Goal: Task Accomplishment & Management: Manage account settings

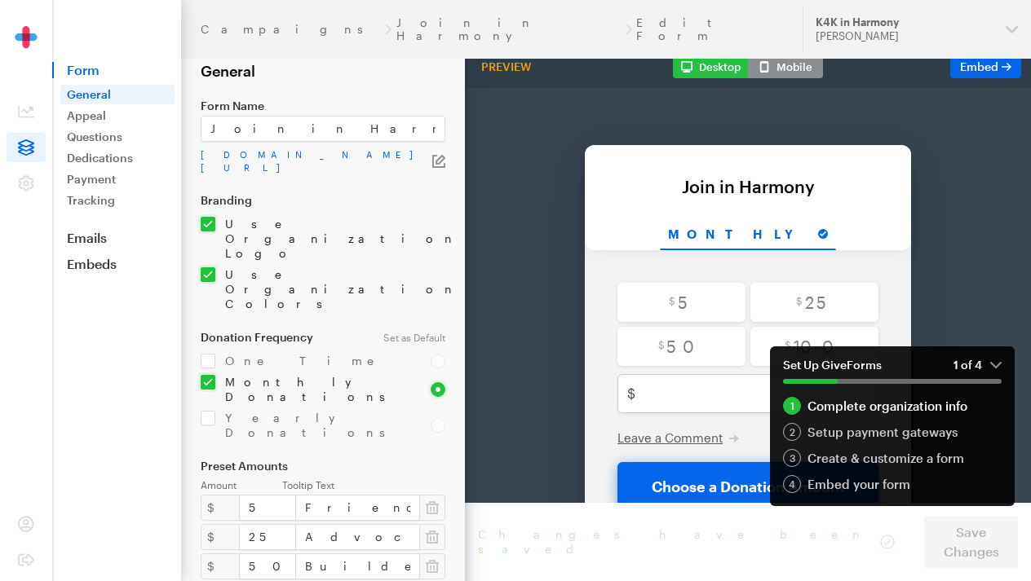
click at [994, 367] on em "1 of 4" at bounding box center [977, 365] width 48 height 15
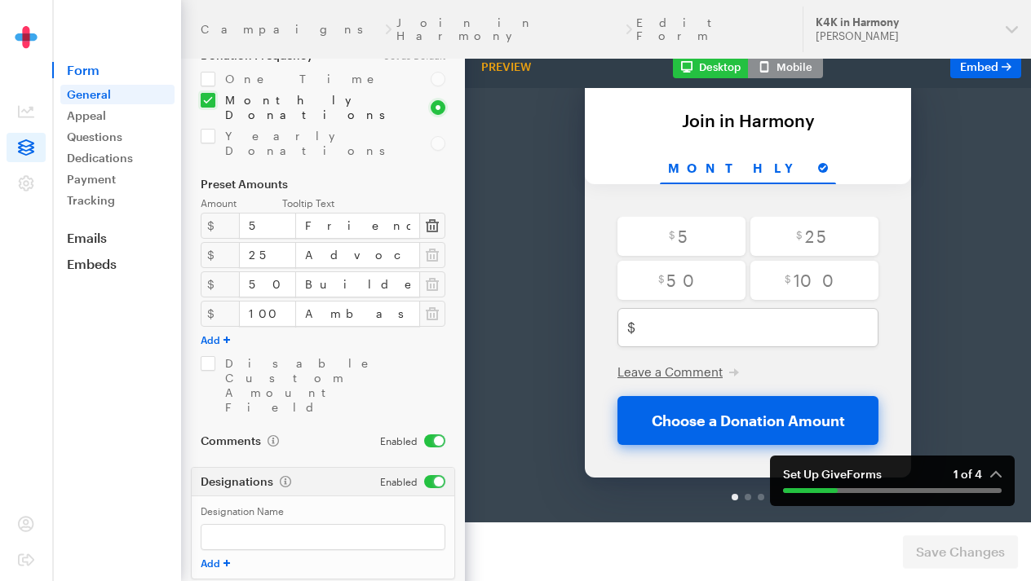
scroll to position [281, 0]
click at [80, 203] on link "Tracking" at bounding box center [117, 201] width 114 height 20
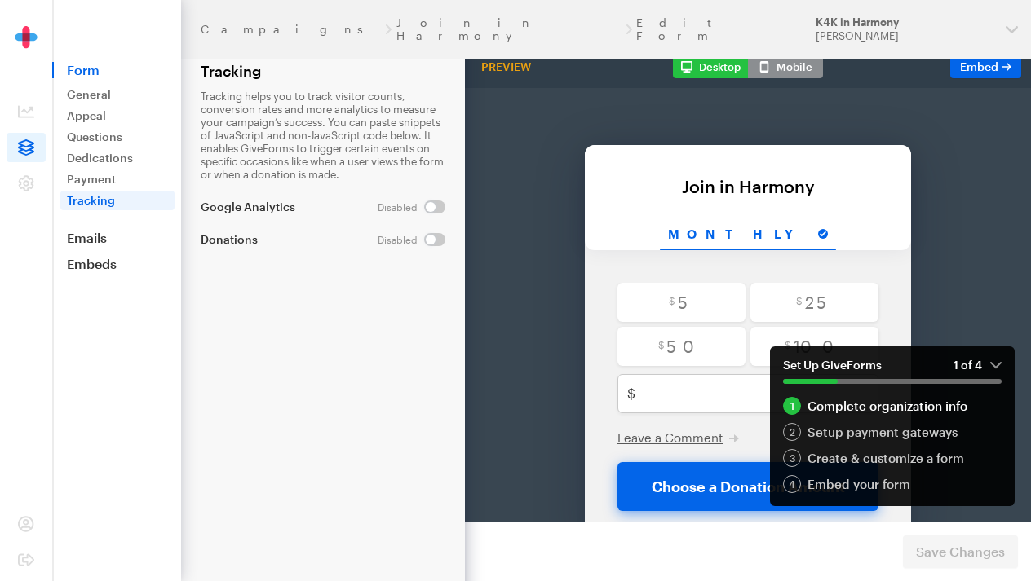
click at [427, 208] on input "checkbox" at bounding box center [412, 207] width 68 height 13
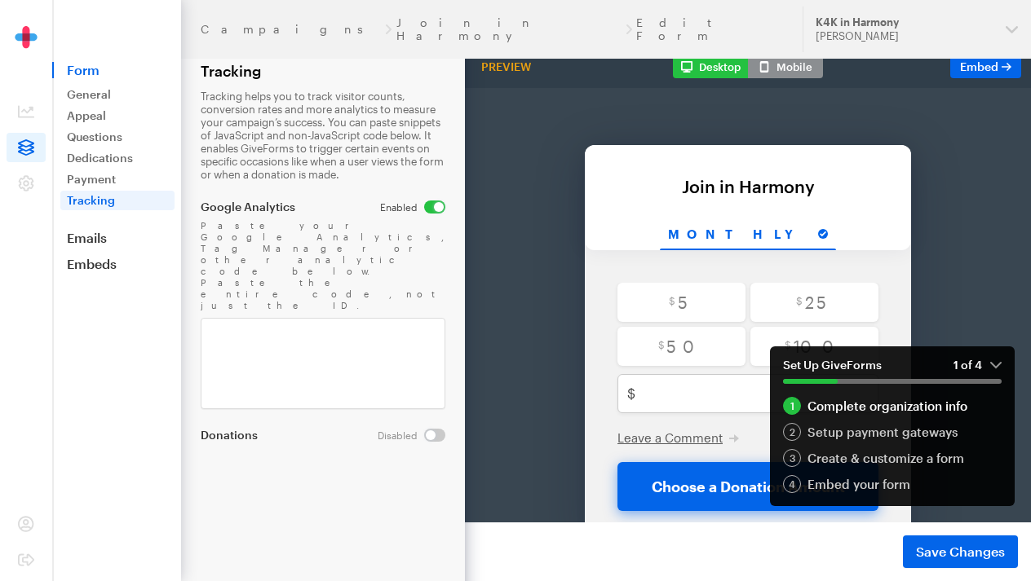
click at [434, 206] on input "checkbox" at bounding box center [412, 207] width 65 height 13
click at [429, 207] on input "checkbox" at bounding box center [412, 207] width 68 height 13
click at [435, 201] on input "checkbox" at bounding box center [412, 207] width 65 height 13
checkbox input "false"
click at [125, 235] on link "Emails" at bounding box center [116, 238] width 129 height 16
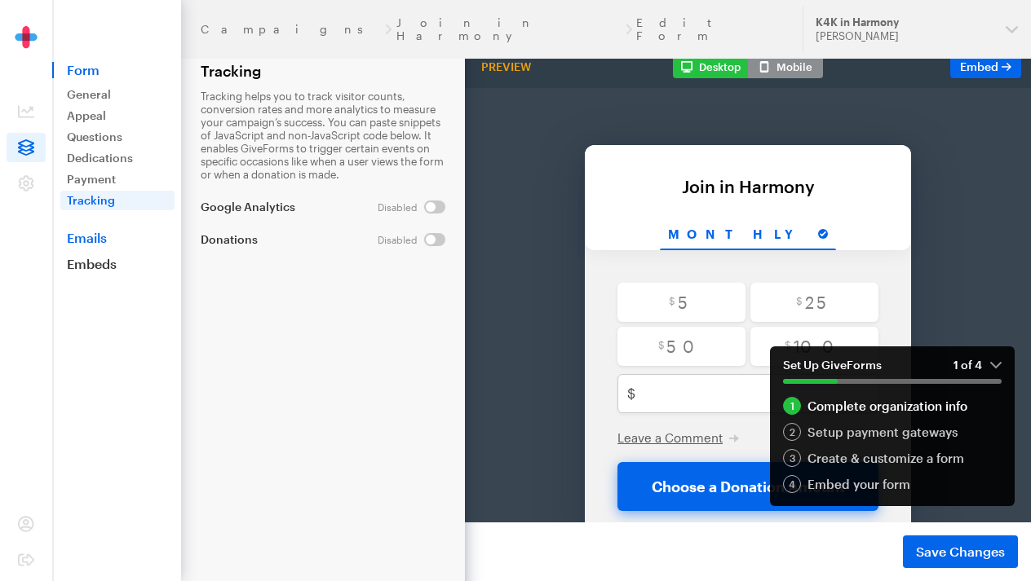
click at [91, 239] on link "Emails" at bounding box center [116, 238] width 129 height 16
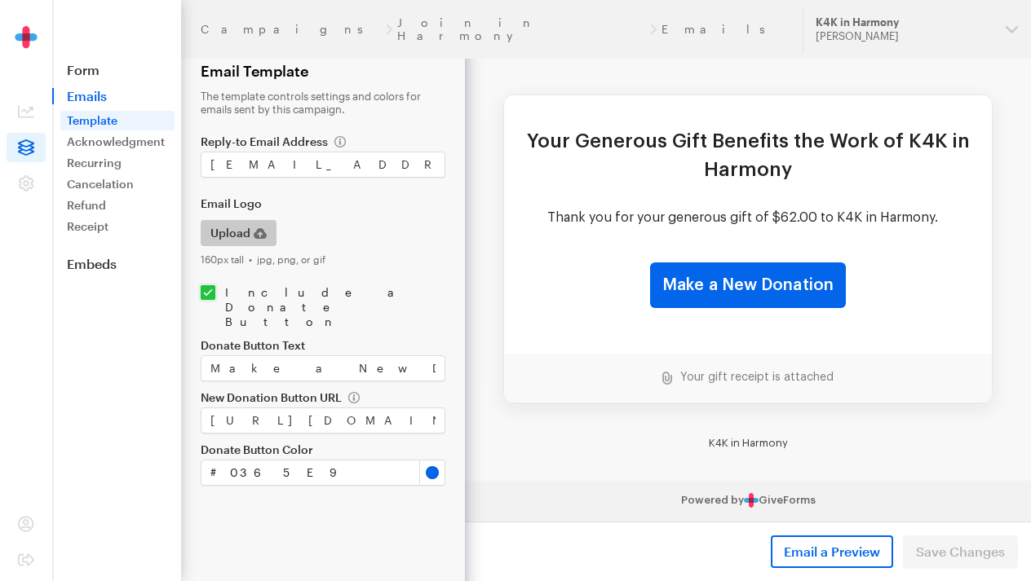
click at [267, 239] on button "Upload" at bounding box center [239, 233] width 76 height 26
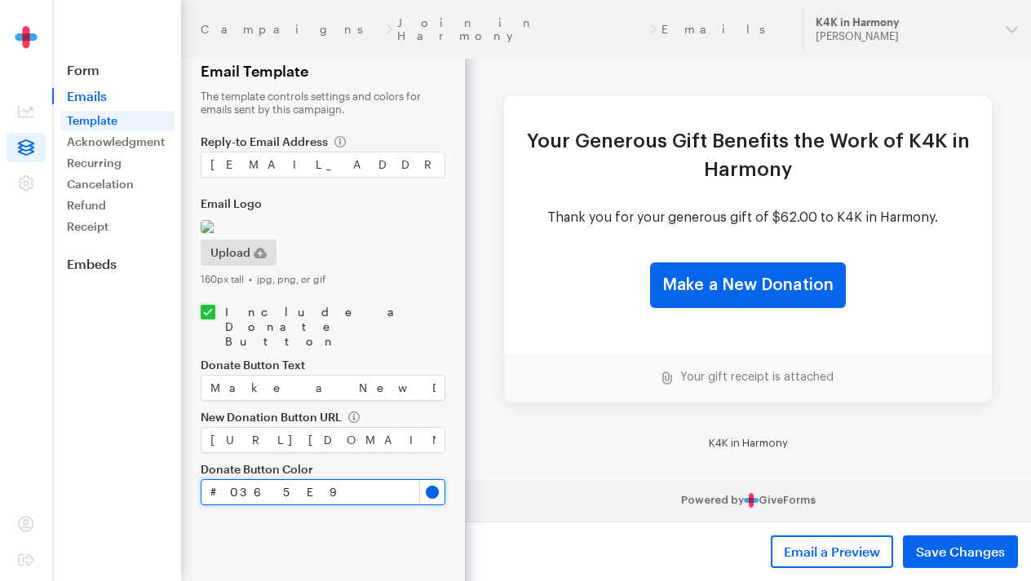
click at [437, 506] on input "#0365e9" at bounding box center [323, 493] width 245 height 26
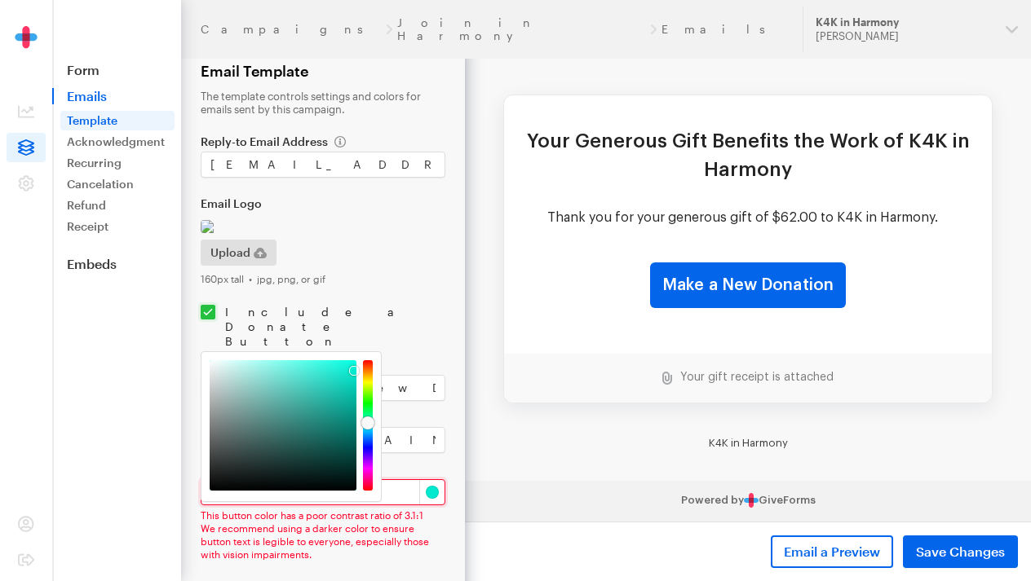
drag, startPoint x: 369, startPoint y: 437, endPoint x: 370, endPoint y: 423, distance: 13.9
click at [370, 423] on div at bounding box center [367, 423] width 13 height 13
drag, startPoint x: 353, startPoint y: 373, endPoint x: 349, endPoint y: 361, distance: 12.1
click at [349, 361] on div at bounding box center [348, 361] width 10 height 10
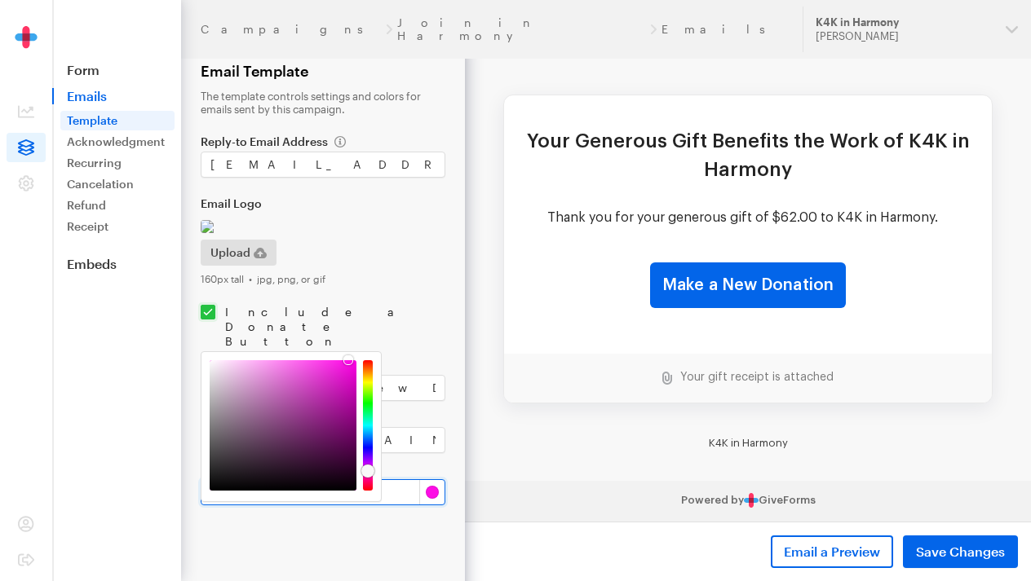
drag, startPoint x: 369, startPoint y: 381, endPoint x: 366, endPoint y: 471, distance: 90.6
click at [366, 471] on div at bounding box center [367, 471] width 13 height 13
type input "#f109da"
drag, startPoint x: 347, startPoint y: 356, endPoint x: 351, endPoint y: 368, distance: 12.1
click at [351, 368] on div at bounding box center [350, 367] width 10 height 10
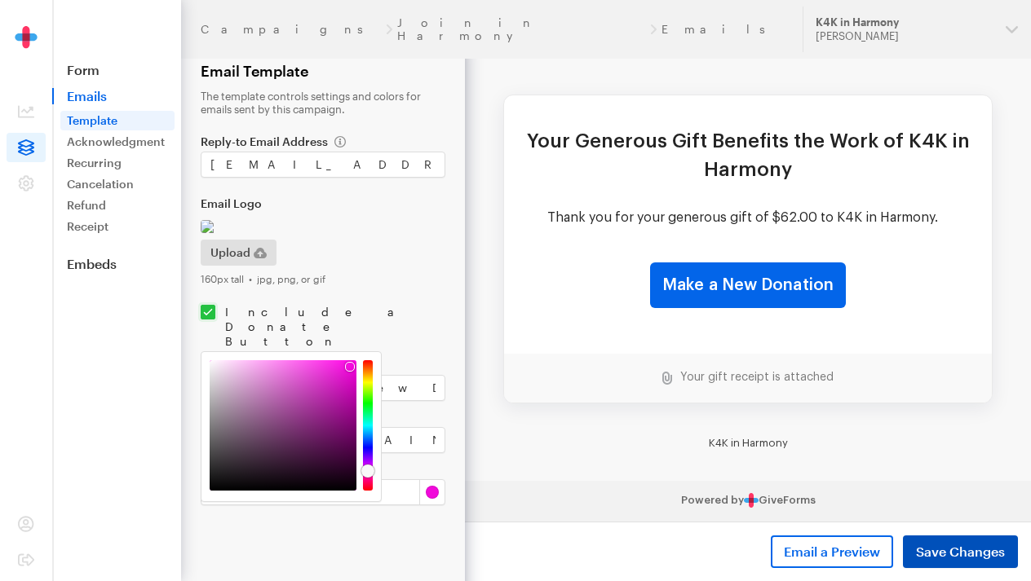
click at [927, 542] on button "Save Changes" at bounding box center [960, 552] width 115 height 33
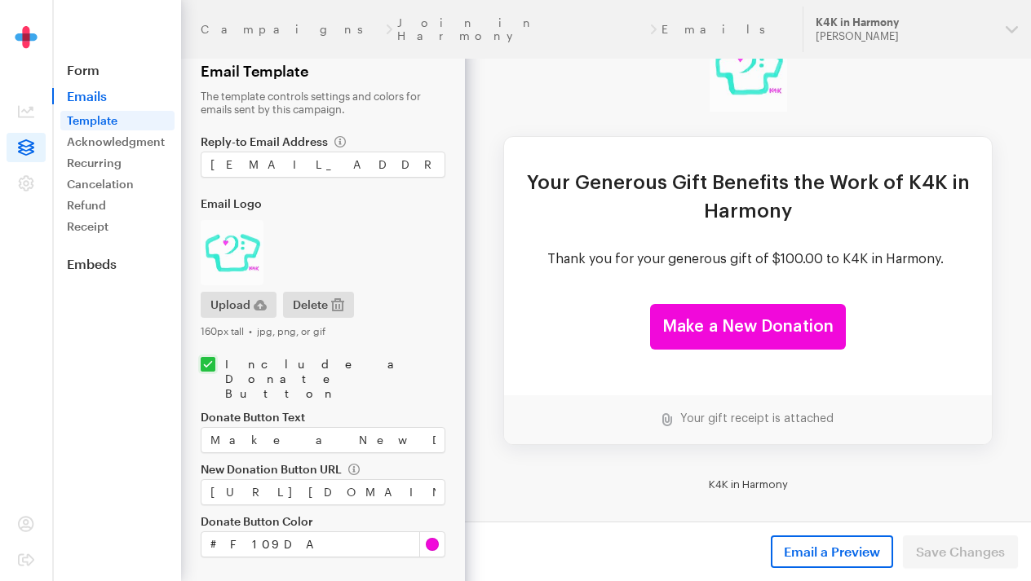
scroll to position [92, 0]
click at [686, 262] on td "Thank you for your generous gift of $100.00 to K4K in Harmony." at bounding box center [747, 259] width 401 height 18
click at [638, 250] on td "Thank you for your generous gift of $100.00 to K4K in Harmony." at bounding box center [747, 259] width 401 height 18
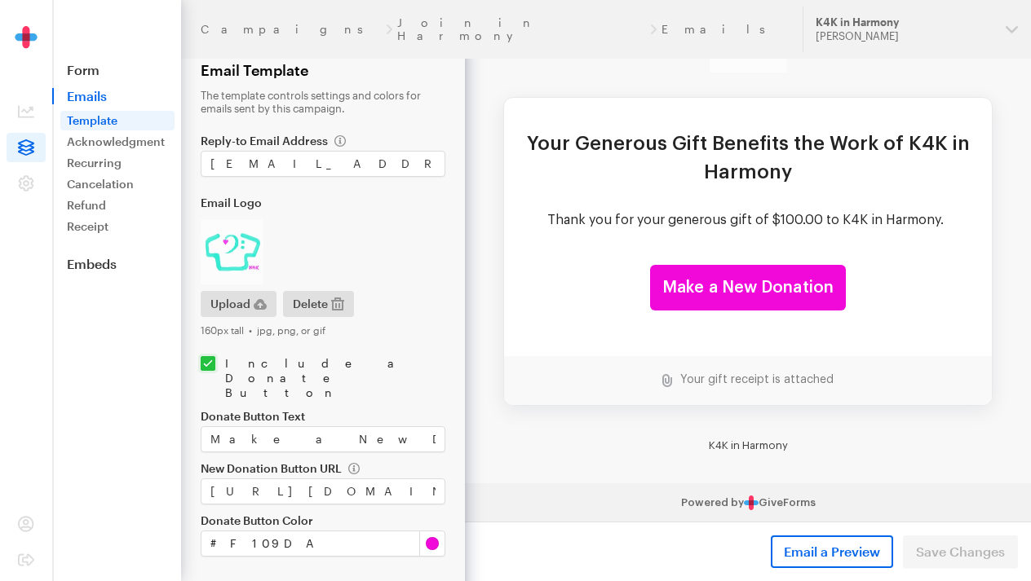
scroll to position [0, 0]
click at [363, 480] on input "https://app.giveforms.com/forms/k4kinharmony/default-giveform" at bounding box center [323, 493] width 245 height 26
drag, startPoint x: 670, startPoint y: 511, endPoint x: 536, endPoint y: 483, distance: 137.6
click at [413, 463] on label "New Donation Button URL" at bounding box center [323, 469] width 245 height 13
click at [83, 139] on link "Acknowledgment" at bounding box center [117, 142] width 114 height 20
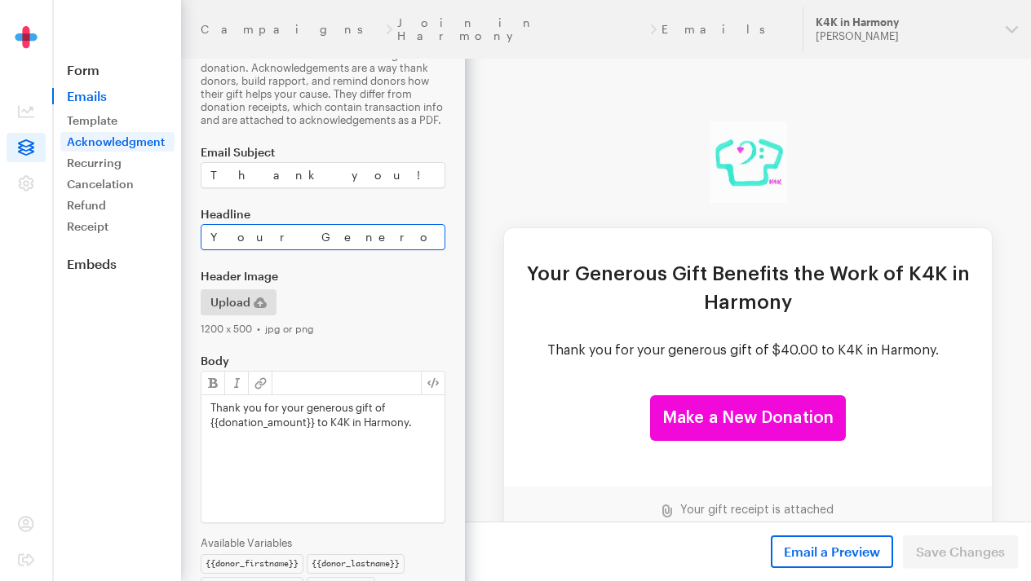
scroll to position [42, 0]
drag, startPoint x: 211, startPoint y: 239, endPoint x: 457, endPoint y: 248, distance: 245.6
click at [457, 248] on form "Campaigns Join in Harmony Emails Acknowledgement This email is sent to donors a…" at bounding box center [232, 306] width 465 height 697
type input "W"
click at [250, 241] on input "Thank you for joining in Harmony" at bounding box center [323, 237] width 245 height 26
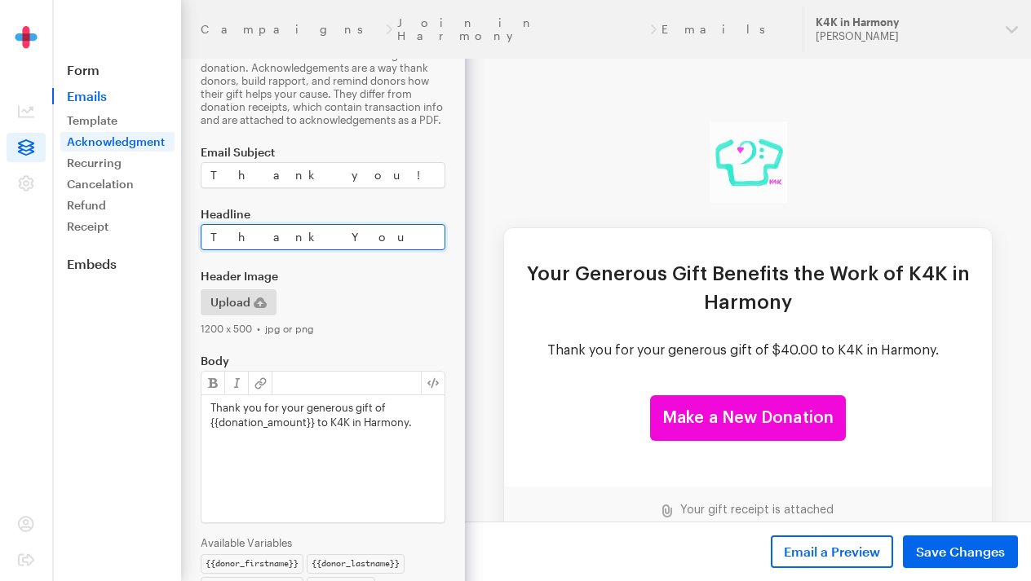
click at [290, 238] on input "Thank You for joining in Harmony" at bounding box center [323, 237] width 245 height 26
click at [401, 241] on input "Thank You for Joining in Harmony" at bounding box center [323, 237] width 245 height 26
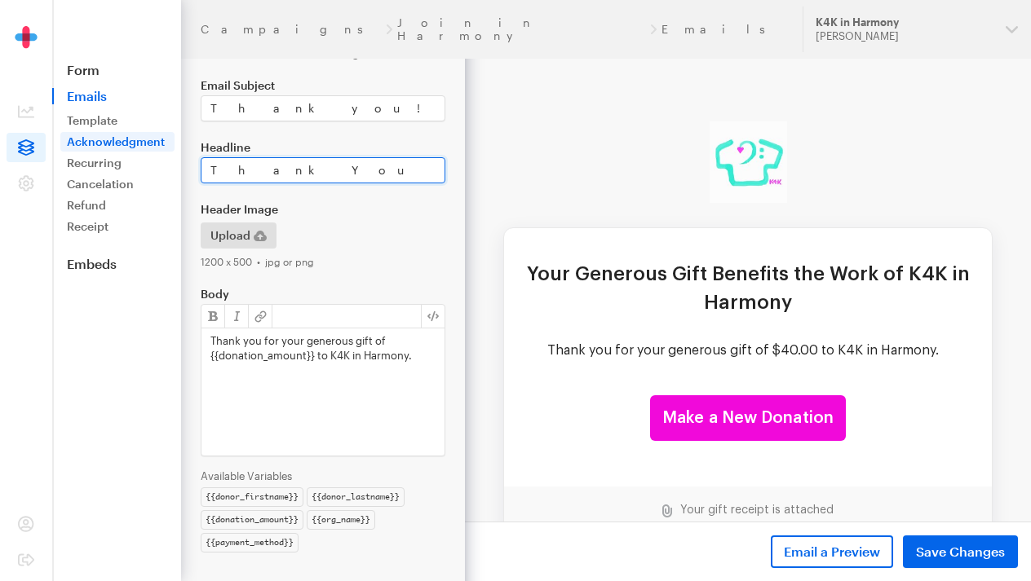
scroll to position [113, 0]
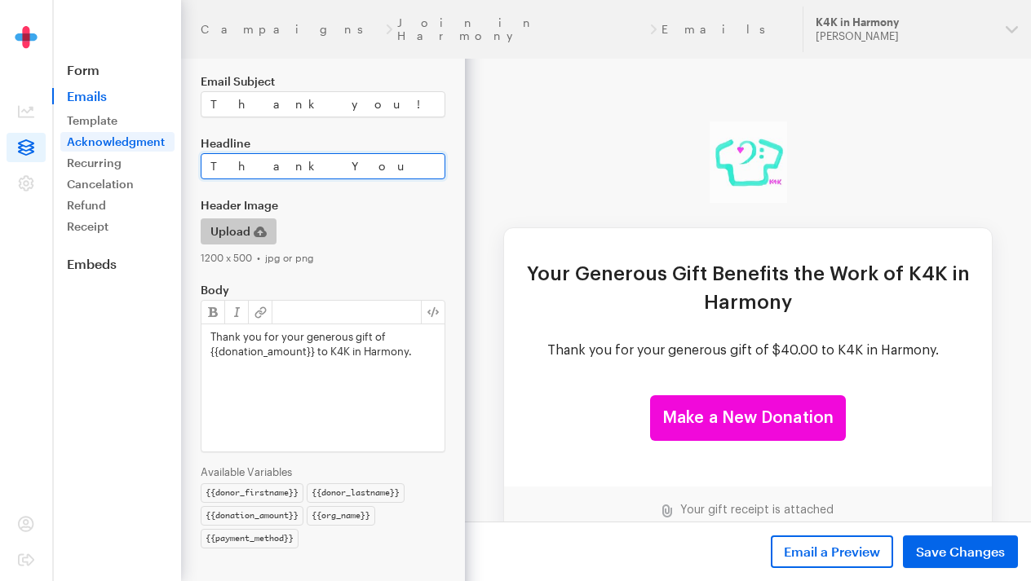
type input "Thank You for Joining in Harmony!"
click at [265, 234] on icon "button" at bounding box center [260, 232] width 13 height 11
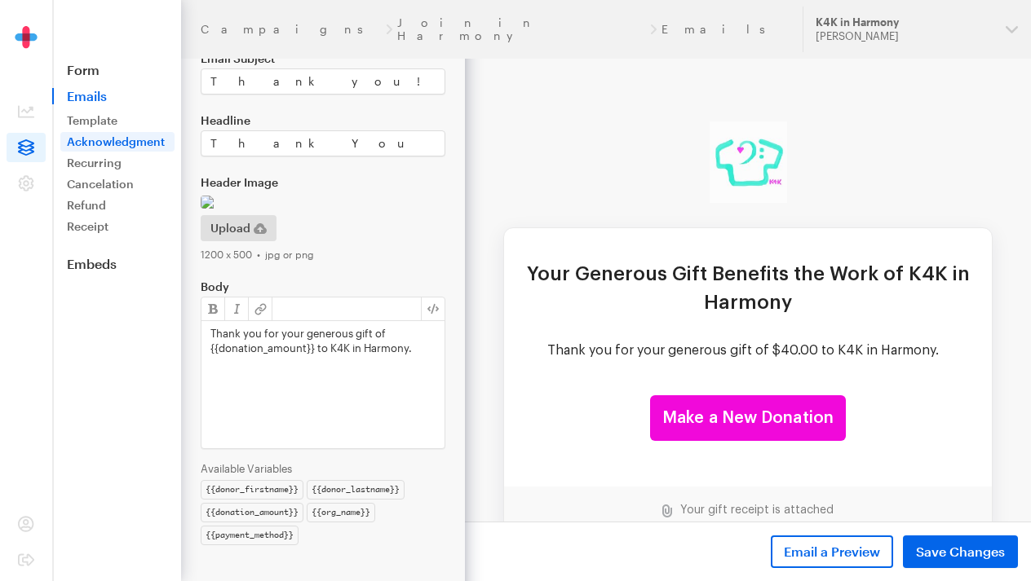
scroll to position [378, 0]
click at [407, 351] on p "Thank you for your generous gift of {{donation_amount}} to K4K in Harmony." at bounding box center [322, 340] width 225 height 29
drag, startPoint x: 421, startPoint y: 350, endPoint x: 325, endPoint y: 347, distance: 95.5
click at [325, 347] on p "Thank you for your generous gift of {{donation_amount}} to K4K in Harmony." at bounding box center [322, 340] width 225 height 29
click at [418, 350] on p "Thank you for your generous gift of {{donation_amount}} to K4K in Harmony." at bounding box center [322, 340] width 225 height 29
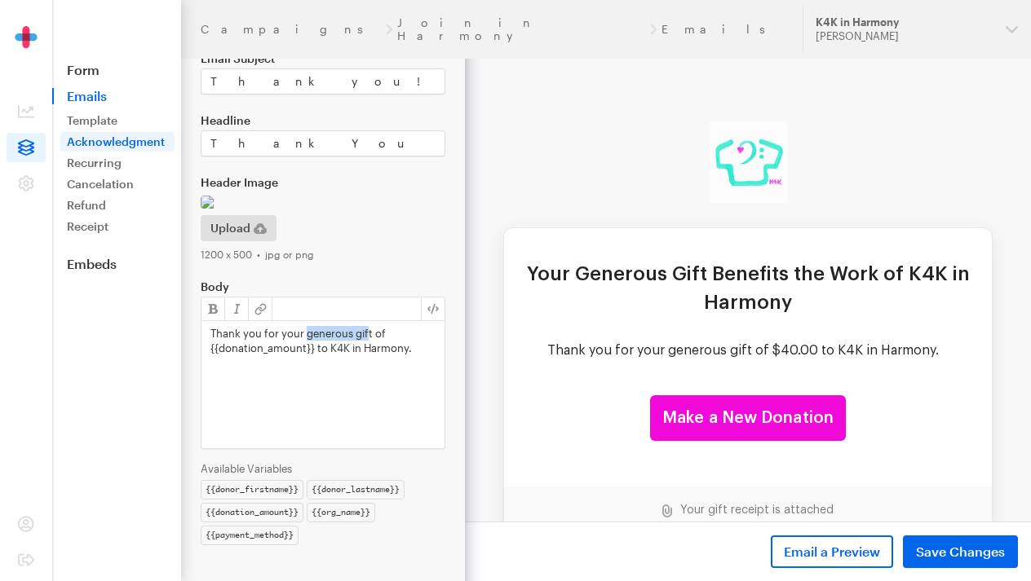
drag, startPoint x: 306, startPoint y: 334, endPoint x: 369, endPoint y: 338, distance: 62.9
click at [369, 338] on p "Thank you for your generous gift of {{donation_amount}} to K4K in Harmony." at bounding box center [322, 340] width 225 height 29
click at [378, 345] on p "Thank you for your generous gift of {{donation_amount}} to K4K in Harmony." at bounding box center [322, 340] width 225 height 29
click at [378, 356] on div "Thank you for your generous gift of {{donation_amount}} to K4K in Harmony." at bounding box center [322, 384] width 243 height 127
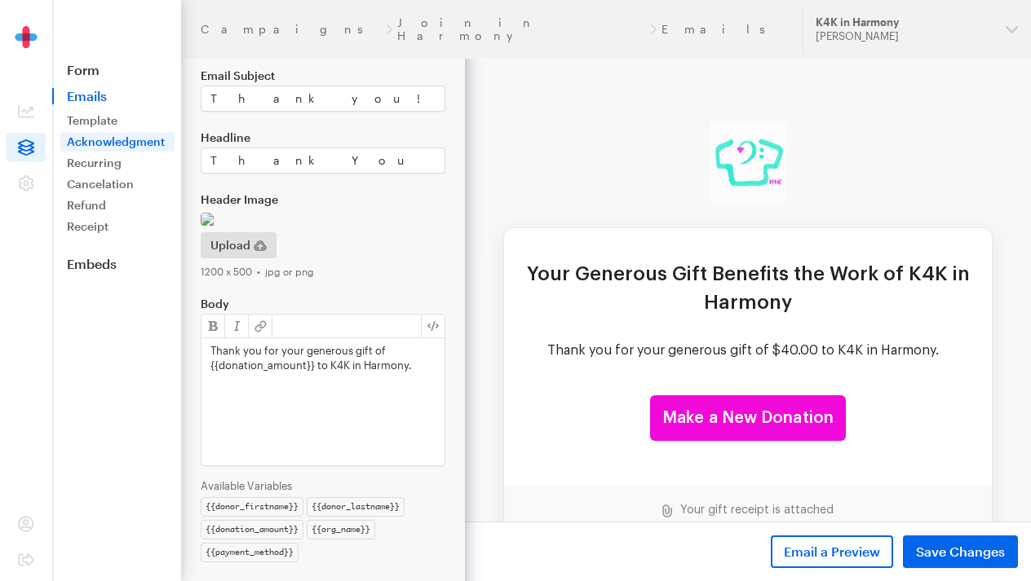
scroll to position [117, 0]
click at [145, 165] on link "Recurring" at bounding box center [117, 163] width 114 height 20
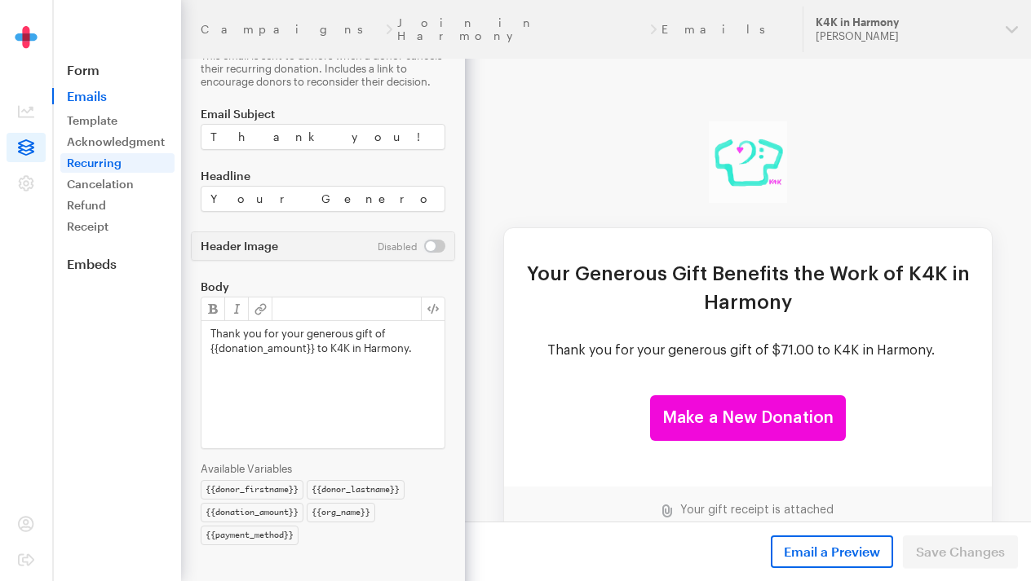
scroll to position [63, 0]
click at [147, 135] on link "Acknowledgment" at bounding box center [117, 142] width 114 height 20
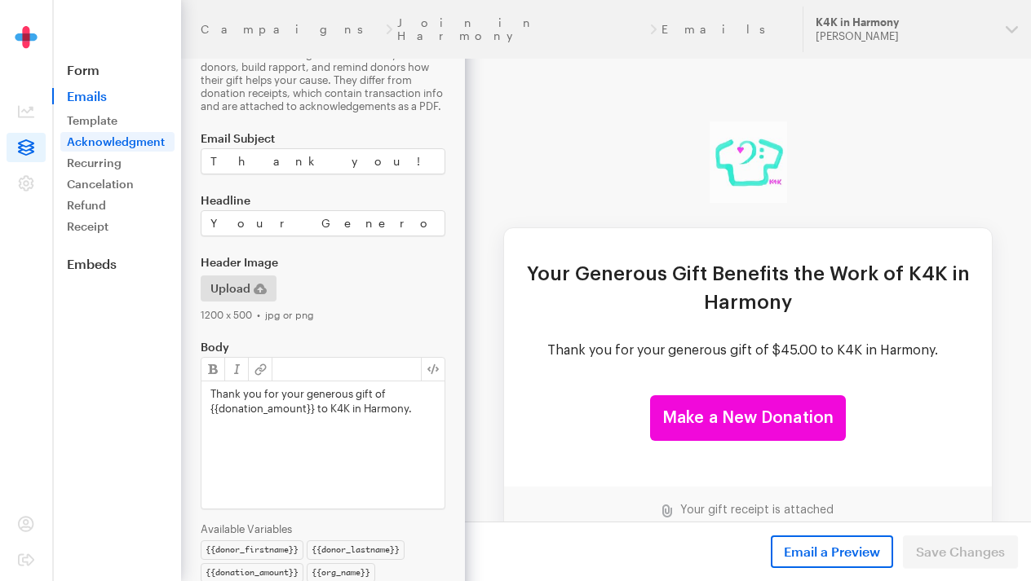
scroll to position [57, 0]
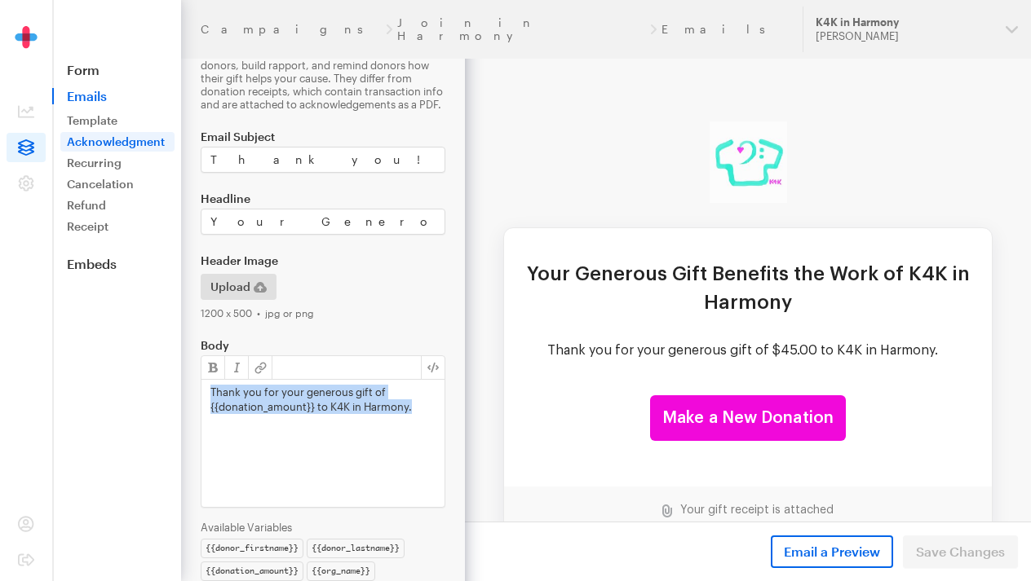
drag, startPoint x: 429, startPoint y: 411, endPoint x: 192, endPoint y: 391, distance: 237.4
click at [192, 391] on form "Campaigns Join in Harmony Emails Acknowledgement This email is sent to donors a…" at bounding box center [232, 291] width 465 height 697
click at [343, 228] on input "Your Generous Gift Benefits the Work of K4K in Harmony" at bounding box center [323, 222] width 245 height 26
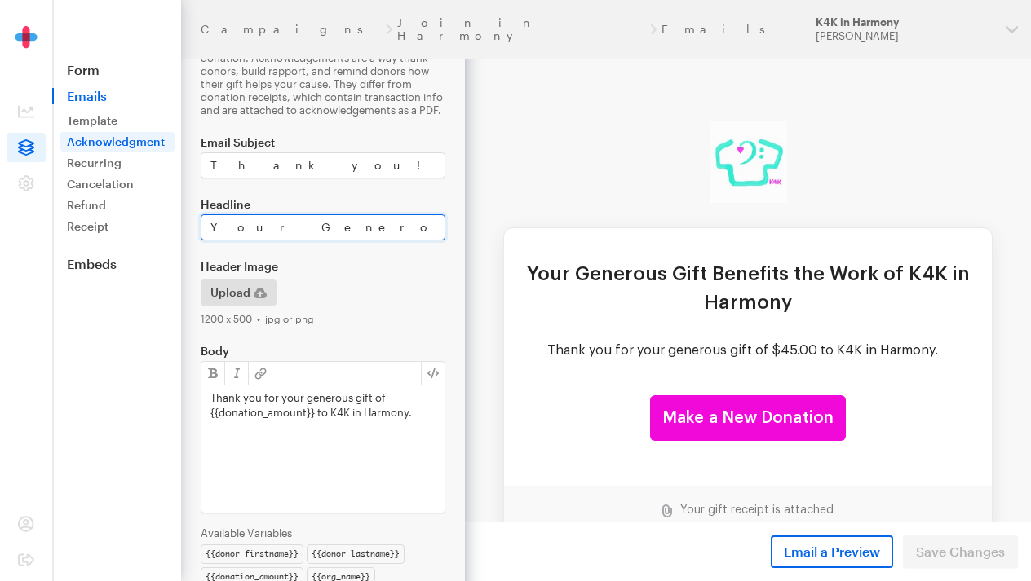
scroll to position [46, 0]
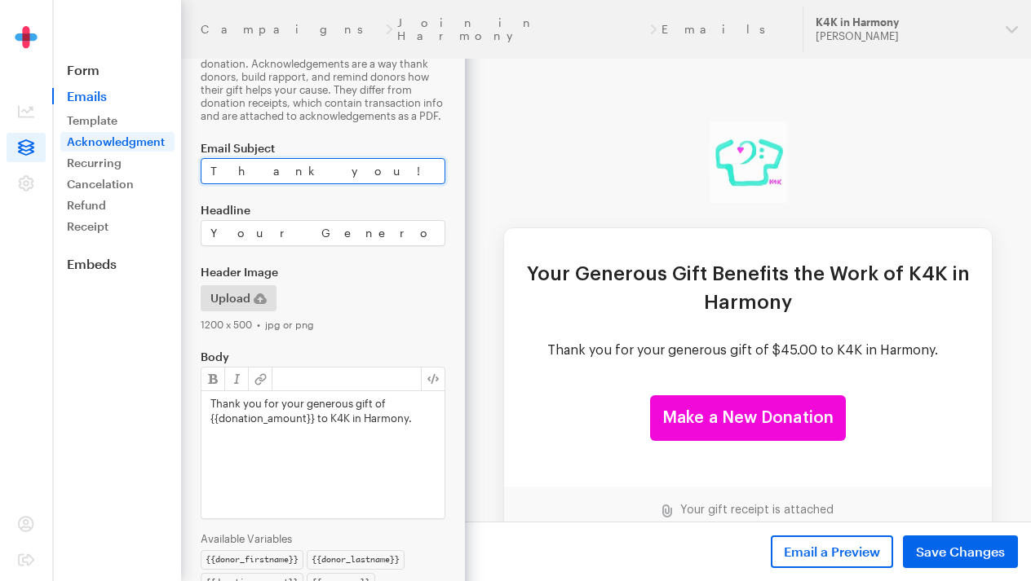
click at [303, 160] on input "Thank you!" at bounding box center [323, 171] width 245 height 26
click at [250, 175] on input "Thank you!" at bounding box center [323, 171] width 245 height 26
click at [265, 175] on input "Thank You!" at bounding box center [323, 171] width 245 height 26
click at [286, 173] on input "Thank You for Joining in Harmony!" at bounding box center [323, 171] width 245 height 26
drag, startPoint x: 286, startPoint y: 173, endPoint x: 322, endPoint y: 174, distance: 35.9
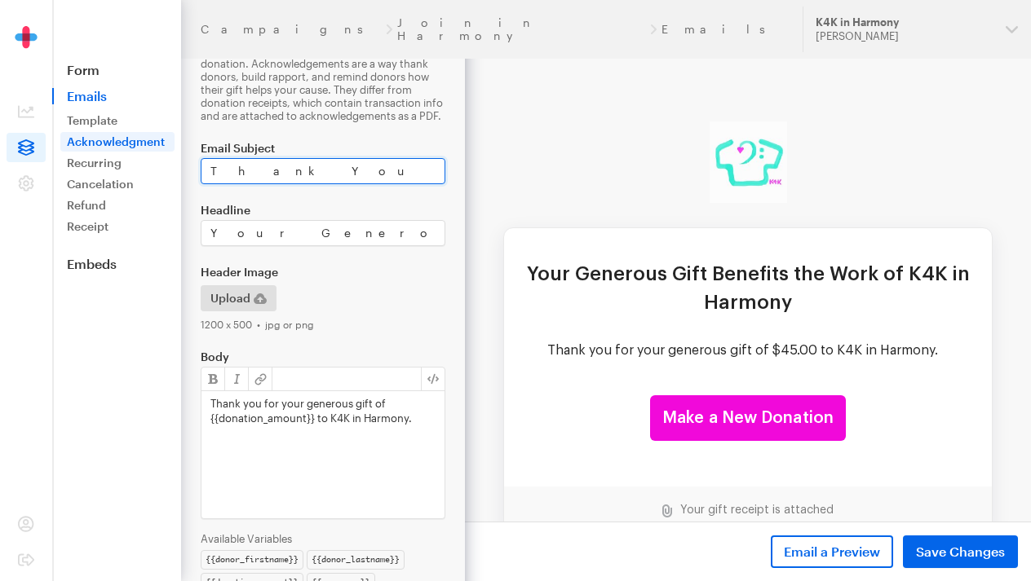
click at [322, 174] on input "Thank You for Joining in Harmony!" at bounding box center [323, 171] width 245 height 26
type input "Thank You for Joining in Harmony!"
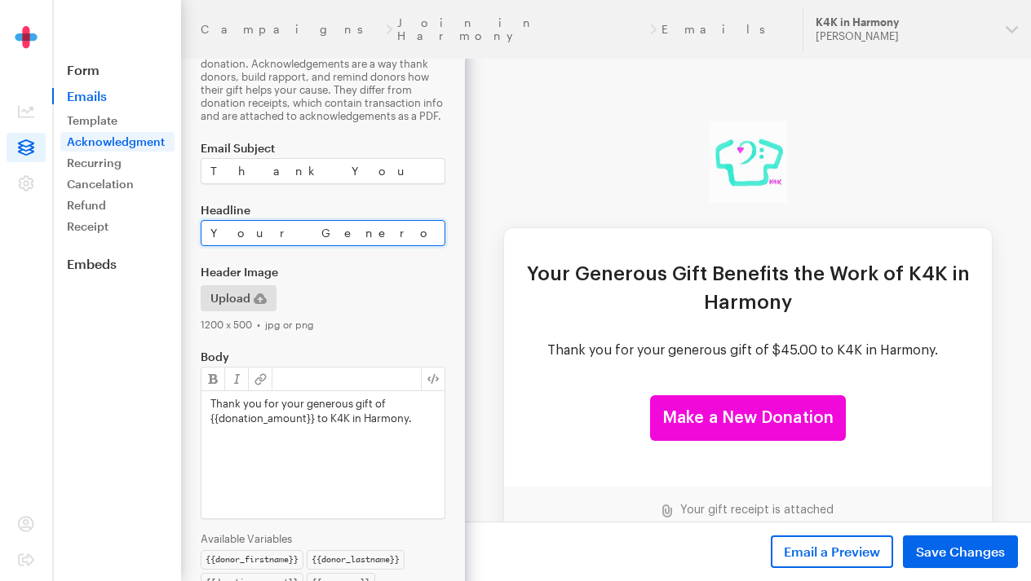
click at [334, 233] on input "Your Generous Gift Benefits the Work of K4K in Harmony" at bounding box center [323, 233] width 245 height 26
drag, startPoint x: 210, startPoint y: 233, endPoint x: 446, endPoint y: 246, distance: 236.9
click at [446, 246] on form "Campaigns Join in Harmony Emails Acknowledgement This email is sent to donors a…" at bounding box center [232, 302] width 465 height 697
drag, startPoint x: 435, startPoint y: 232, endPoint x: 203, endPoint y: 218, distance: 232.1
click at [203, 218] on div "Headline Your Donation Benefits the Work of K4K in Harmony" at bounding box center [323, 225] width 245 height 42
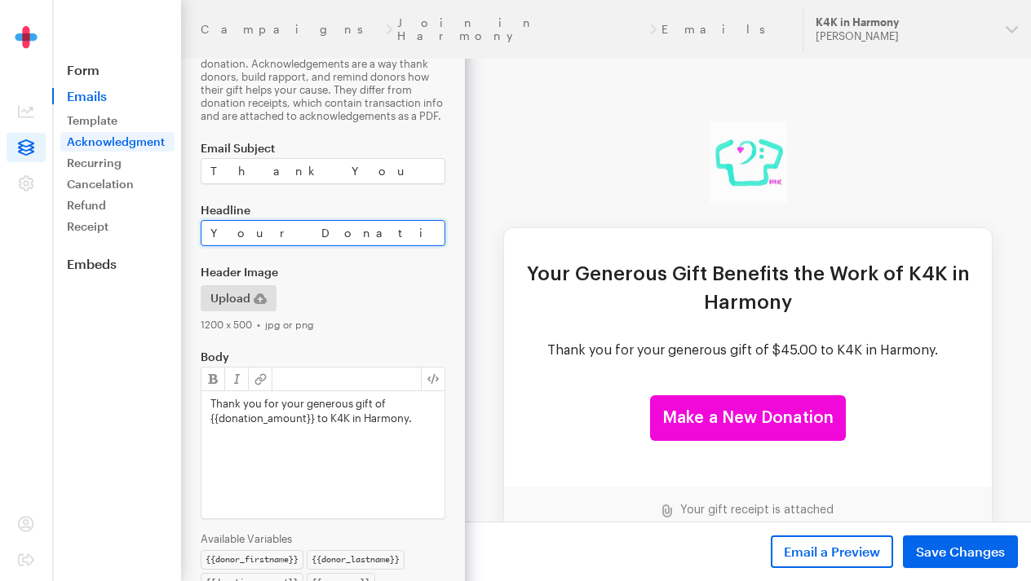
paste input "Gift Helps Us Keep the Music Alive at"
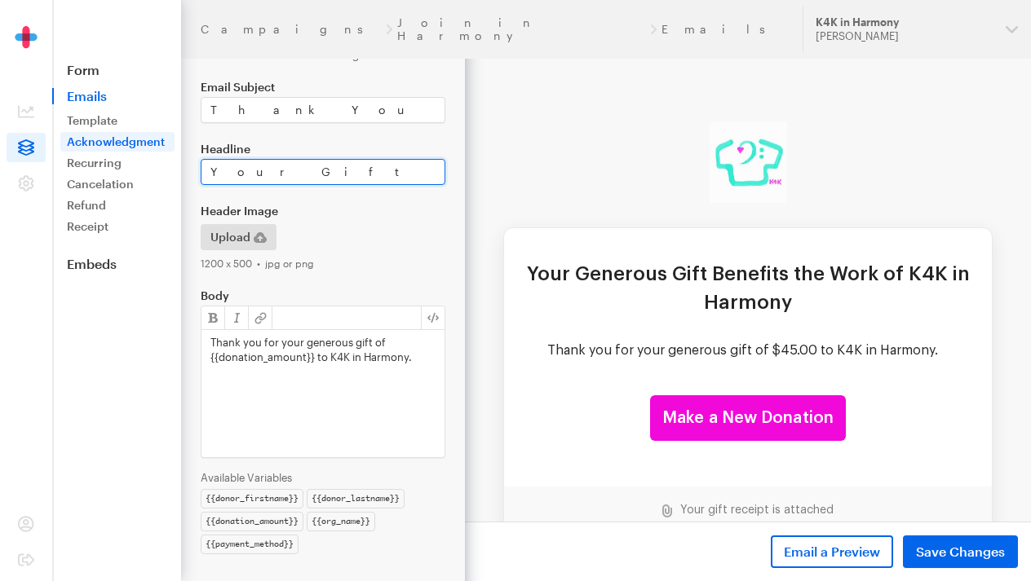
scroll to position [108, 0]
type input "Your Gift Helps Us Keep the Music Alive at K4K in Harmony"
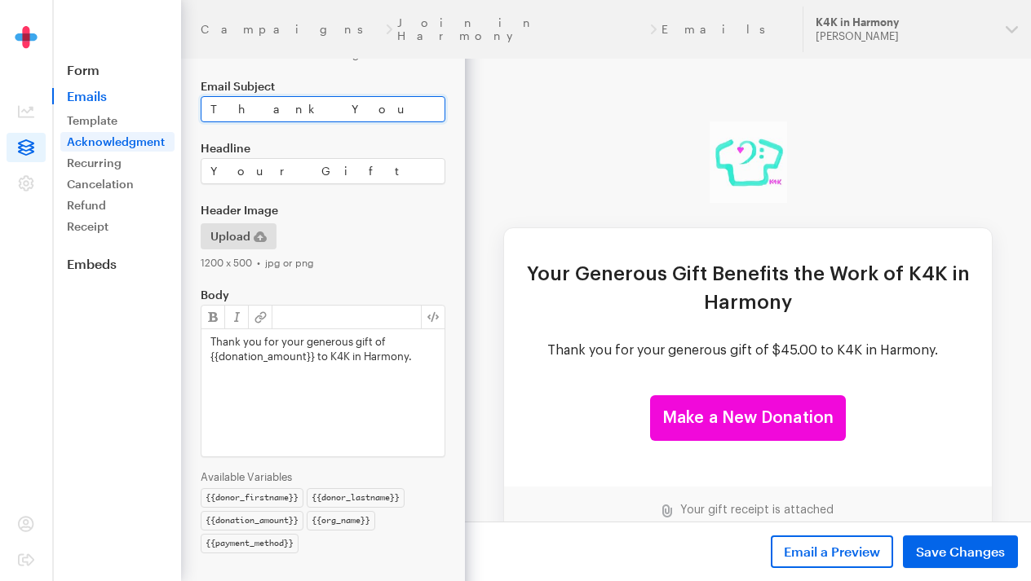
drag, startPoint x: 410, startPoint y: 110, endPoint x: 264, endPoint y: 77, distance: 149.6
click at [264, 77] on form "Campaigns Join in Harmony Emails Acknowledgement This email is sent to donors a…" at bounding box center [232, 240] width 465 height 697
paste input "You’re in Tune with Our Mission – Thank You"
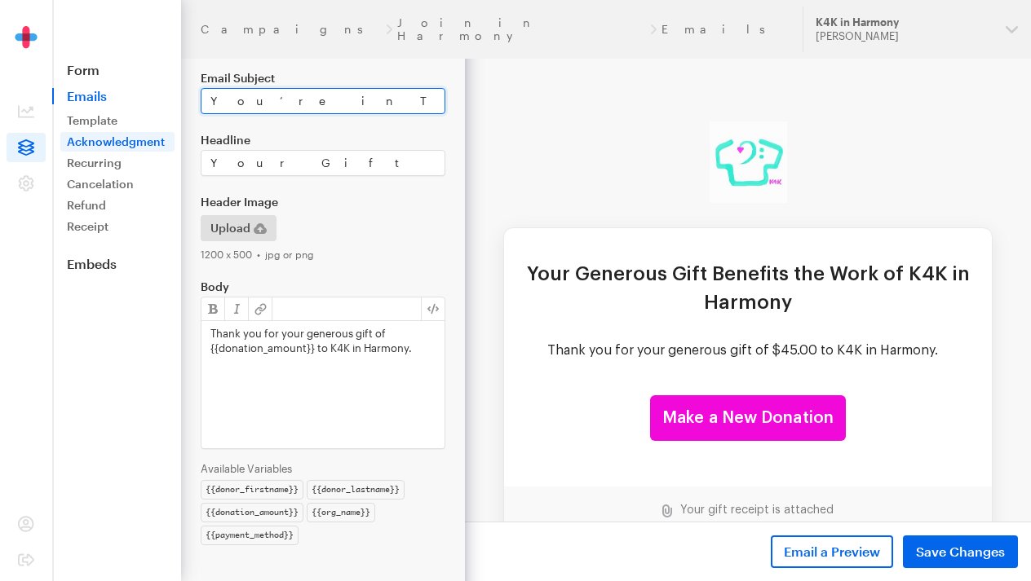
scroll to position [116, 0]
type input "You’re in Tune with Our Mission – Thank You!"
click at [264, 229] on icon "button" at bounding box center [260, 228] width 13 height 11
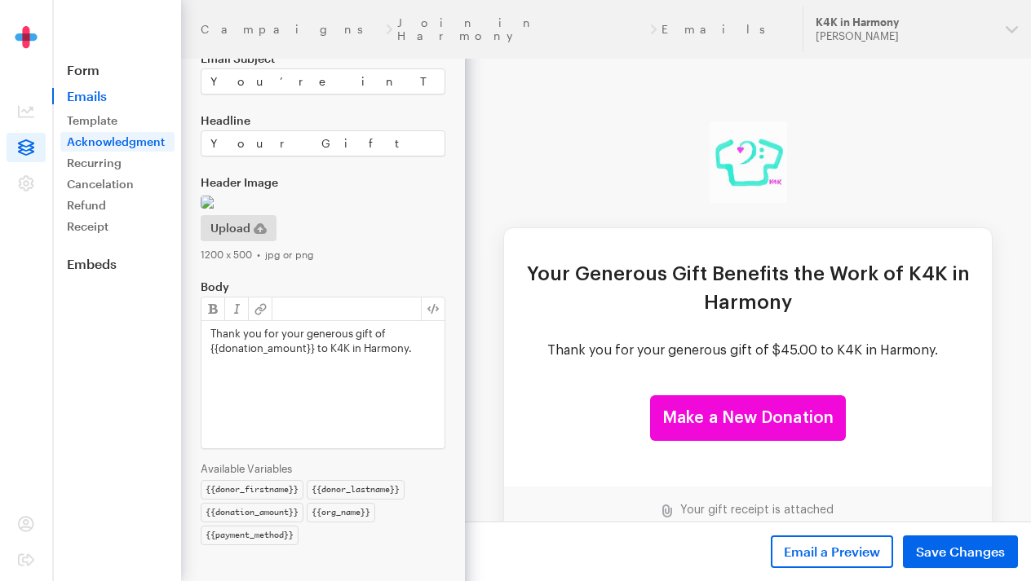
scroll to position [367, 0]
drag, startPoint x: 422, startPoint y: 369, endPoint x: 207, endPoint y: 345, distance: 216.6
click at [207, 345] on div "Thank you for your generous gift of {{donation_amount}} to K4K in Harmony." at bounding box center [322, 384] width 243 height 127
copy p "Thank you for your generous gift of {{donation_amount}} to K4K in Harmony."
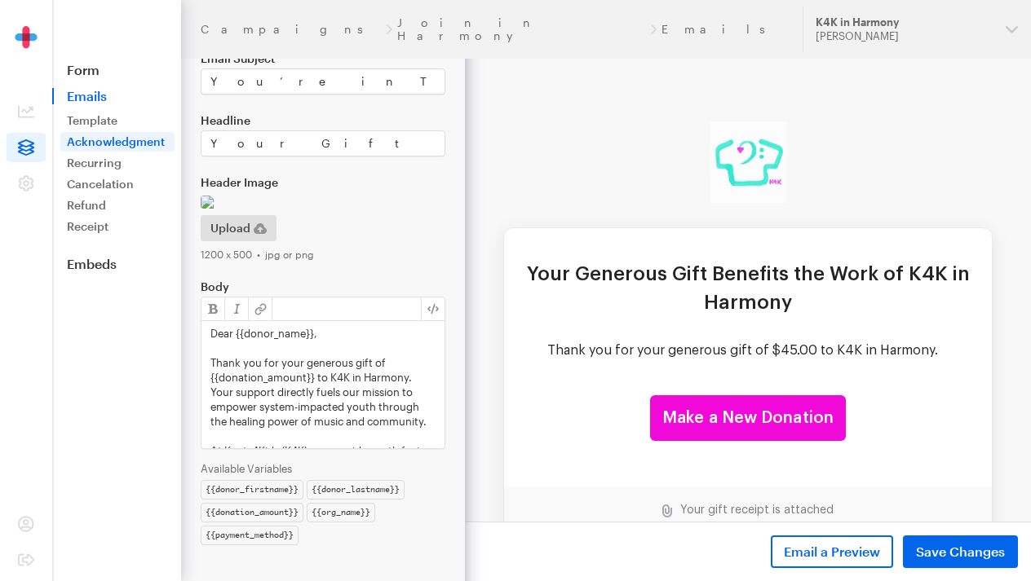
scroll to position [0, 0]
click at [278, 337] on p "Dear {{donor_name}}," at bounding box center [322, 333] width 225 height 15
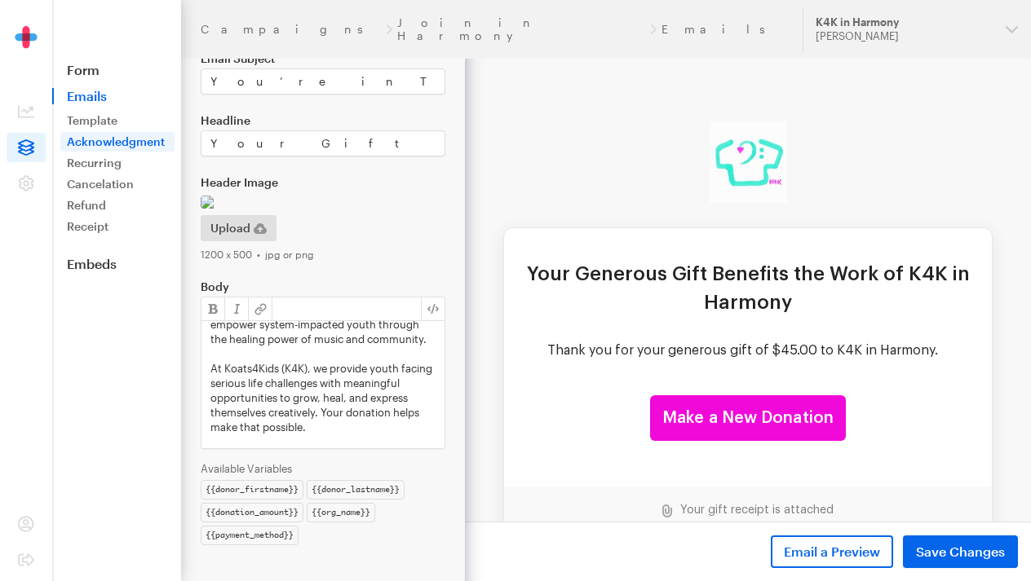
scroll to position [86, 0]
drag, startPoint x: 285, startPoint y: 368, endPoint x: 225, endPoint y: 365, distance: 60.4
click at [225, 365] on p "At Koats4Kids (K4K), we provide youth facing serious life challenges with meani…" at bounding box center [322, 394] width 225 height 73
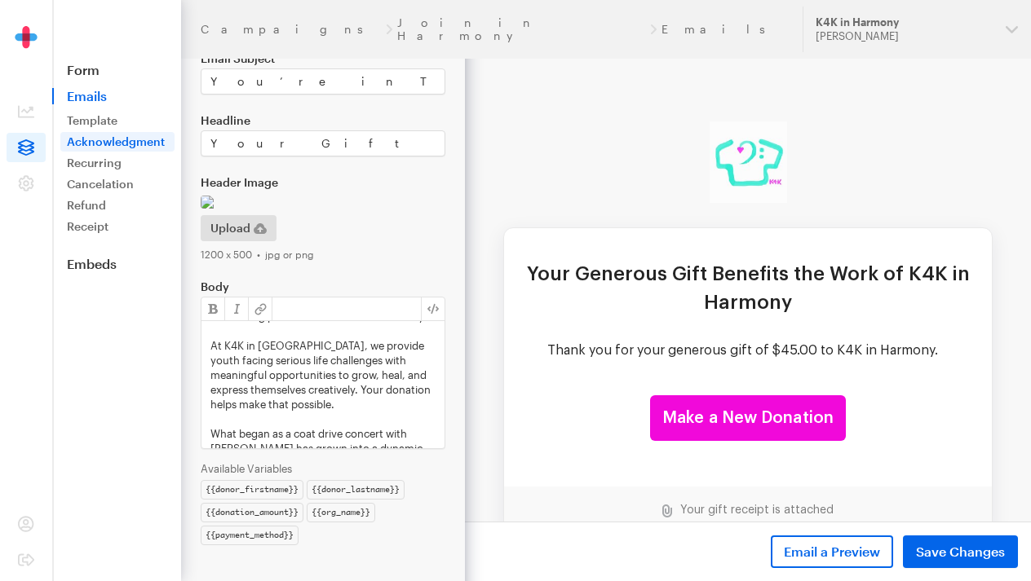
scroll to position [110, 0]
drag, startPoint x: 302, startPoint y: 343, endPoint x: 232, endPoint y: 343, distance: 70.1
click at [232, 343] on p "At K4K in Harmony, we provide youth facing serious life challenges with meaning…" at bounding box center [322, 370] width 225 height 73
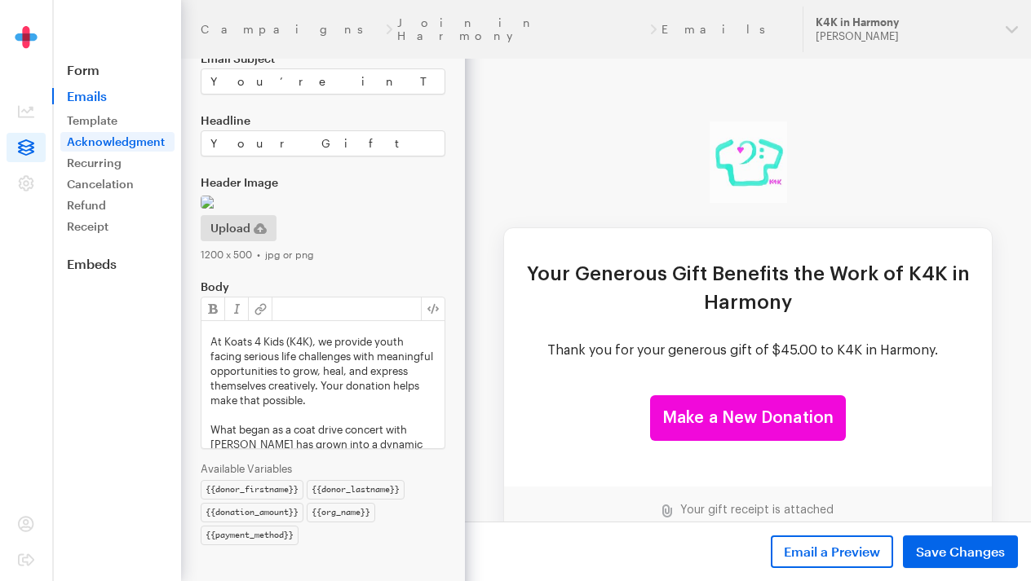
scroll to position [108, 0]
click at [376, 347] on p "At Koats 4 Kids (K4K), we provide youth facing serious life challenges with mea…" at bounding box center [322, 372] width 225 height 73
drag, startPoint x: 243, startPoint y: 360, endPoint x: 297, endPoint y: 363, distance: 53.9
click at [297, 363] on p "At Koats 4 Kids (K4K), we provide youth facing serious life challenges with mea…" at bounding box center [322, 372] width 225 height 73
drag, startPoint x: 210, startPoint y: 360, endPoint x: 337, endPoint y: 359, distance: 127.2
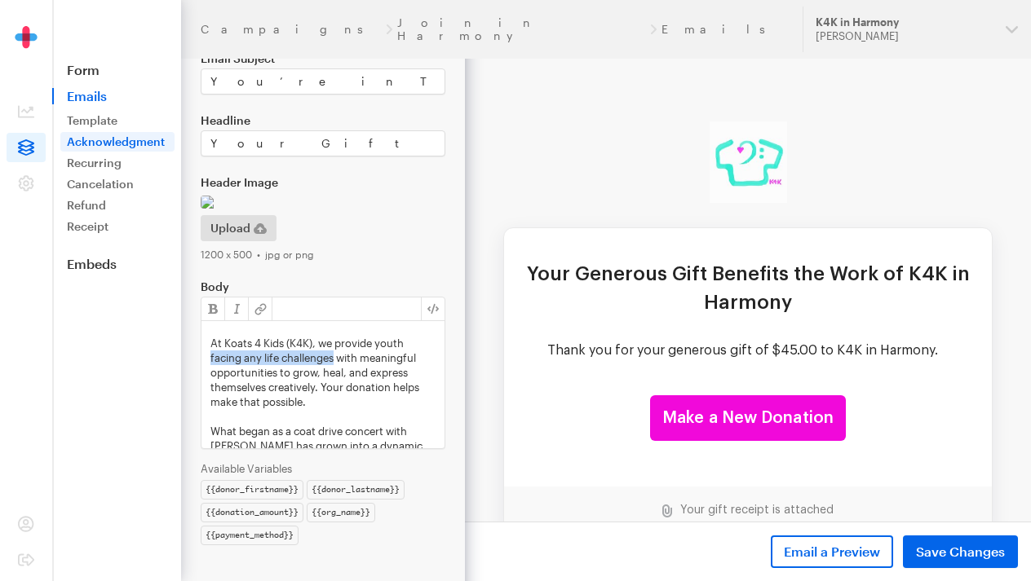
click at [337, 359] on div "Dear {{donor_firstname}}, Thank you for your generous gift of {{donation_amount…" at bounding box center [322, 384] width 243 height 127
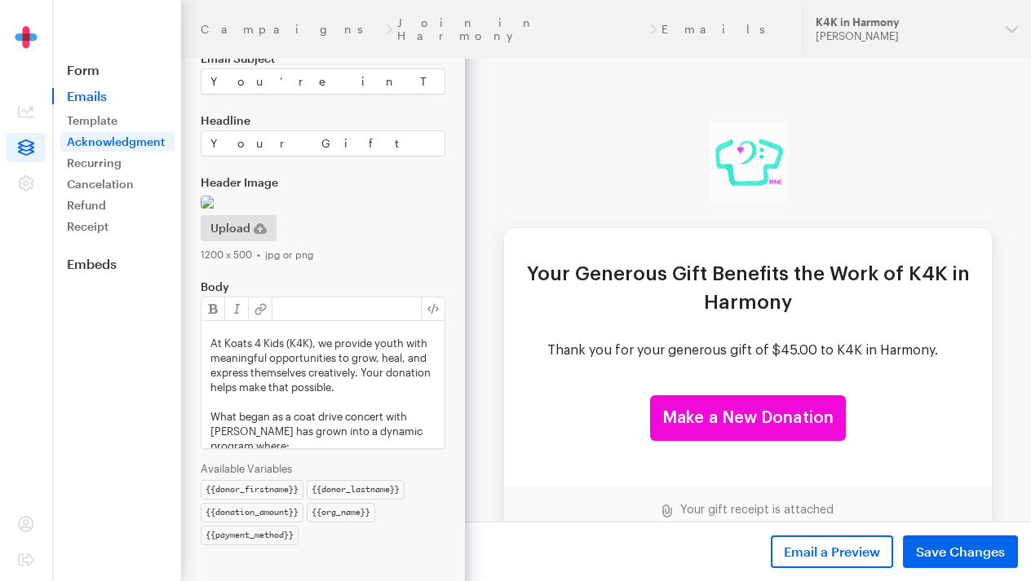
click at [376, 347] on p "At Koats 4 Kids (K4K), we provide youth with meaningful opportunities to grow, …" at bounding box center [322, 365] width 225 height 59
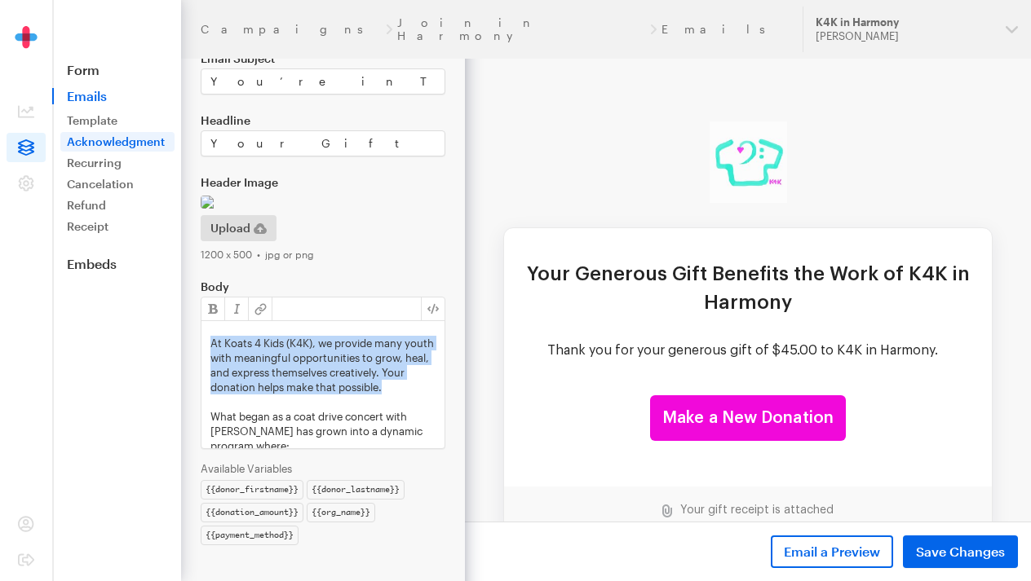
drag, startPoint x: 207, startPoint y: 342, endPoint x: 404, endPoint y: 384, distance: 201.1
click at [404, 384] on div "Dear {{donor_firstname}}, Thank you for your generous gift of {{donation_amount…" at bounding box center [322, 384] width 243 height 127
copy p "At Koats 4 Kids (K4K), we provide many youth with meaningful opportunities to g…"
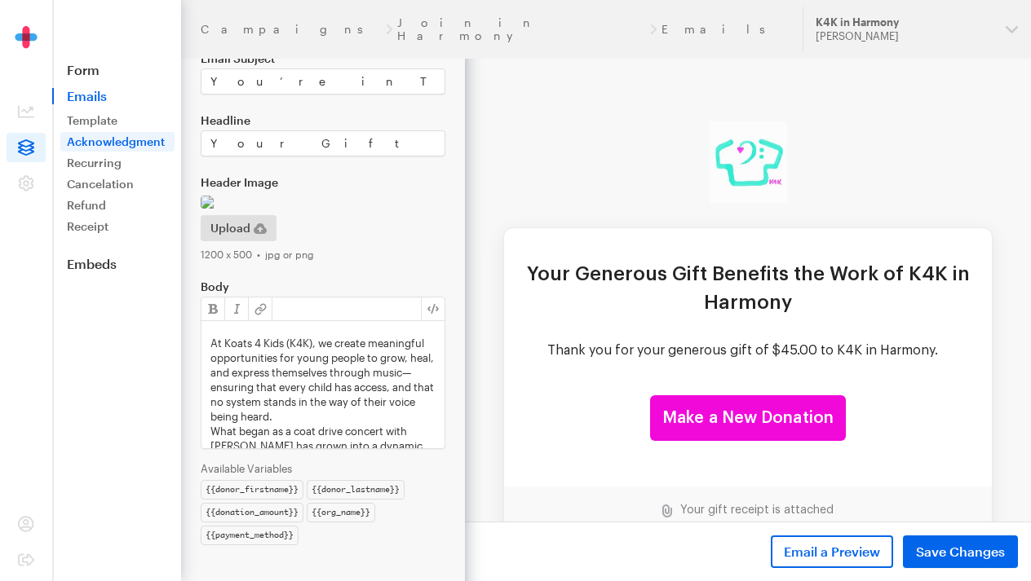
click at [254, 347] on p "At Koats 4 Kids (K4K), we create meaningful opportunities for young people to g…" at bounding box center [322, 380] width 225 height 88
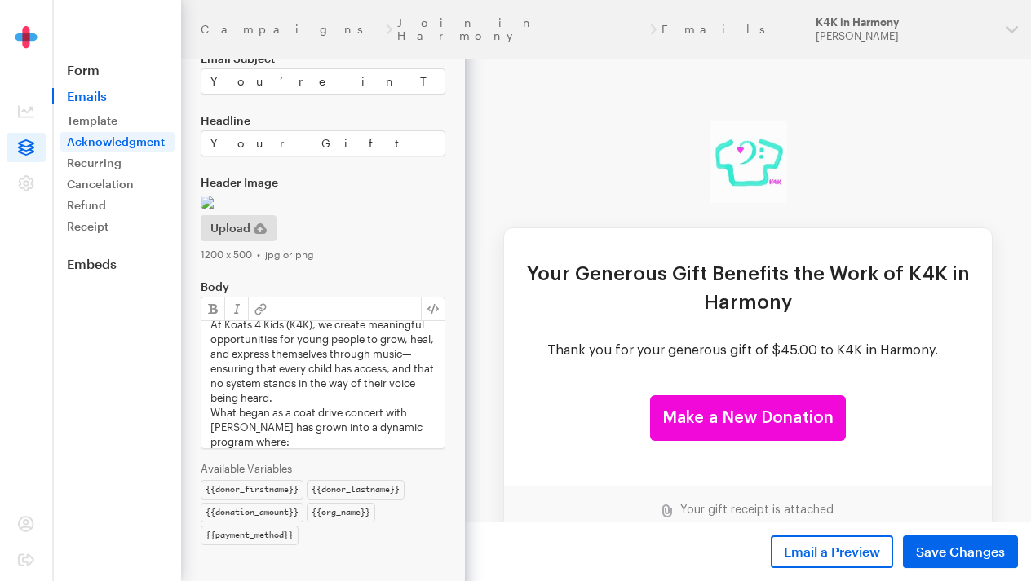
scroll to position [127, 0]
click at [309, 399] on p "At Koats 4 Kids (K4K), we create meaningful opportunities for young people to g…" at bounding box center [322, 360] width 225 height 88
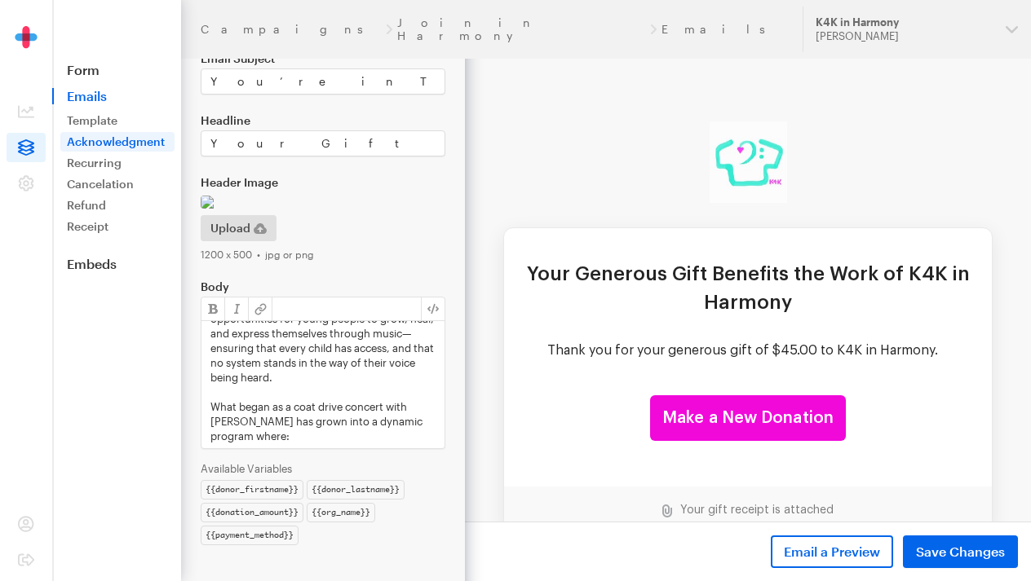
scroll to position [146, 0]
click at [294, 352] on p "At Koats 4 Kids (K4K), we create meaningful opportunities for young people to g…" at bounding box center [322, 342] width 225 height 88
click at [237, 313] on button "button" at bounding box center [237, 309] width 24 height 23
click at [298, 375] on p "At Koats 4 Kids (K4K), we create meaningful opportunities for young people to g…" at bounding box center [322, 342] width 225 height 88
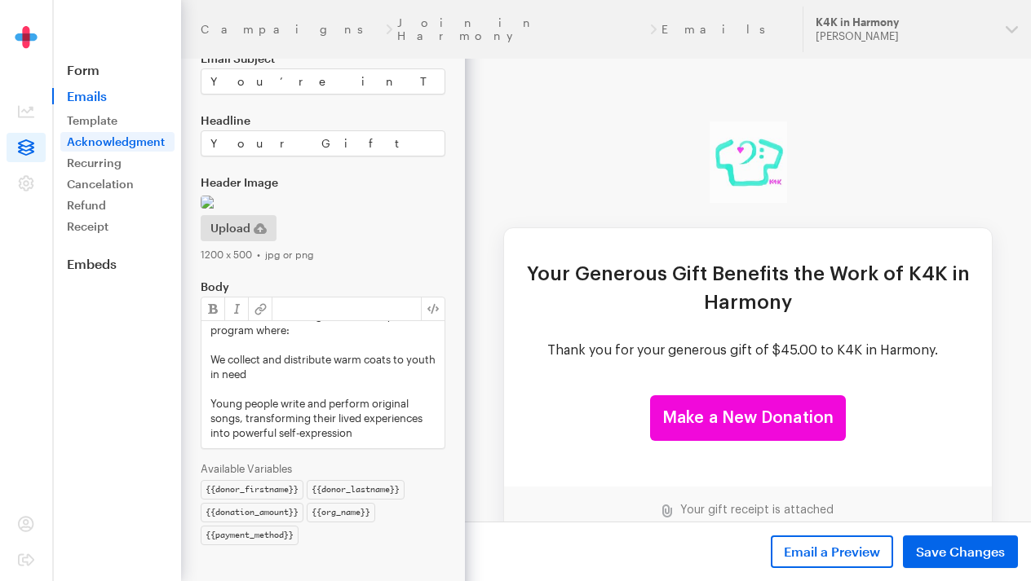
scroll to position [254, 0]
click at [212, 360] on p "We collect and distribute warm coats to youth in need" at bounding box center [322, 366] width 225 height 29
click at [208, 407] on div "Dear {{donor_firstname}}, Thank you for your generous gift of {{donation_amount…" at bounding box center [322, 384] width 243 height 127
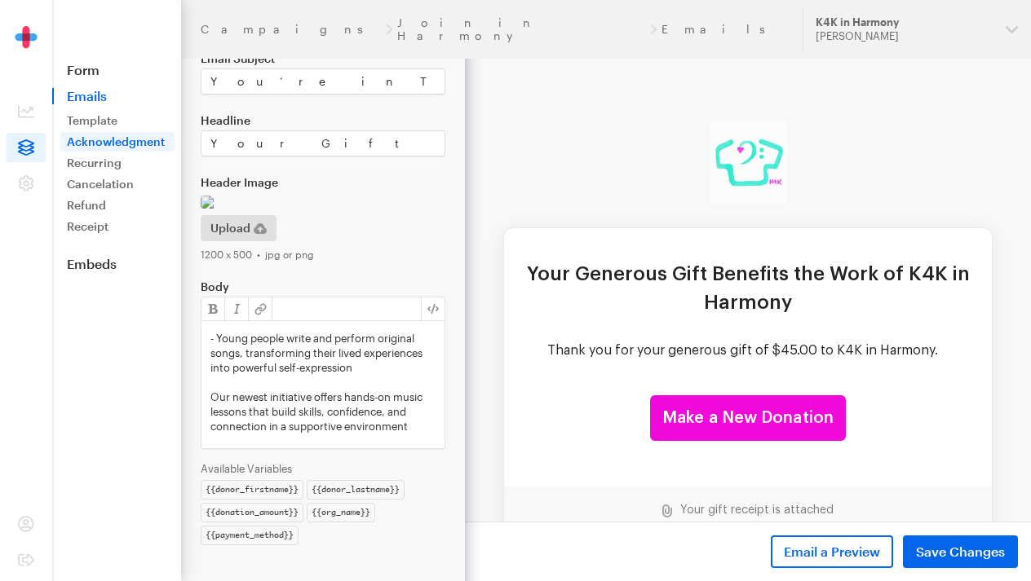
scroll to position [333, 0]
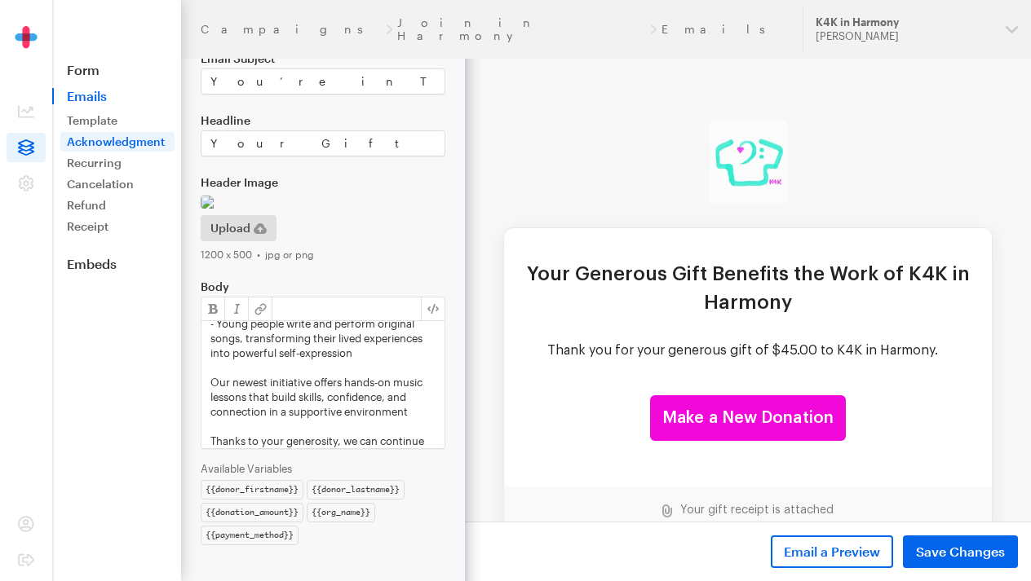
click at [210, 383] on p "Our newest initiative offers hands-on music lessons that build skills, confiden…" at bounding box center [322, 397] width 225 height 44
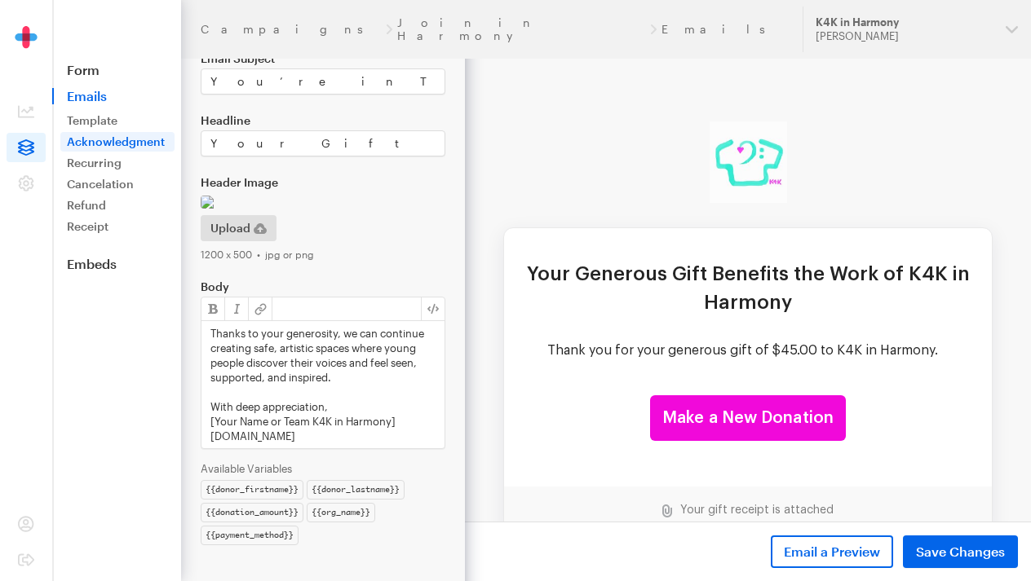
scroll to position [378, 0]
drag, startPoint x: 282, startPoint y: 422, endPoint x: 202, endPoint y: 424, distance: 79.9
click at [202, 424] on div "Dear {{donor_firstname}}, Thank you for your generous gift of {{donation_amount…" at bounding box center [322, 384] width 243 height 127
click at [322, 423] on p "Team K4K in Harmony]" at bounding box center [322, 421] width 225 height 15
drag, startPoint x: 240, startPoint y: 422, endPoint x: 198, endPoint y: 423, distance: 41.6
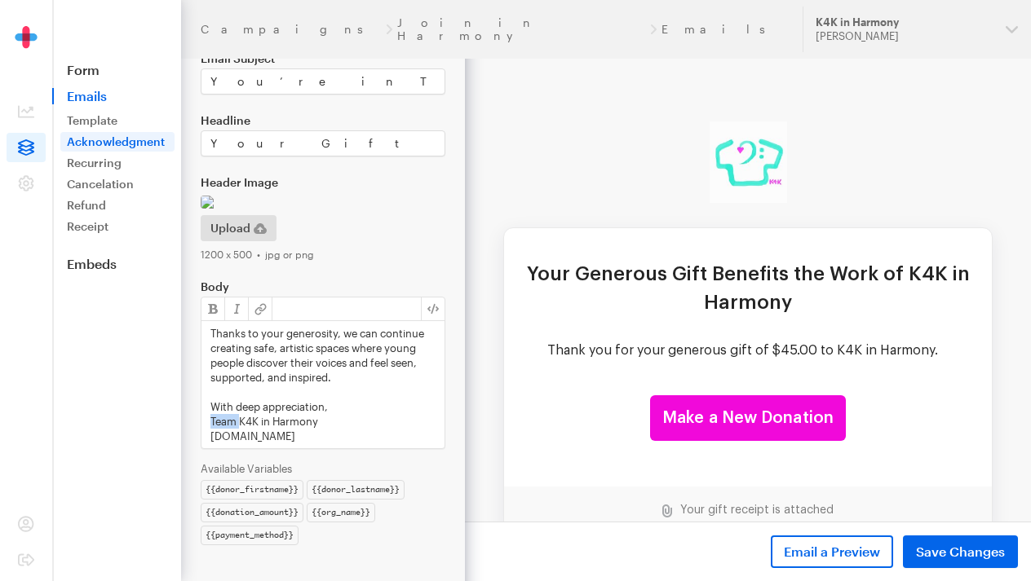
click at [198, 423] on form "Campaigns Join in Harmony Emails Acknowledgement This email is sent to donors a…" at bounding box center [232, 223] width 465 height 717
click at [292, 425] on p "K4K in Harmony" at bounding box center [322, 421] width 225 height 15
drag, startPoint x: 292, startPoint y: 424, endPoint x: 232, endPoint y: 424, distance: 60.4
click at [232, 424] on p "K4K in Harmony" at bounding box center [322, 421] width 225 height 15
click at [235, 427] on p "K4K Team" at bounding box center [322, 421] width 225 height 15
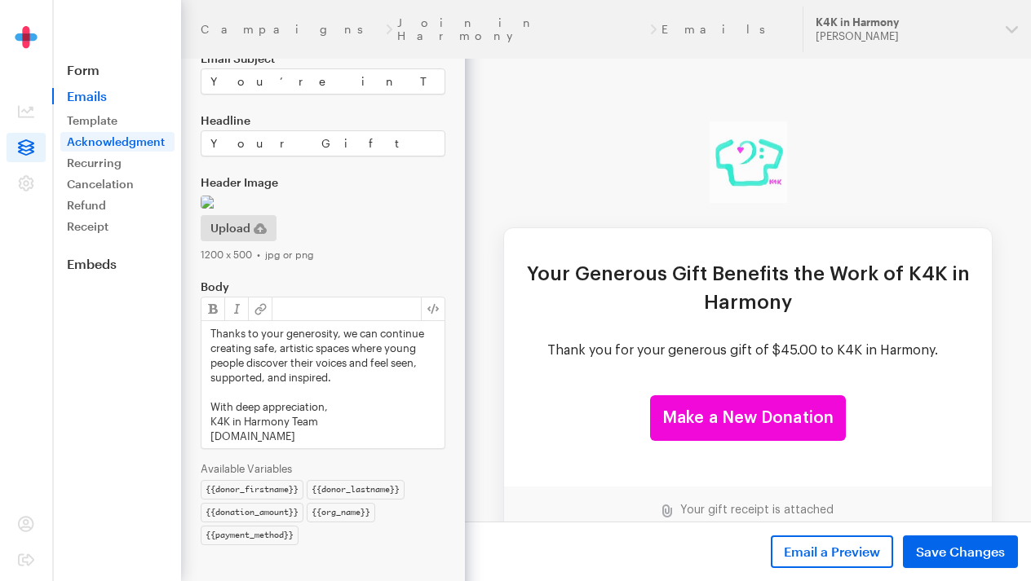
click at [207, 426] on div "Dear {{donor_firstname}}, Thank you for your generous gift of {{donation_amount…" at bounding box center [322, 384] width 243 height 127
drag, startPoint x: 317, startPoint y: 440, endPoint x: 189, endPoint y: 440, distance: 128.0
click at [188, 440] on form "Campaigns Join in Harmony Emails Acknowledgement This email is sent to donors a…" at bounding box center [232, 223] width 465 height 717
click at [977, 549] on span "Save Changes" at bounding box center [960, 552] width 89 height 20
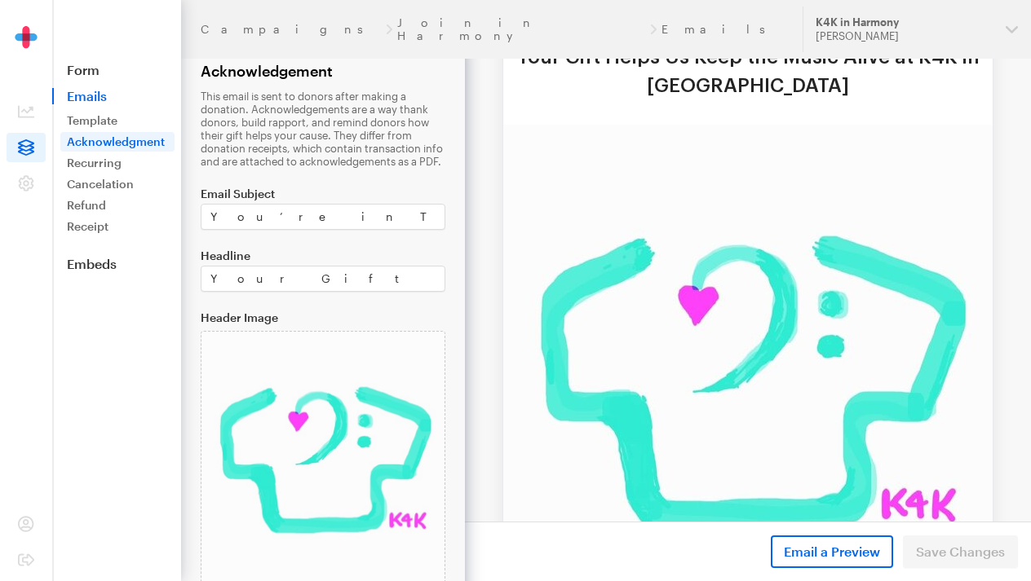
scroll to position [214, 0]
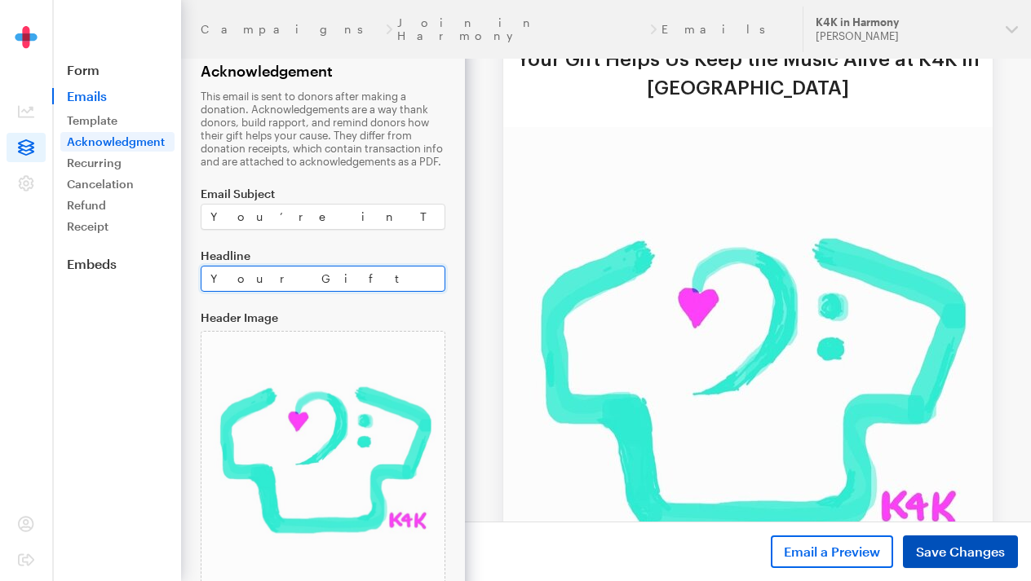
type input "Your Gift Helps Us Keep the Music Alive!"
click at [947, 545] on span "Save Changes" at bounding box center [960, 552] width 89 height 20
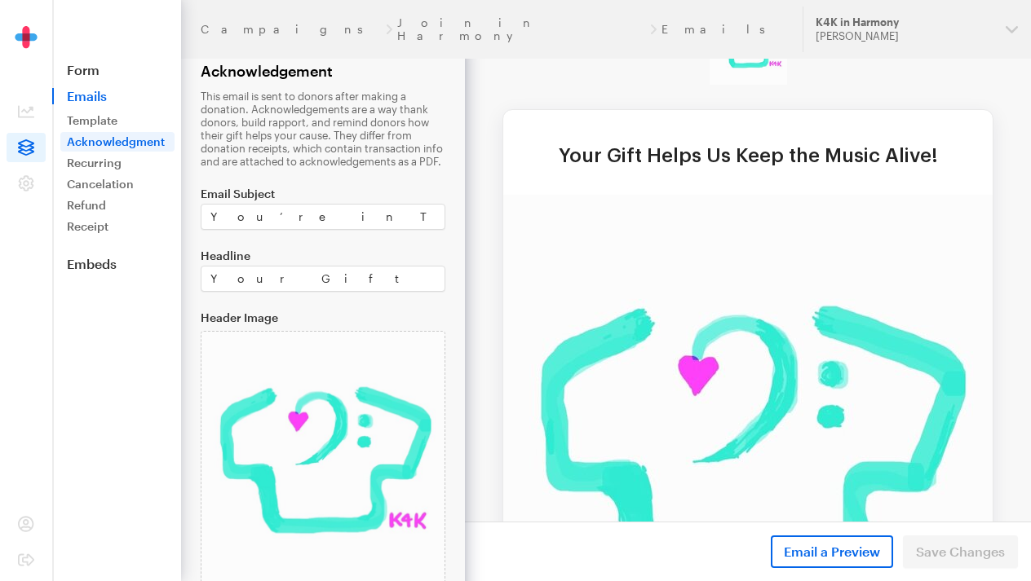
scroll to position [49, 0]
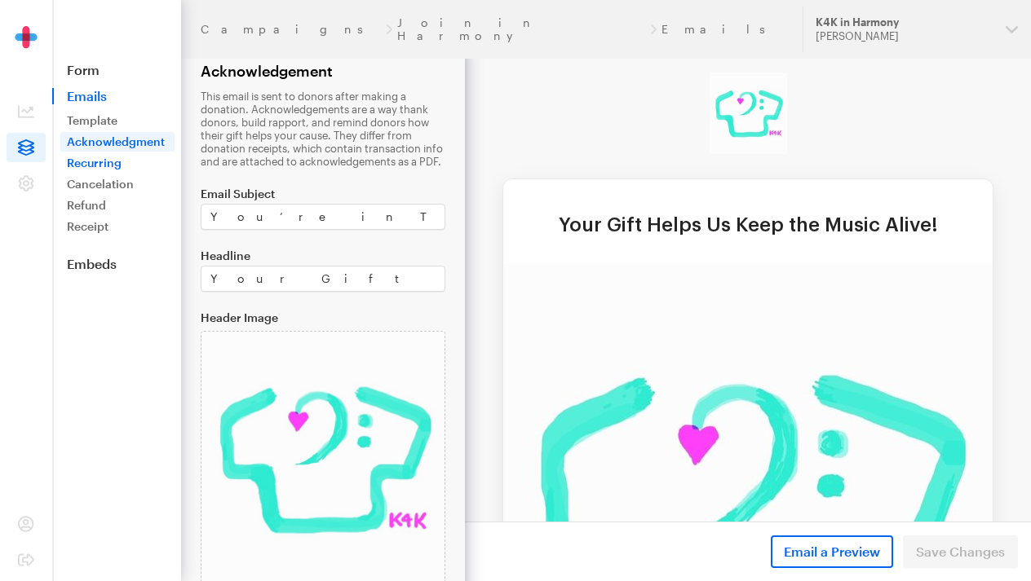
click at [82, 159] on link "Recurring" at bounding box center [117, 163] width 114 height 20
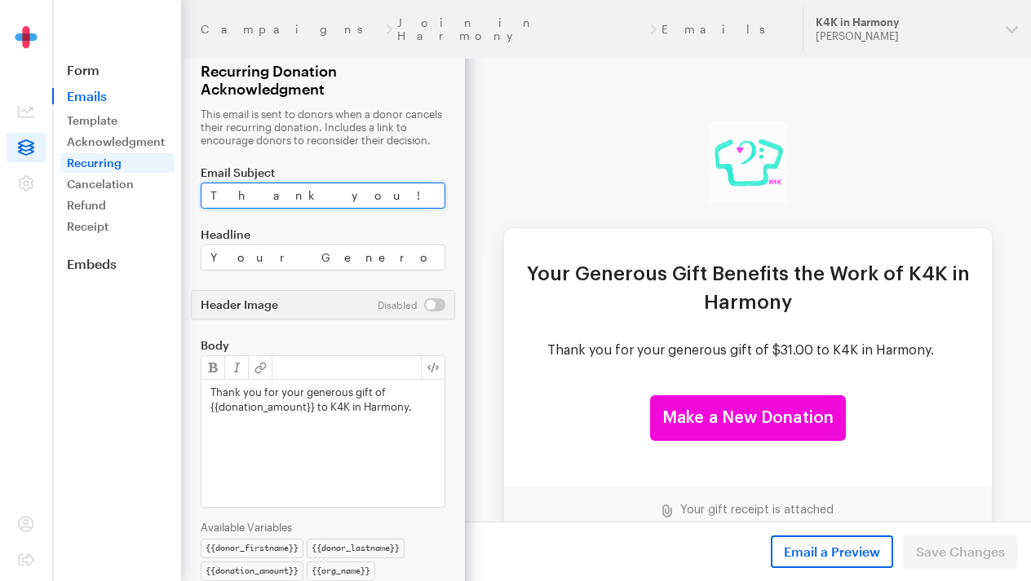
click at [315, 201] on input "Thank you!" at bounding box center [323, 196] width 245 height 26
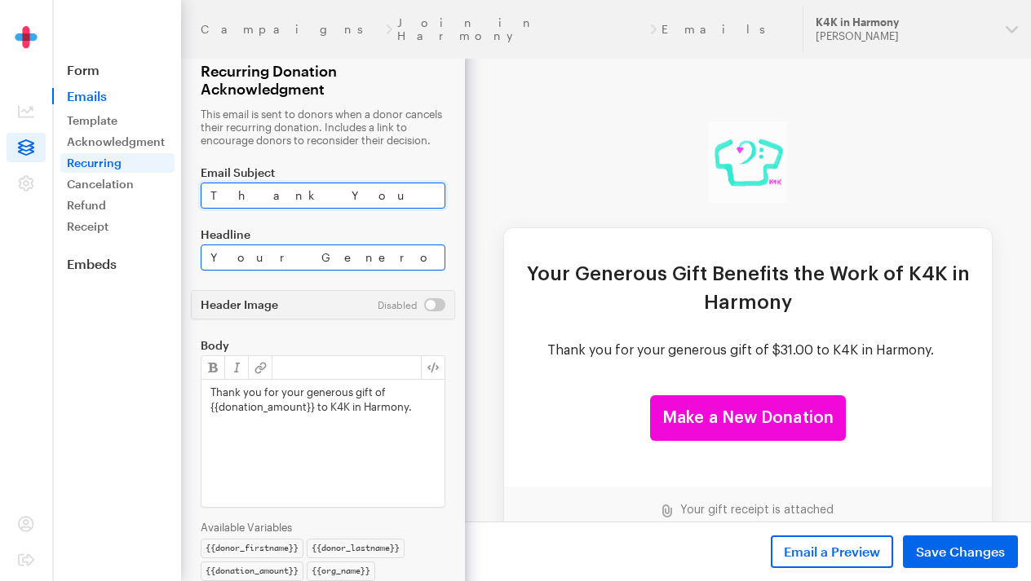
type input "Thank You for Joining in Harmony!"
drag, startPoint x: 674, startPoint y: 317, endPoint x: 483, endPoint y: 284, distance: 193.7
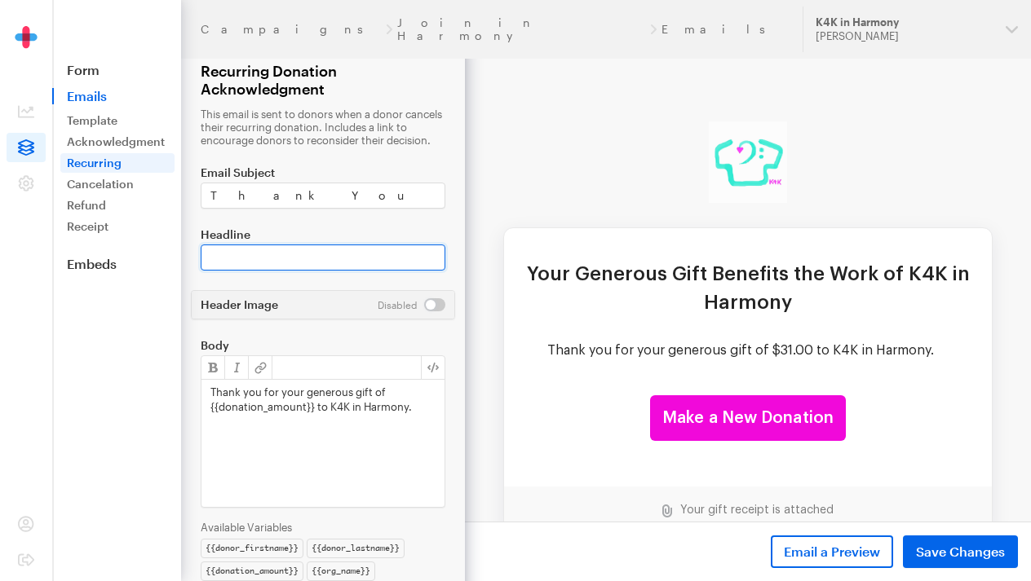
paste input "You Keep Us in Time, On Beat, and In Harmony"
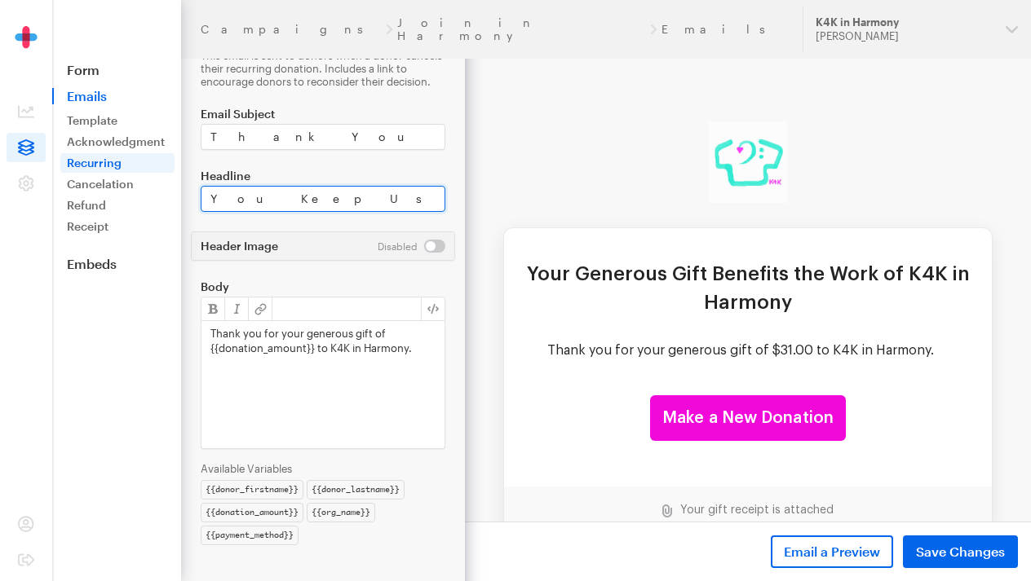
scroll to position [72, 0]
type input "You Keep Us in Time, On Beat, and In Harmony"
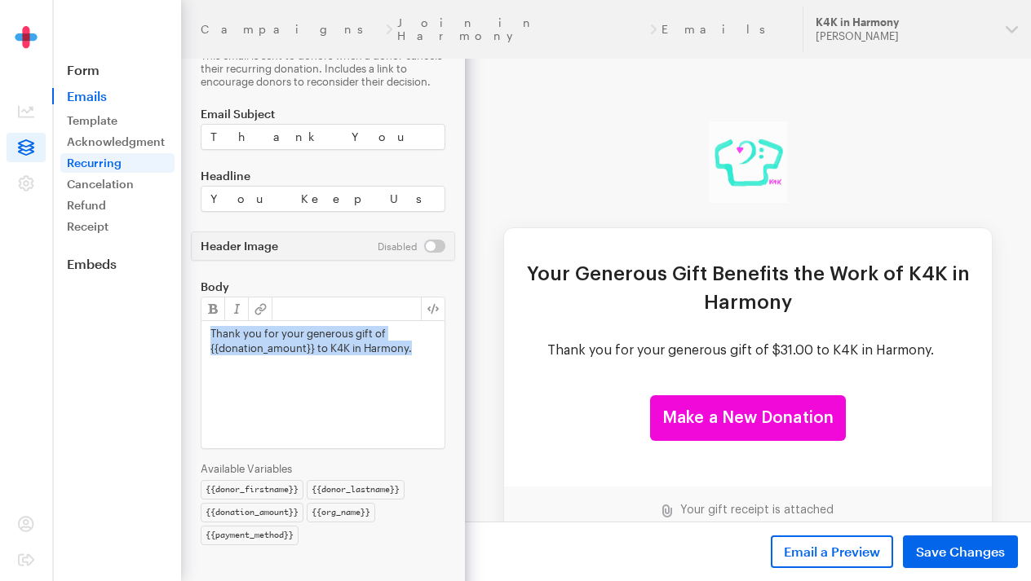
drag, startPoint x: 422, startPoint y: 354, endPoint x: 197, endPoint y: 331, distance: 226.2
click at [197, 331] on form "Campaigns Join in Harmony Emails Recurring Donation Acknowledgment This email i…" at bounding box center [232, 261] width 465 height 640
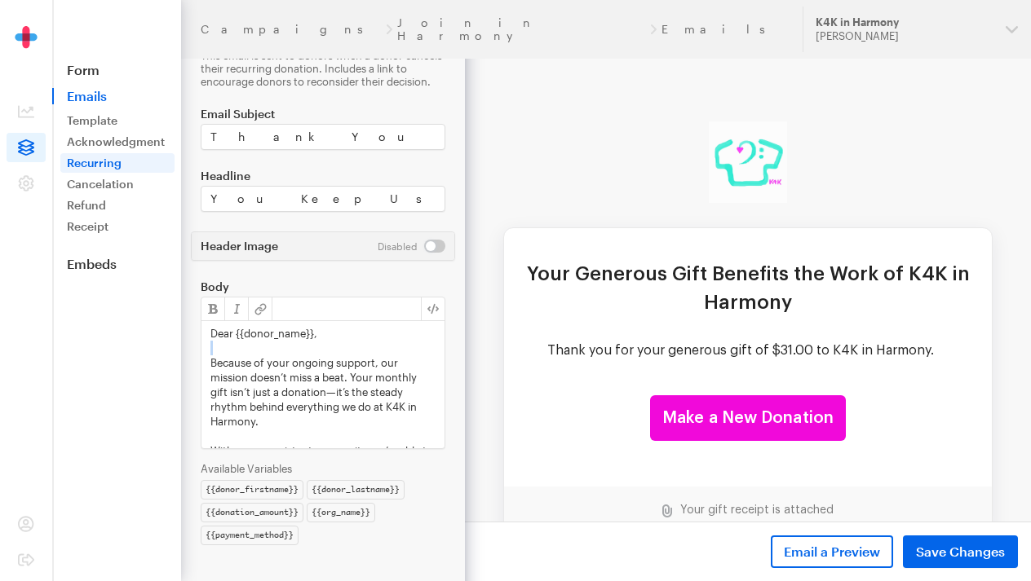
click at [278, 340] on div "Dear {{donor_name}}, Because of your ongoing support, our mission doesn’t miss …" at bounding box center [322, 384] width 243 height 127
click at [279, 339] on p "Dear {{donor_name}}," at bounding box center [322, 333] width 225 height 15
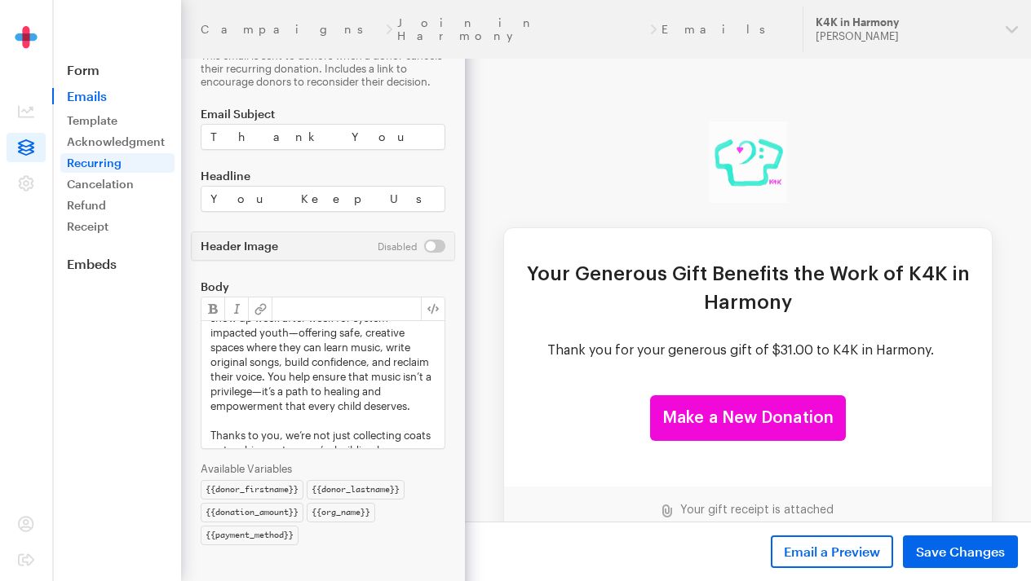
scroll to position [128, 0]
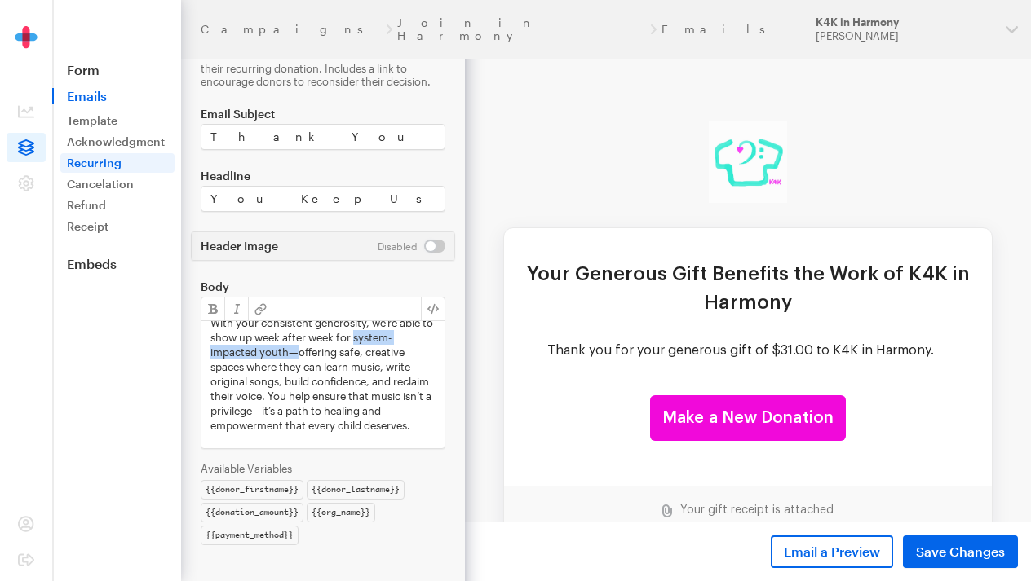
drag, startPoint x: 367, startPoint y: 341, endPoint x: 298, endPoint y: 356, distance: 70.2
click at [298, 356] on p "With your consistent generosity, we’re able to show up week after week for syst…" at bounding box center [322, 374] width 225 height 117
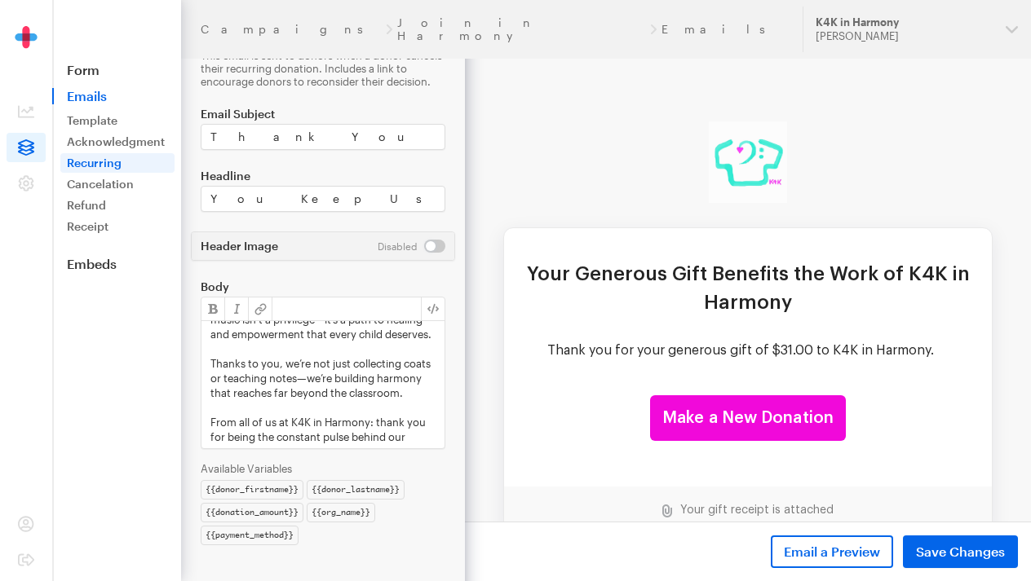
scroll to position [206, 0]
click at [396, 334] on p "With your consistent generosity, we’re able to show up week after week for our …" at bounding box center [322, 289] width 225 height 103
click at [232, 303] on button "button" at bounding box center [237, 309] width 24 height 23
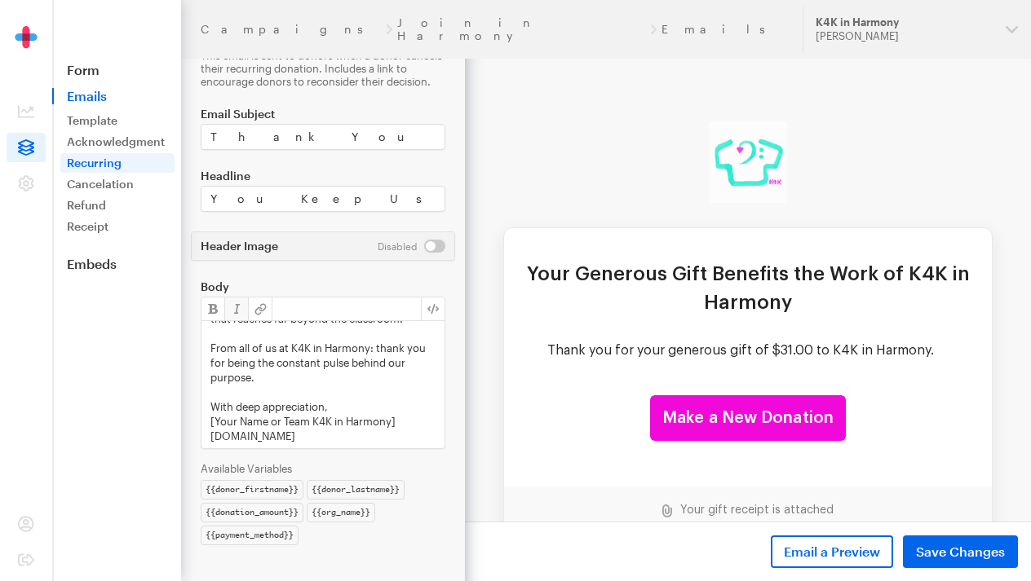
scroll to position [294, 0]
drag, startPoint x: 398, startPoint y: 420, endPoint x: 210, endPoint y: 426, distance: 187.7
click at [210, 426] on div "Dear {{donor_firstname}}, Because of your ongoing support, our mission doesn’t …" at bounding box center [322, 384] width 243 height 127
drag, startPoint x: 314, startPoint y: 444, endPoint x: 185, endPoint y: 444, distance: 128.9
click at [184, 444] on form "Campaigns Join in Harmony Emails Recurring Donation Acknowledgment This email i…" at bounding box center [232, 261] width 465 height 640
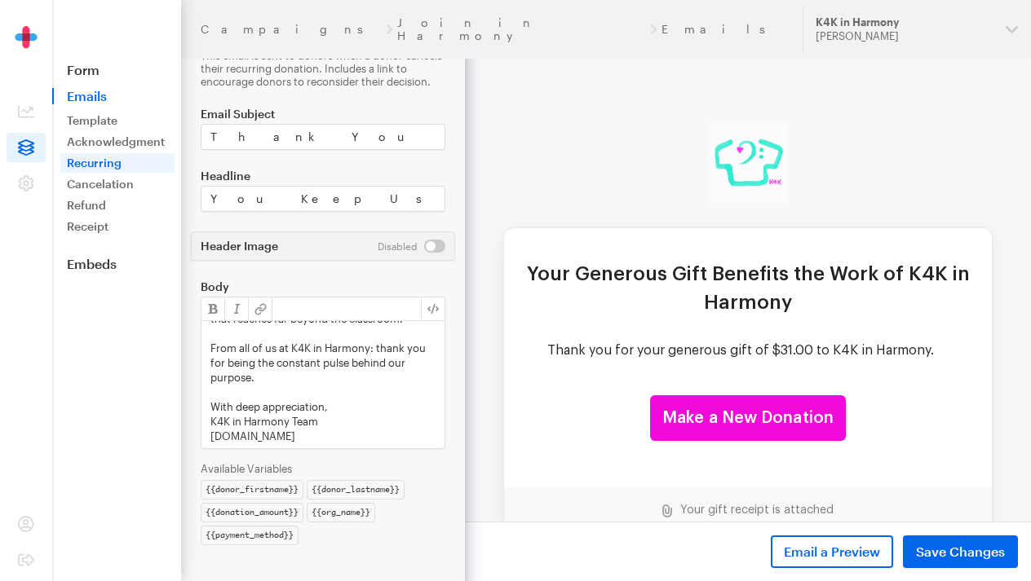
drag, startPoint x: 313, startPoint y: 436, endPoint x: 196, endPoint y: 438, distance: 117.5
click at [196, 438] on form "Campaigns Join in Harmony Emails Recurring Donation Acknowledgment This email i…" at bounding box center [232, 261] width 465 height 640
click at [976, 545] on span "Save Changes" at bounding box center [960, 552] width 89 height 20
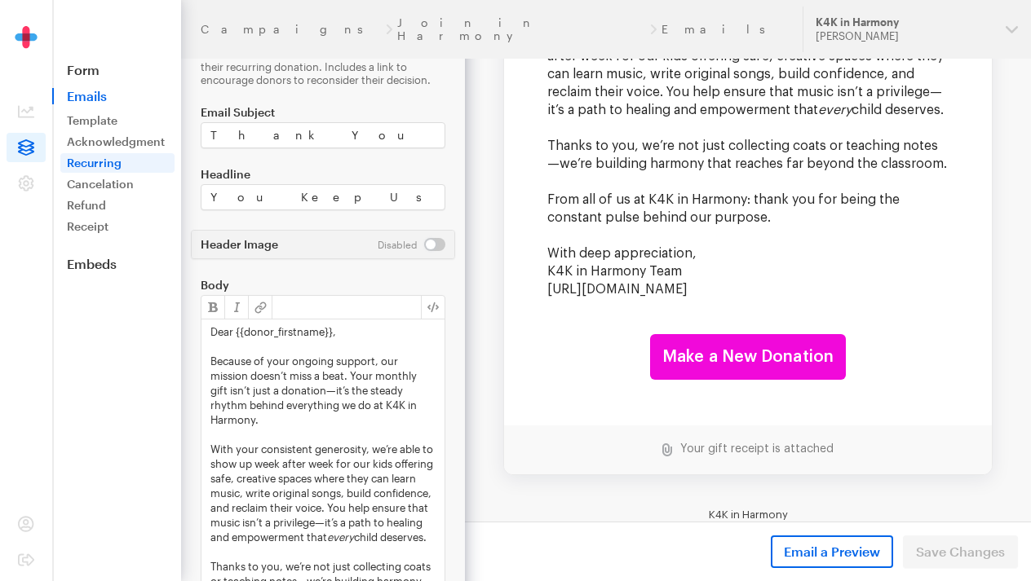
scroll to position [62, 0]
click at [120, 184] on link "Cancelation" at bounding box center [117, 185] width 114 height 20
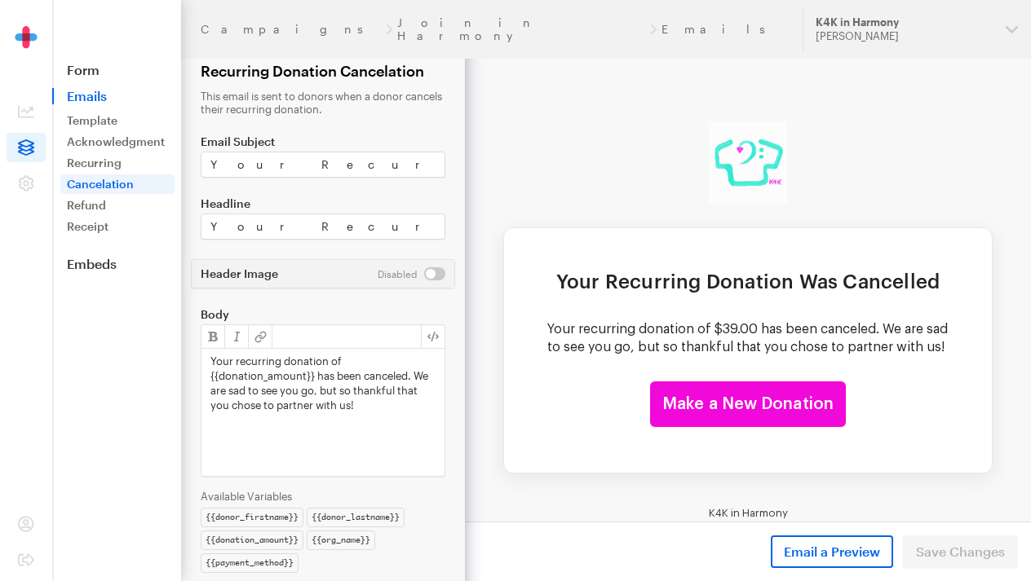
click at [360, 410] on div "Your recurring donation of {{donation_amount}} has been canceled. We are sad to…" at bounding box center [322, 412] width 243 height 127
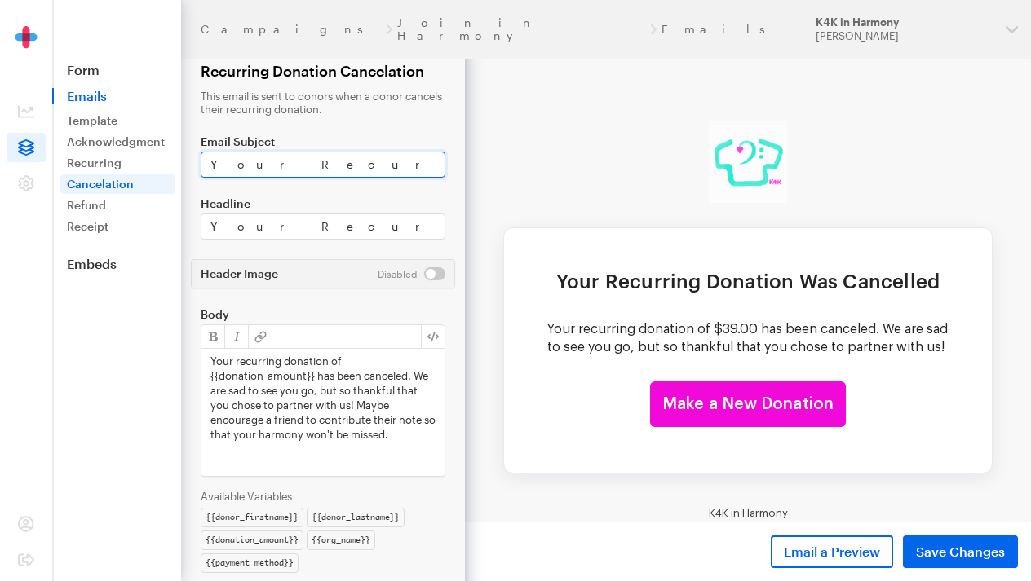
click at [333, 166] on input "Your Recurring Donation to K4K in Harmony was Canceled." at bounding box center [323, 165] width 245 height 26
click at [378, 438] on p "Your recurring donation of {{donation_amount}} has been canceled. We are sad to…" at bounding box center [322, 398] width 225 height 88
click at [411, 436] on p "Your recurring donation of {{donation_amount}} has been canceled. We are sad to…" at bounding box center [322, 398] width 225 height 88
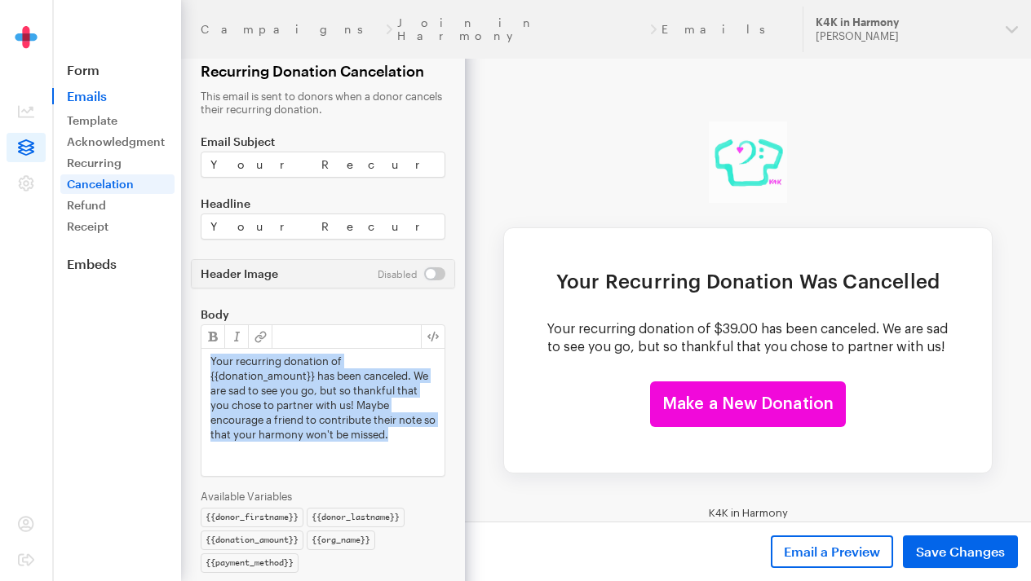
drag, startPoint x: 409, startPoint y: 440, endPoint x: 194, endPoint y: 353, distance: 232.0
click at [194, 353] on form "Campaigns Join in Harmony Emails Recurring Donation Cancelation This email is s…" at bounding box center [232, 304] width 465 height 609
copy p "Your recurring donation of {{donation_amount}} has been canceled. We are sad to…"
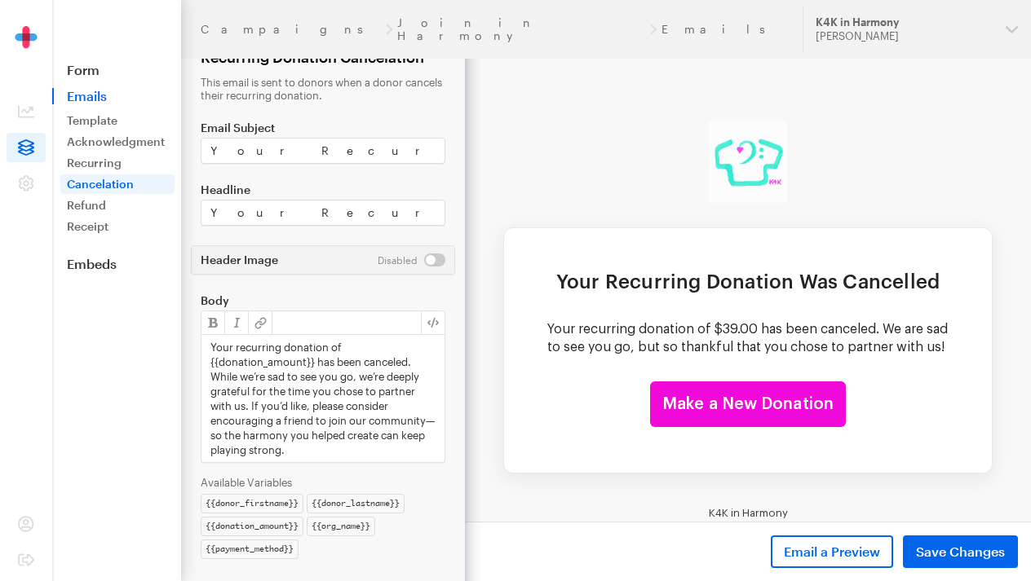
scroll to position [15, 0]
drag, startPoint x: 251, startPoint y: 405, endPoint x: 318, endPoint y: 405, distance: 66.9
click at [319, 405] on p "Your recurring donation of {{donation_amount}} has been canceled. While we’re s…" at bounding box center [322, 396] width 225 height 117
click at [262, 441] on p "Your recurring donation of {{donation_amount}} has been canceled. While we’re s…" at bounding box center [322, 389] width 225 height 103
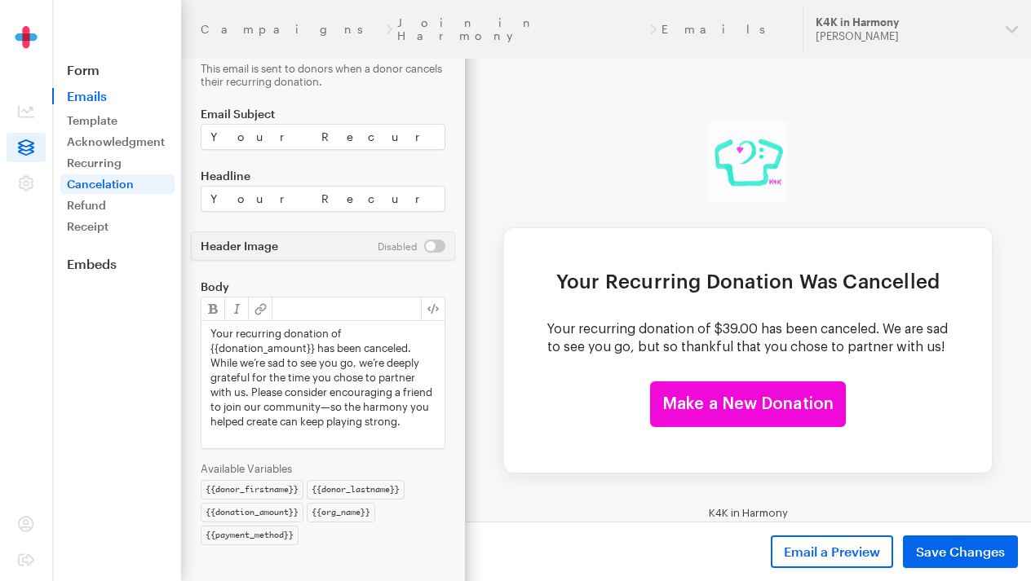
scroll to position [28, 0]
click at [988, 538] on button "Save Changes" at bounding box center [960, 552] width 115 height 33
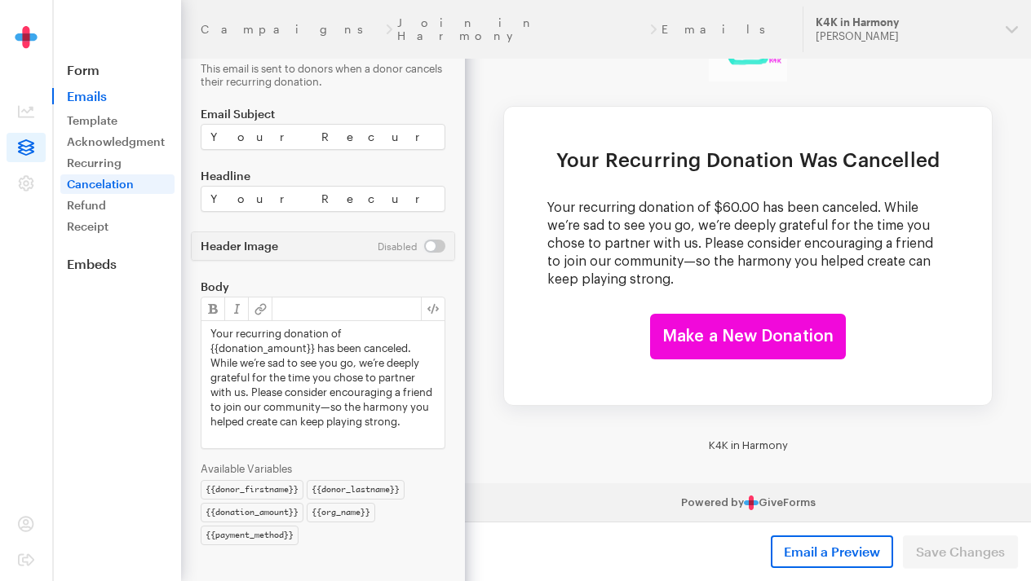
scroll to position [28, 0]
click at [90, 203] on link "Refund" at bounding box center [117, 206] width 114 height 20
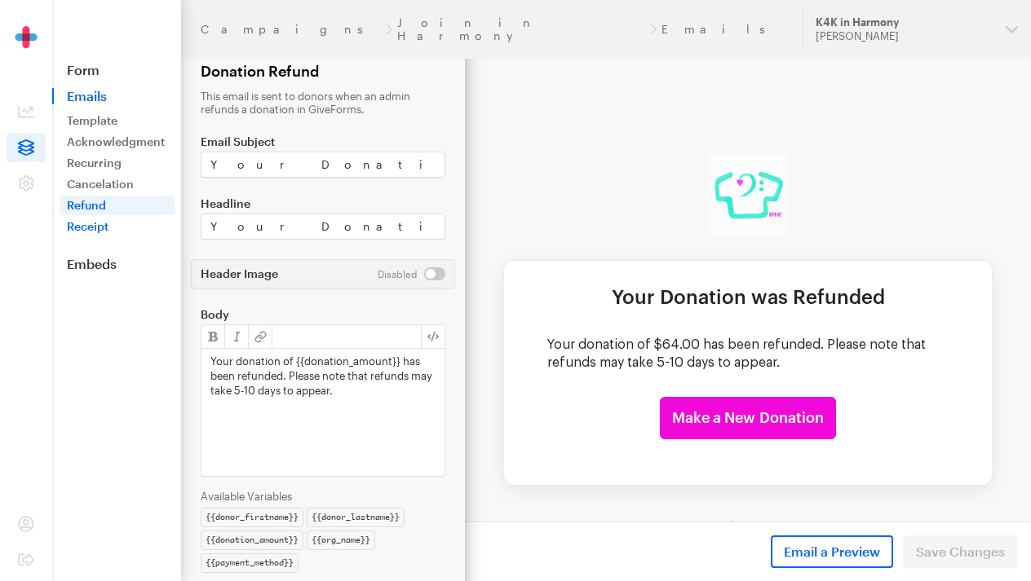
click at [113, 226] on link "Receipt" at bounding box center [117, 227] width 114 height 20
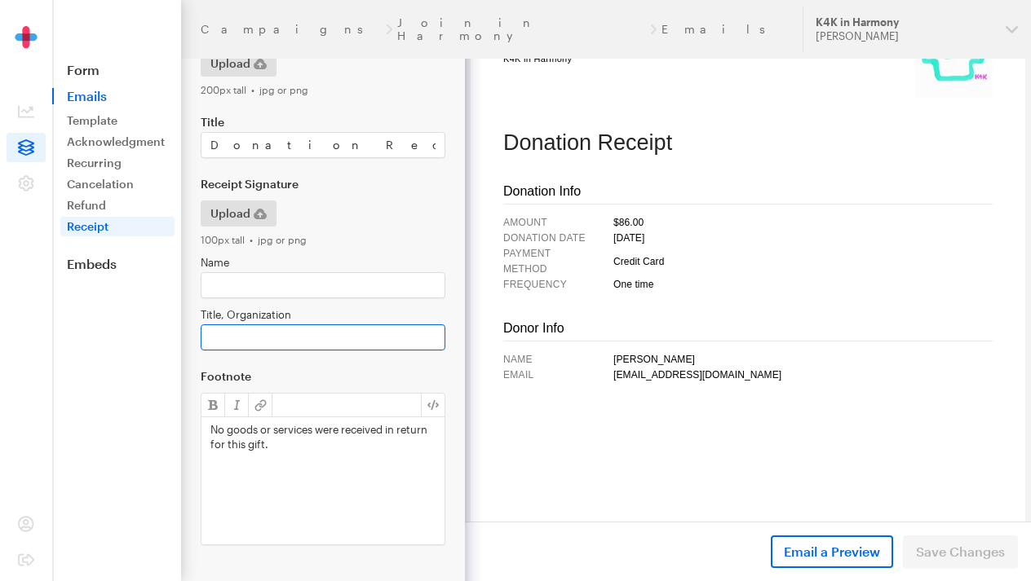
scroll to position [219, 0]
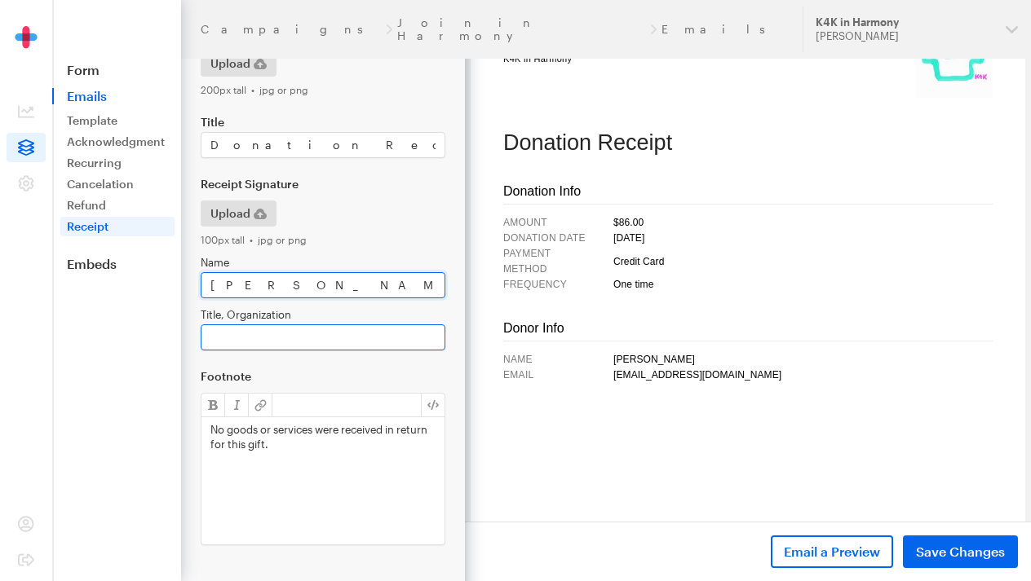
type input "[PERSON_NAME]"
click at [303, 339] on input "Title, Organization" at bounding box center [323, 338] width 245 height 26
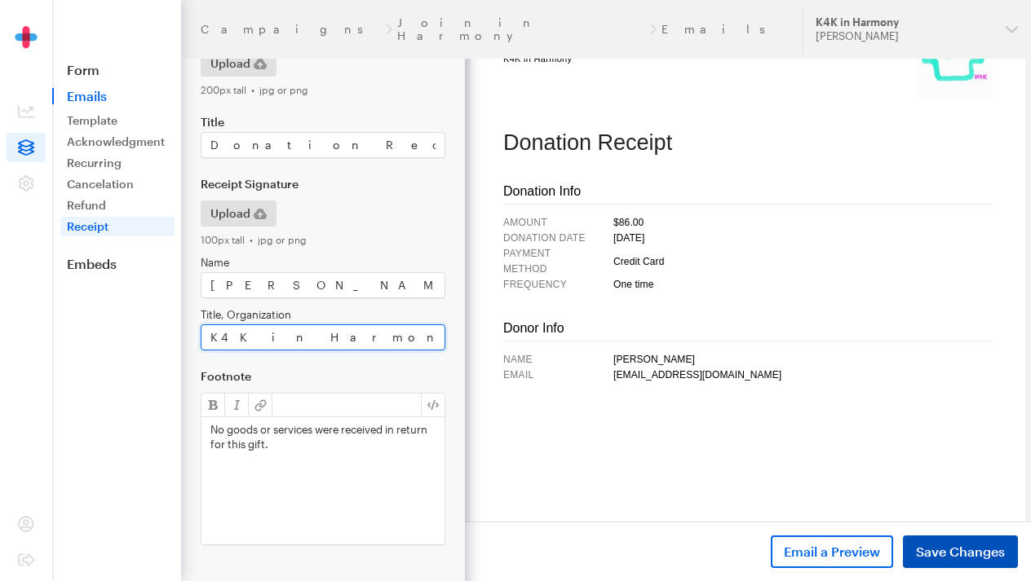
type input "K4K in Harmony"
click at [975, 551] on span "Save Changes" at bounding box center [960, 552] width 89 height 20
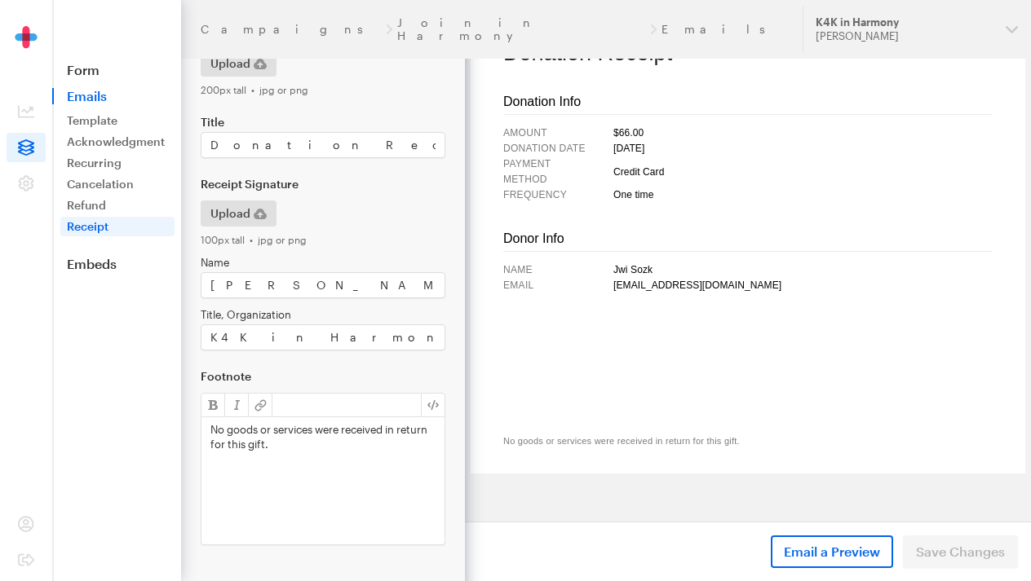
scroll to position [210, 0]
click at [104, 119] on link "Template" at bounding box center [117, 121] width 114 height 20
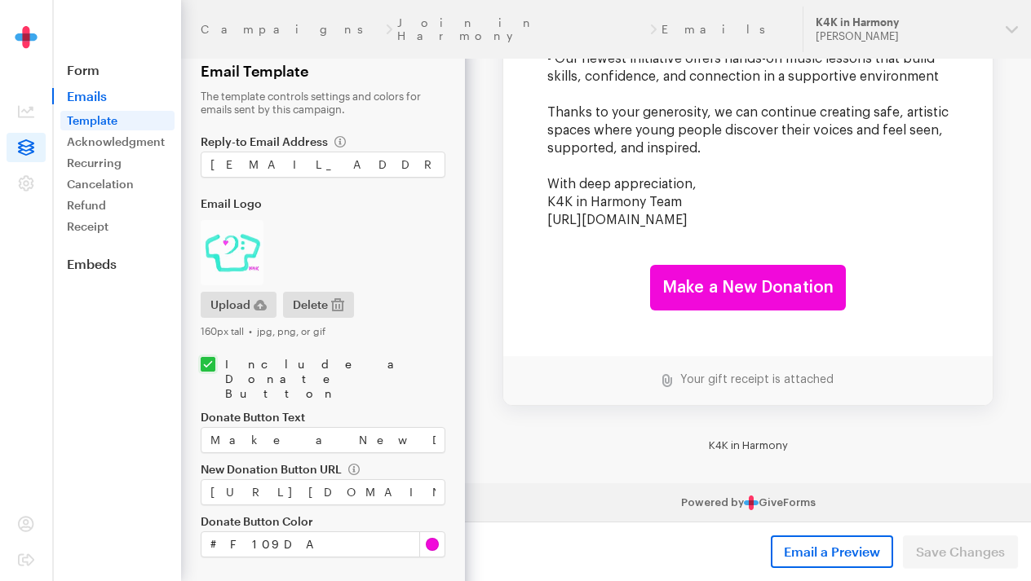
scroll to position [1172, 0]
click at [820, 542] on button "Email a Preview" at bounding box center [832, 552] width 122 height 33
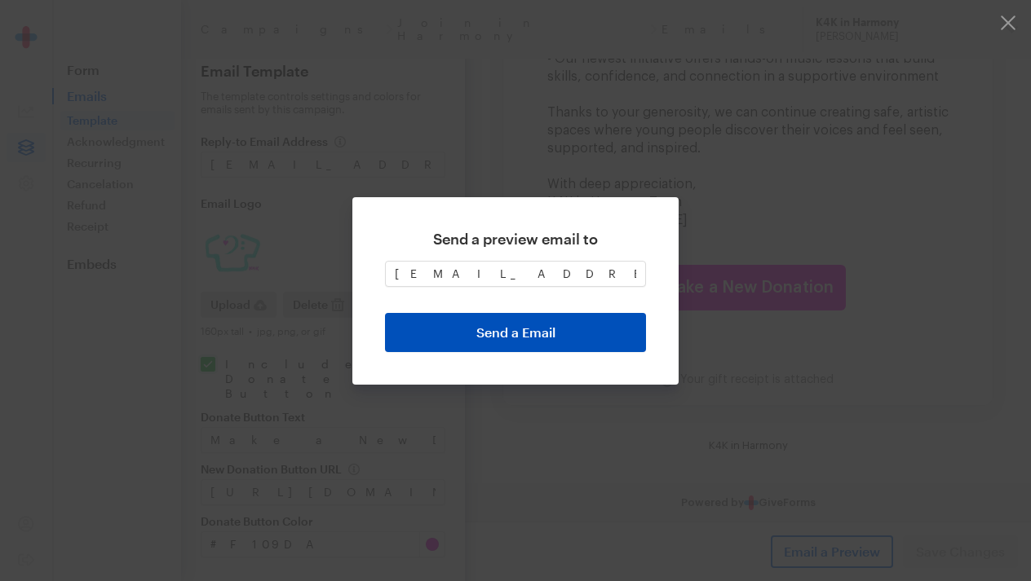
click at [542, 328] on button "Send a Email" at bounding box center [515, 332] width 261 height 39
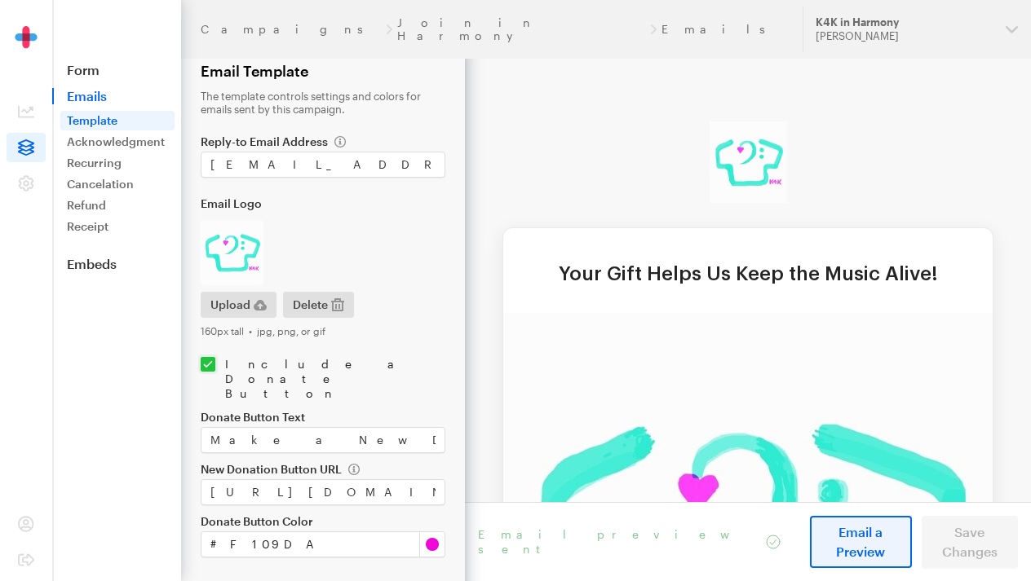
click at [850, 551] on span "Email a Preview" at bounding box center [861, 542] width 76 height 39
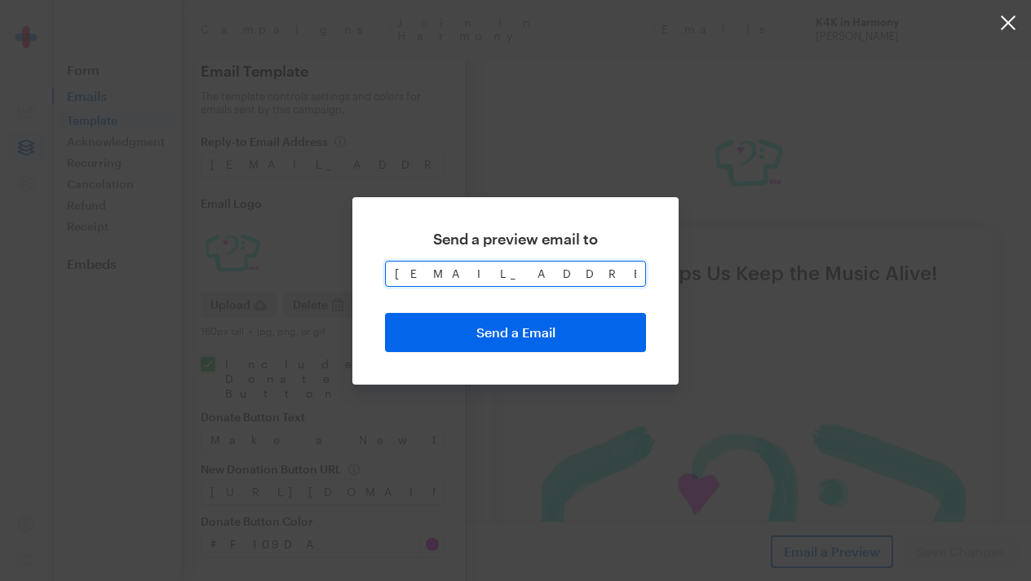
drag, startPoint x: 537, startPoint y: 285, endPoint x: 314, endPoint y: 261, distance: 223.9
click at [314, 261] on div "Send a preview email to wcooperxula@gmail.com Send a Email" at bounding box center [515, 290] width 1031 height 581
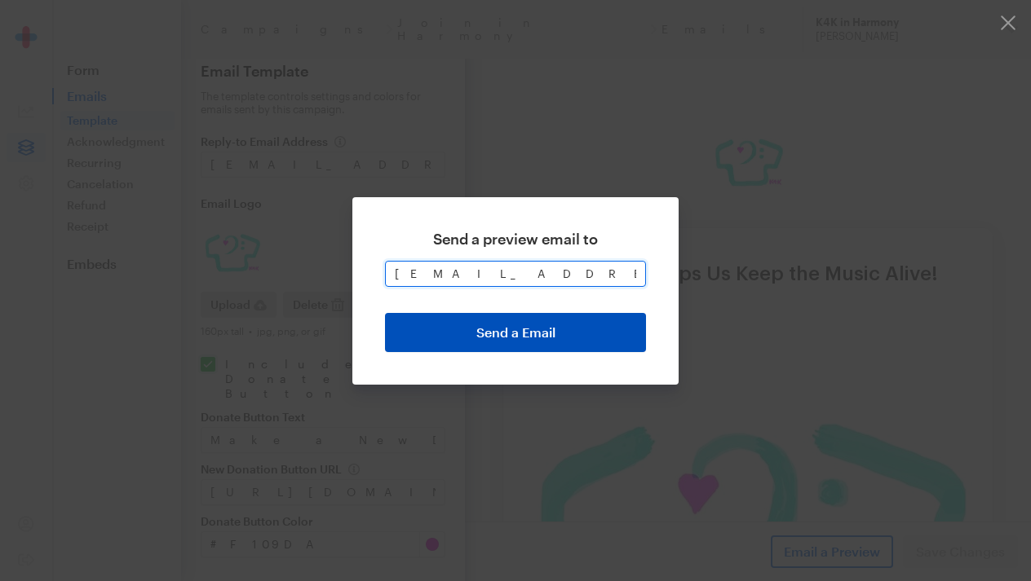
type input "cellistko@gmail.com"
click at [419, 339] on button "Send a Email" at bounding box center [515, 332] width 261 height 39
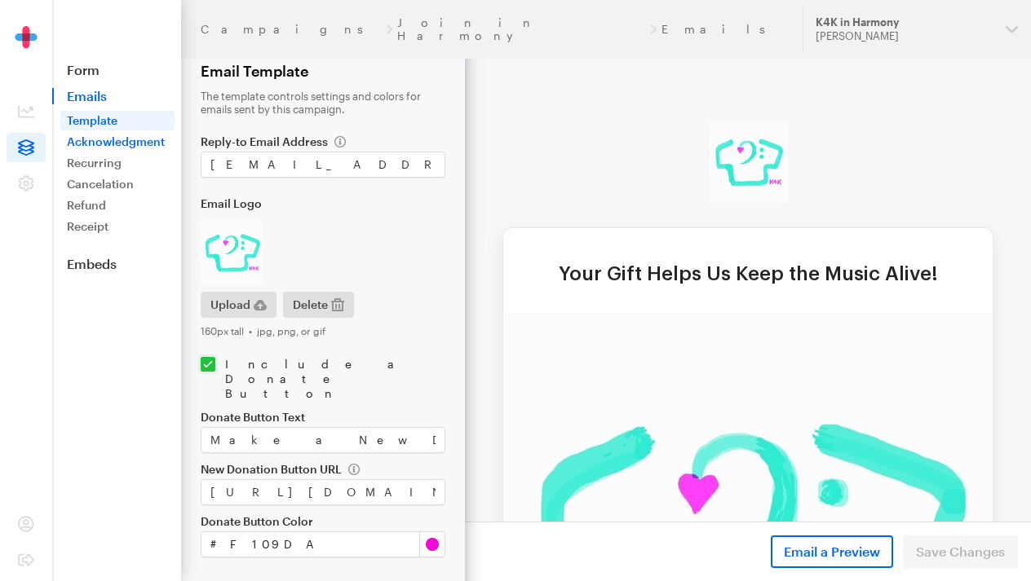
click at [111, 144] on link "Acknowledgment" at bounding box center [117, 142] width 114 height 20
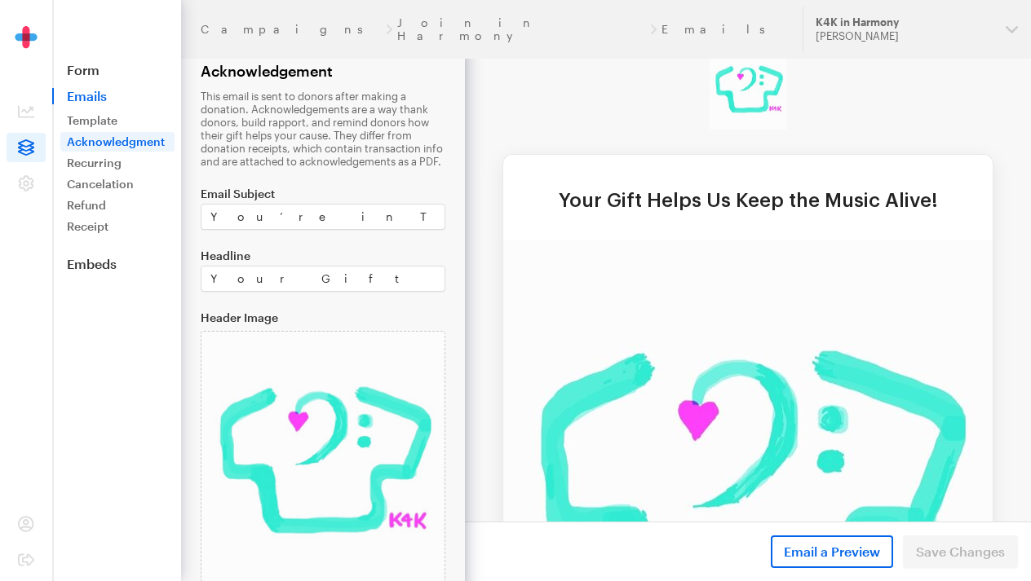
scroll to position [74, 0]
click at [98, 116] on link "Template" at bounding box center [117, 121] width 114 height 20
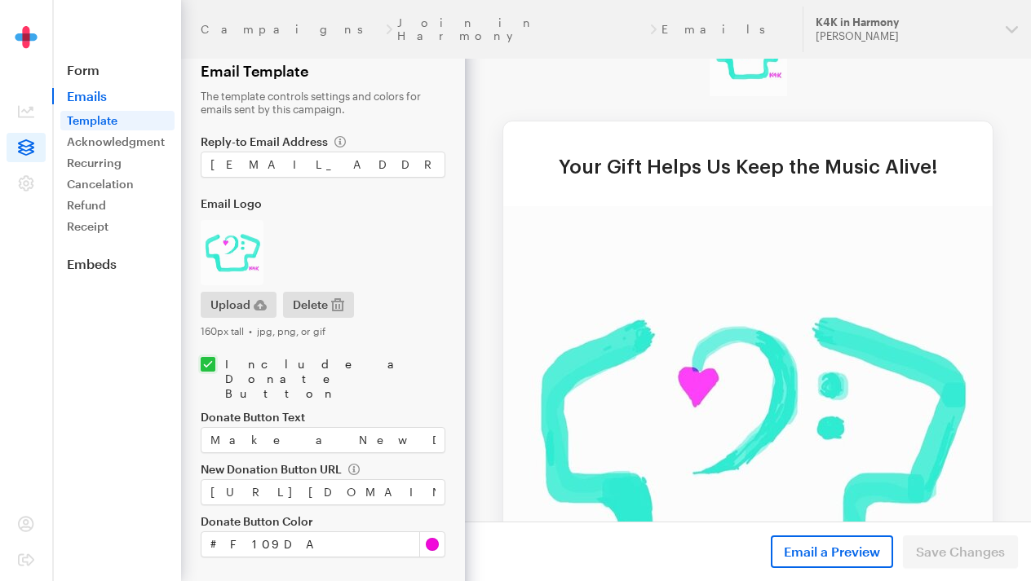
scroll to position [108, 0]
click at [130, 138] on link "Acknowledgment" at bounding box center [117, 142] width 114 height 20
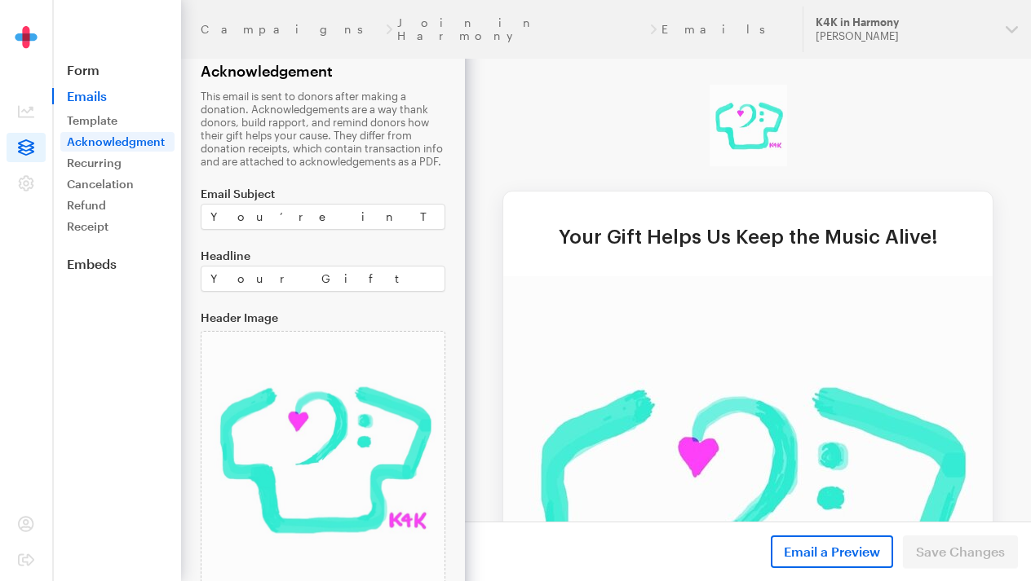
scroll to position [15, 0]
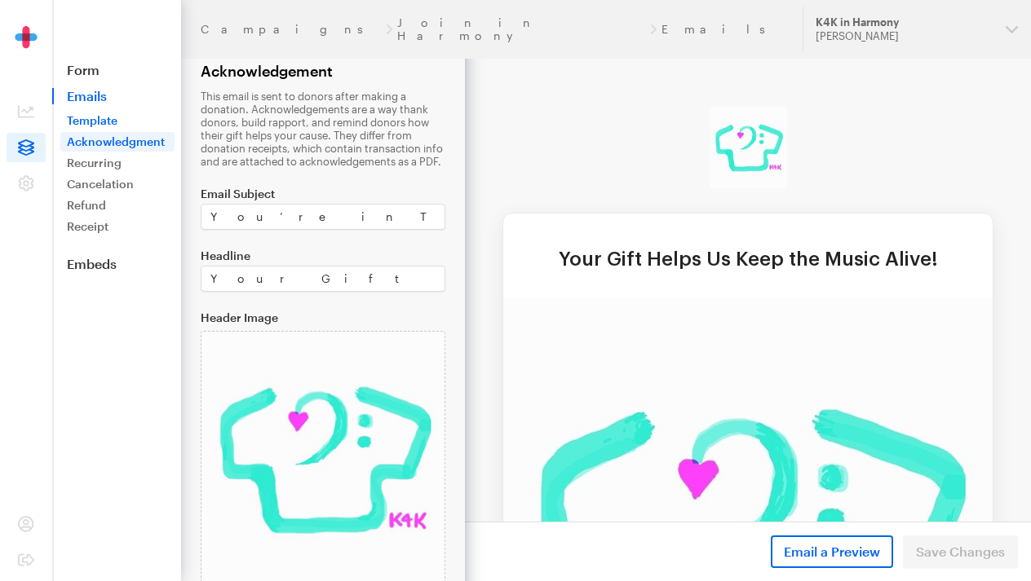
click at [104, 119] on link "Template" at bounding box center [117, 121] width 114 height 20
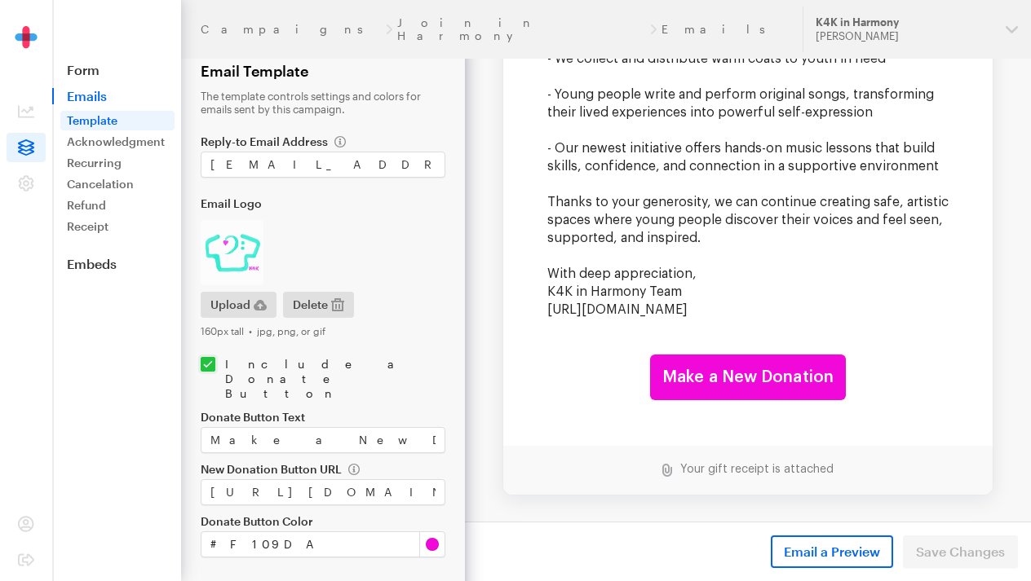
scroll to position [1055, 0]
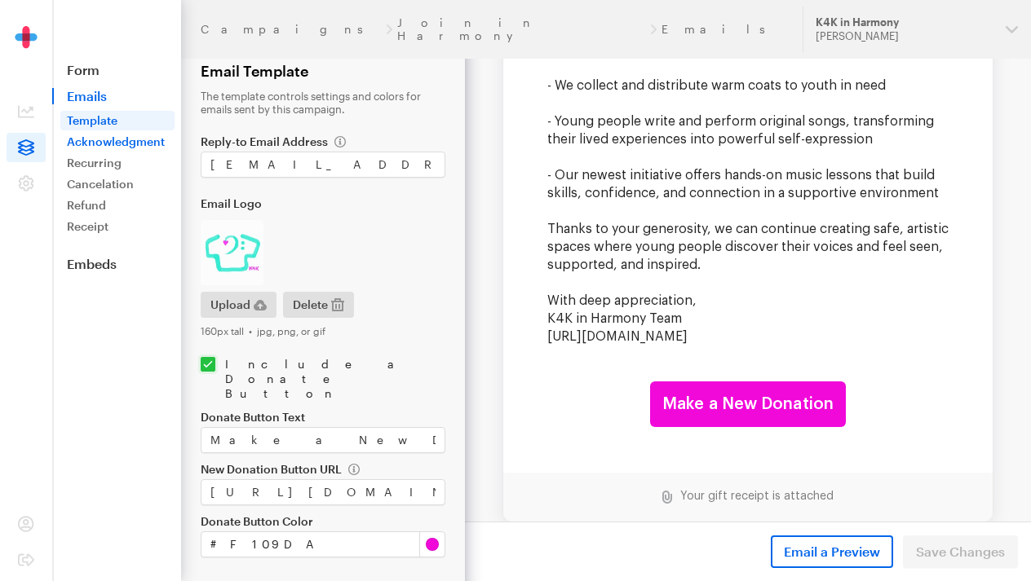
click at [136, 138] on link "Acknowledgment" at bounding box center [117, 142] width 114 height 20
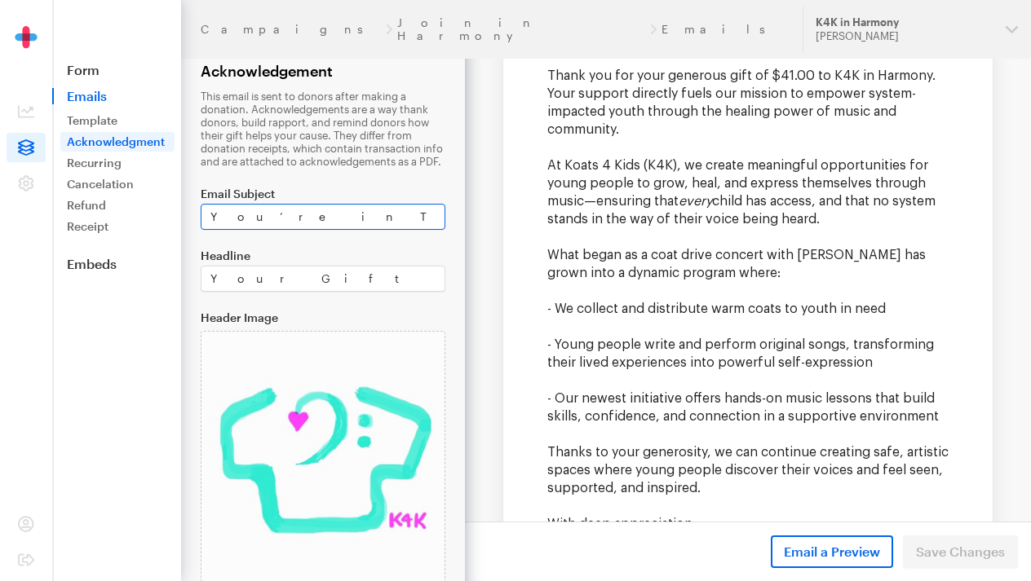
scroll to position [830, 0]
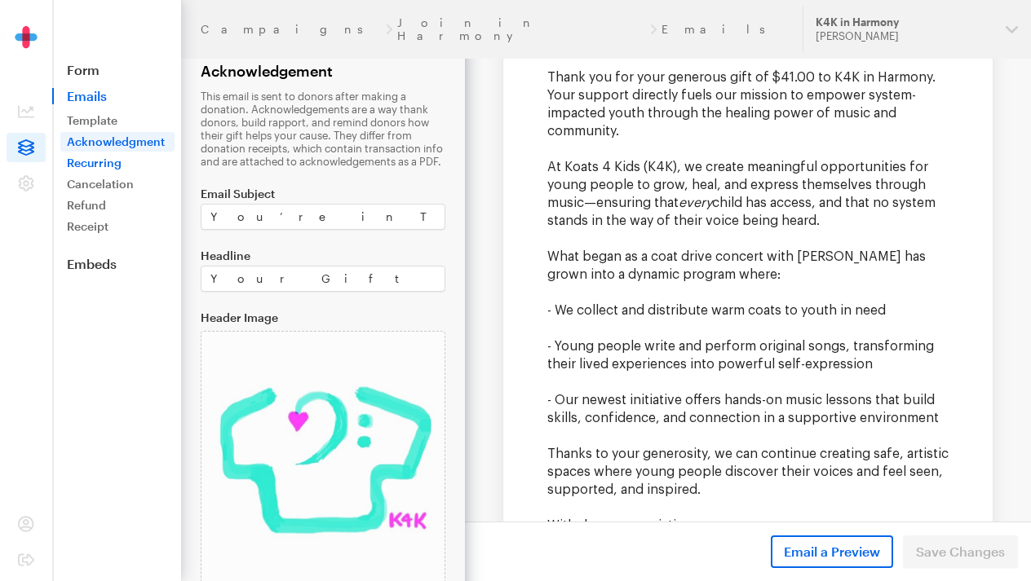
click at [101, 157] on link "Recurring" at bounding box center [117, 163] width 114 height 20
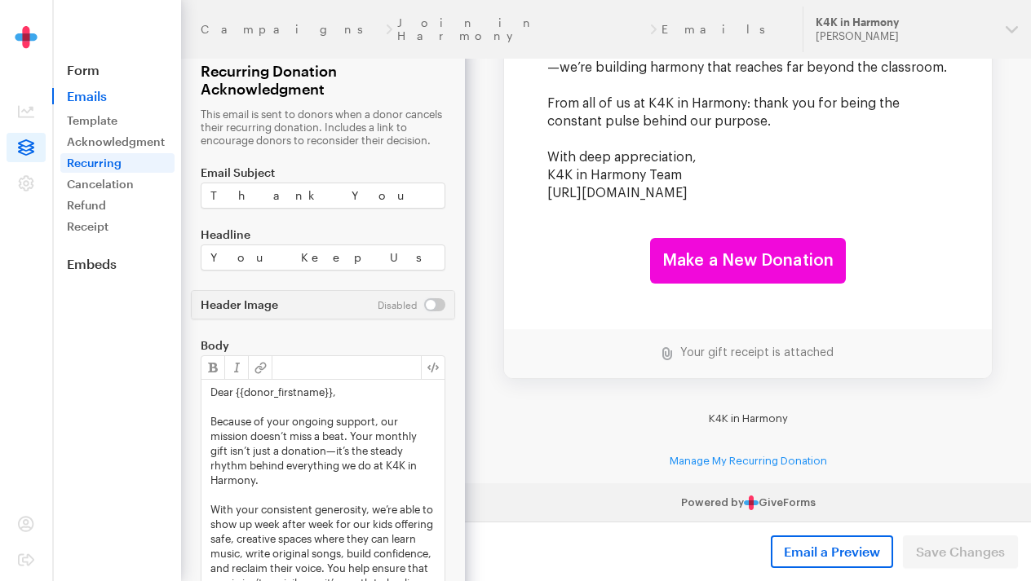
scroll to position [456, 0]
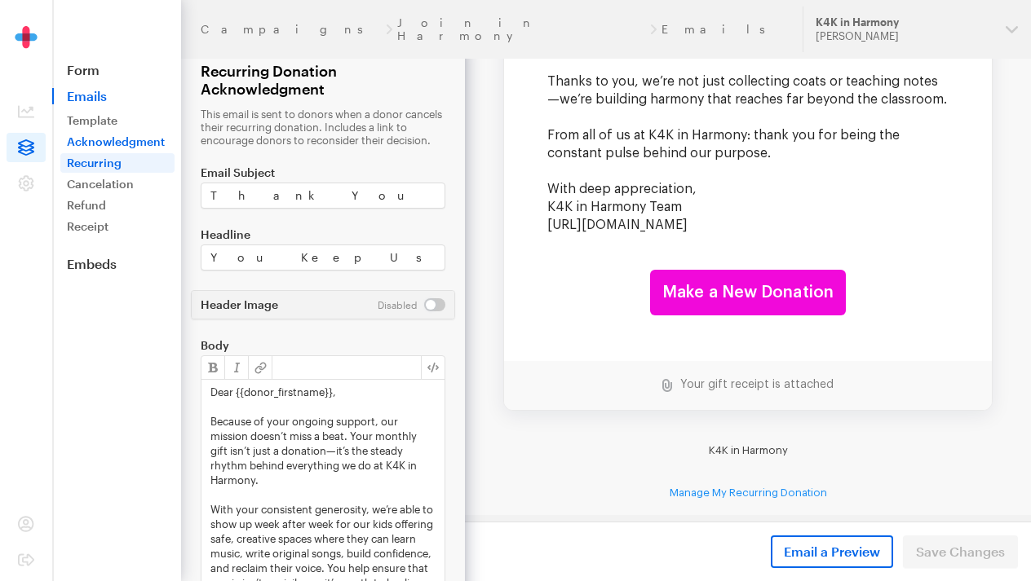
click at [113, 142] on link "Acknowledgment" at bounding box center [117, 142] width 114 height 20
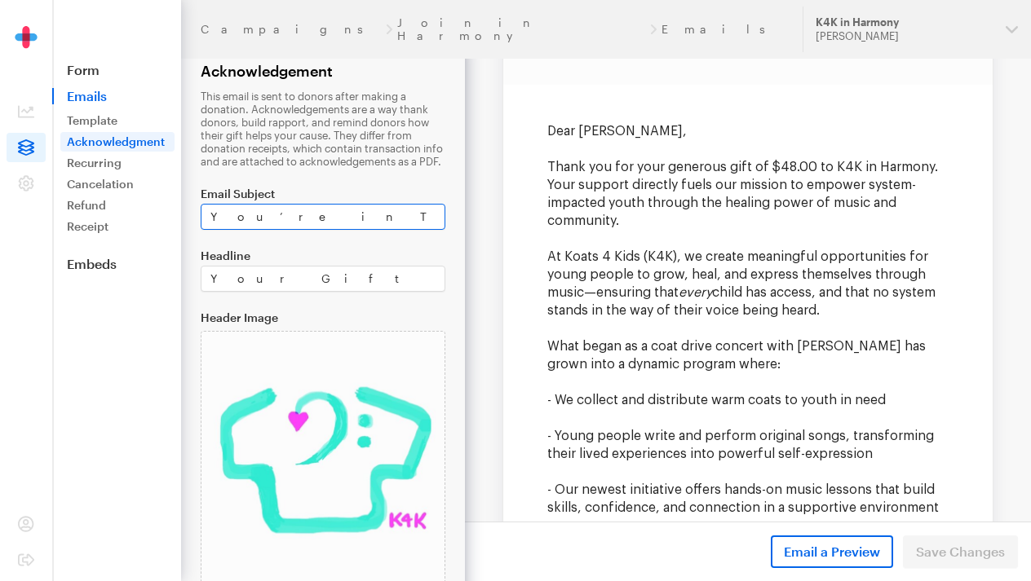
scroll to position [750, 0]
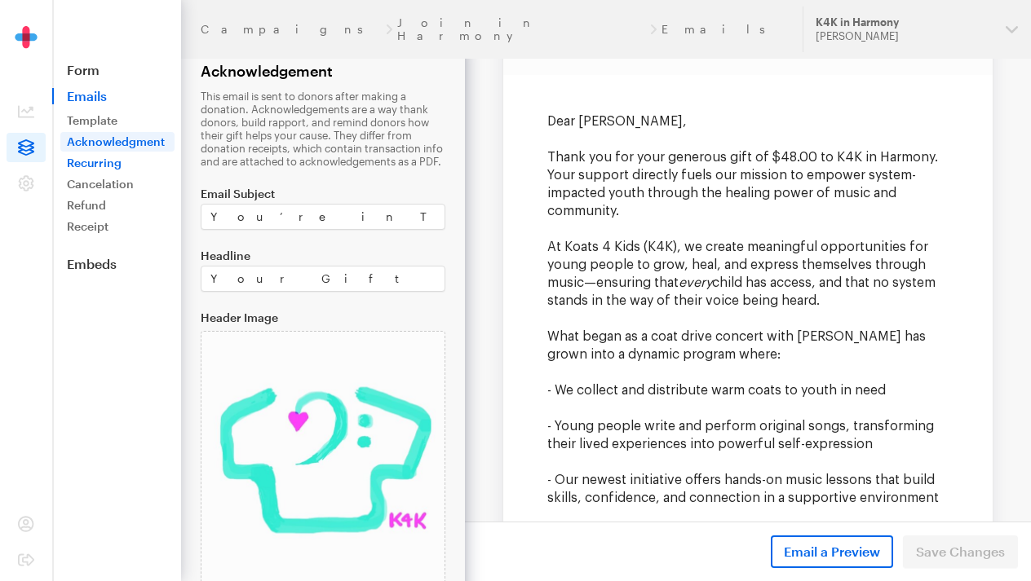
click at [95, 166] on link "Recurring" at bounding box center [117, 163] width 114 height 20
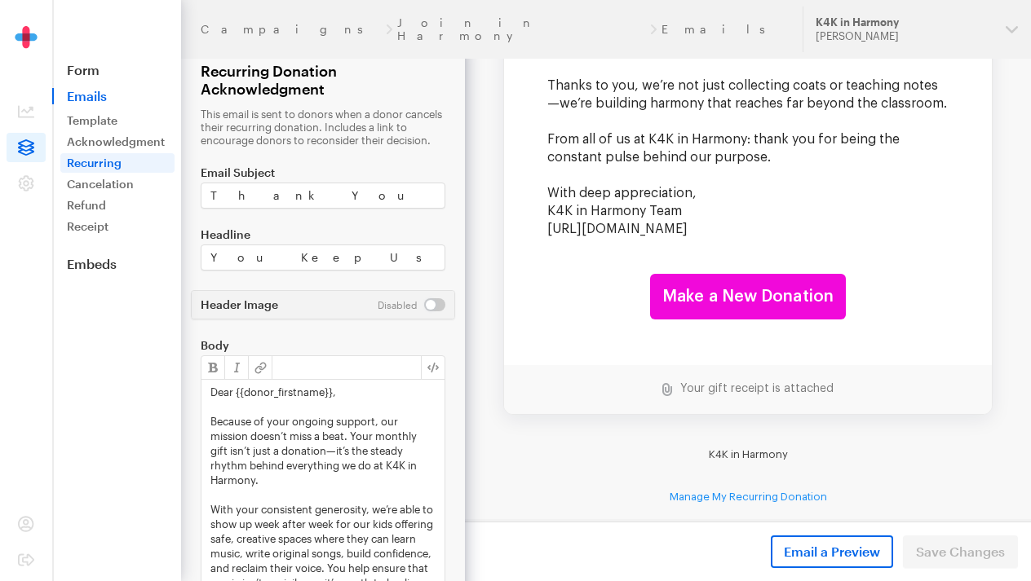
scroll to position [476, 0]
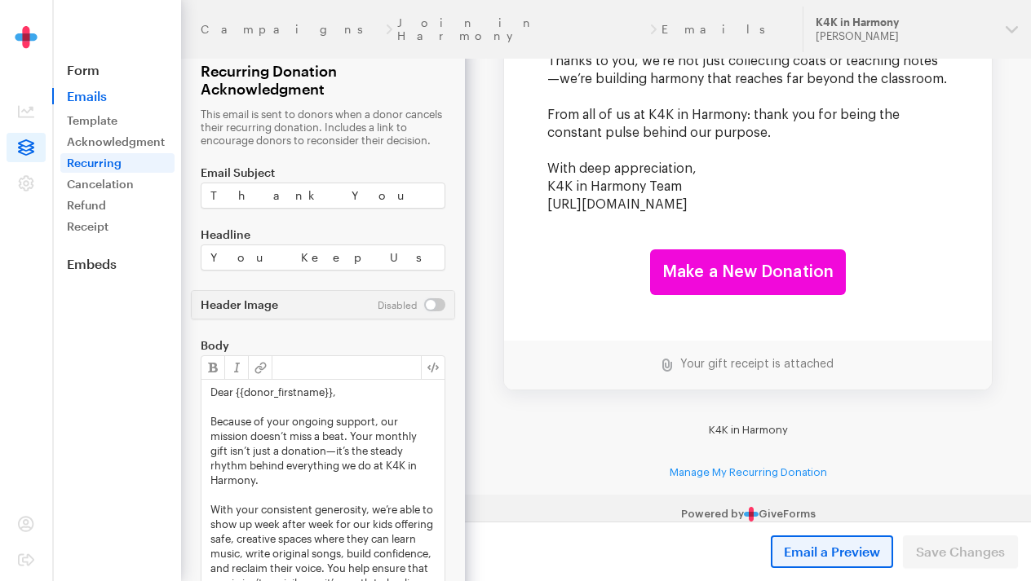
click at [820, 542] on span "Email a Preview" at bounding box center [832, 552] width 96 height 20
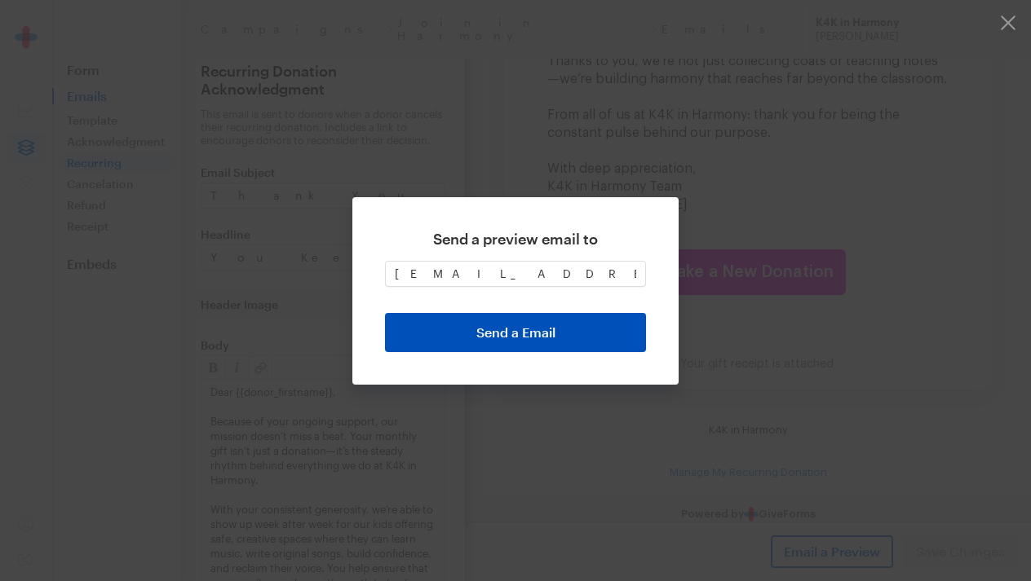
click at [539, 327] on button "Send a Email" at bounding box center [515, 332] width 261 height 39
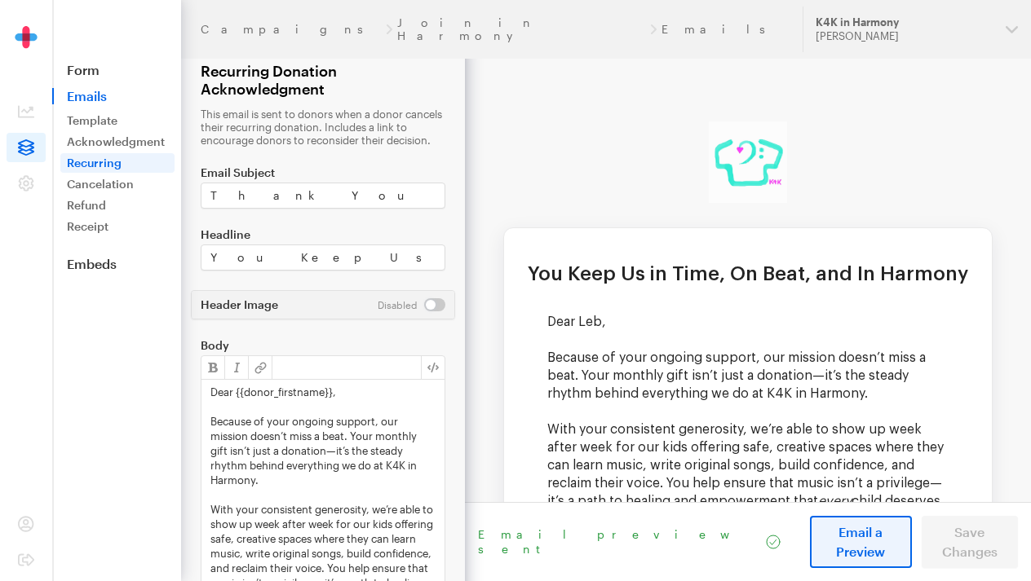
click at [828, 541] on button "Email a Preview" at bounding box center [861, 542] width 102 height 52
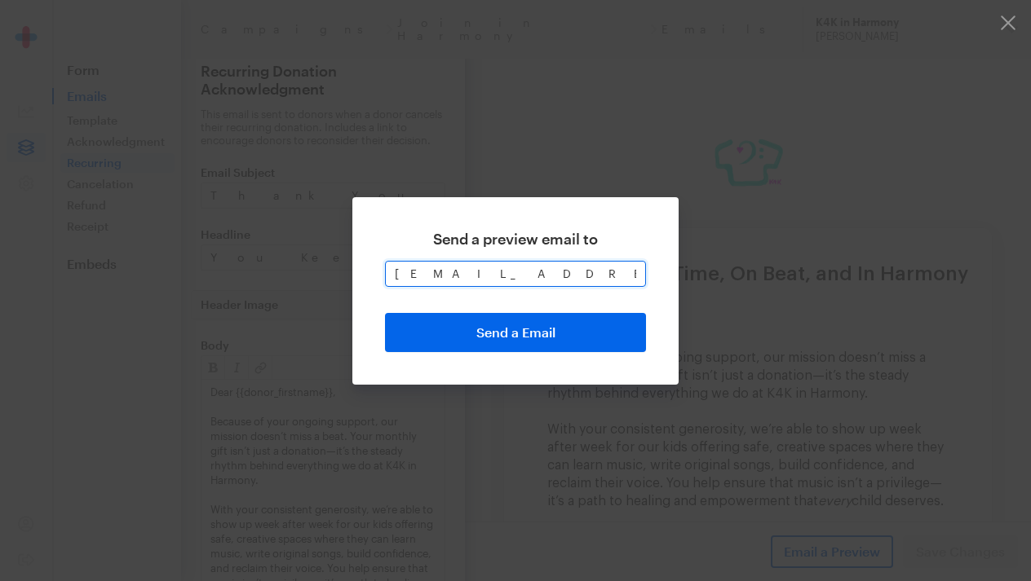
click at [546, 272] on input "[EMAIL_ADDRESS][DOMAIN_NAME]" at bounding box center [515, 274] width 261 height 26
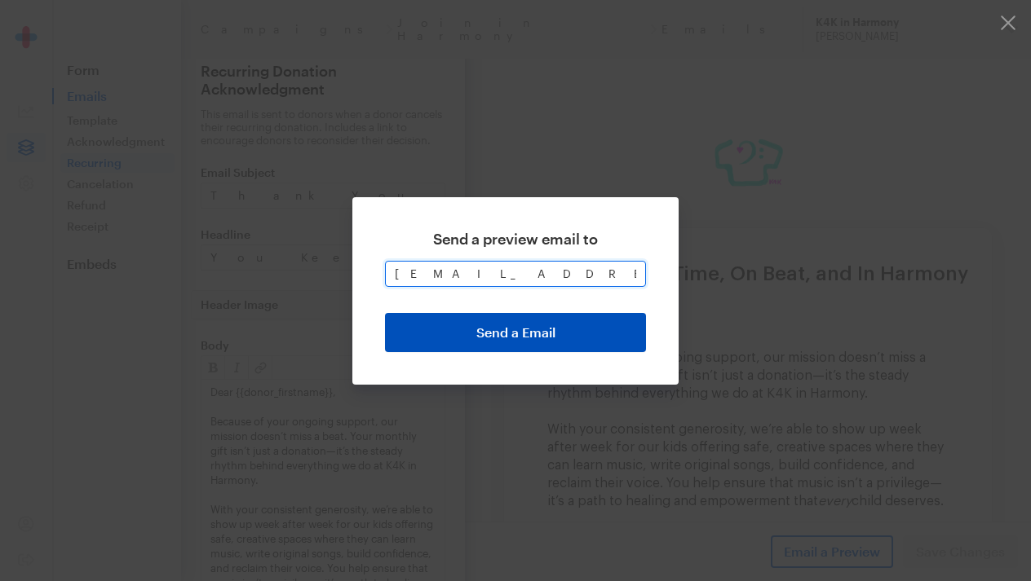
type input "[EMAIL_ADDRESS][DOMAIN_NAME]"
click at [530, 334] on button "Send a Email" at bounding box center [515, 332] width 261 height 39
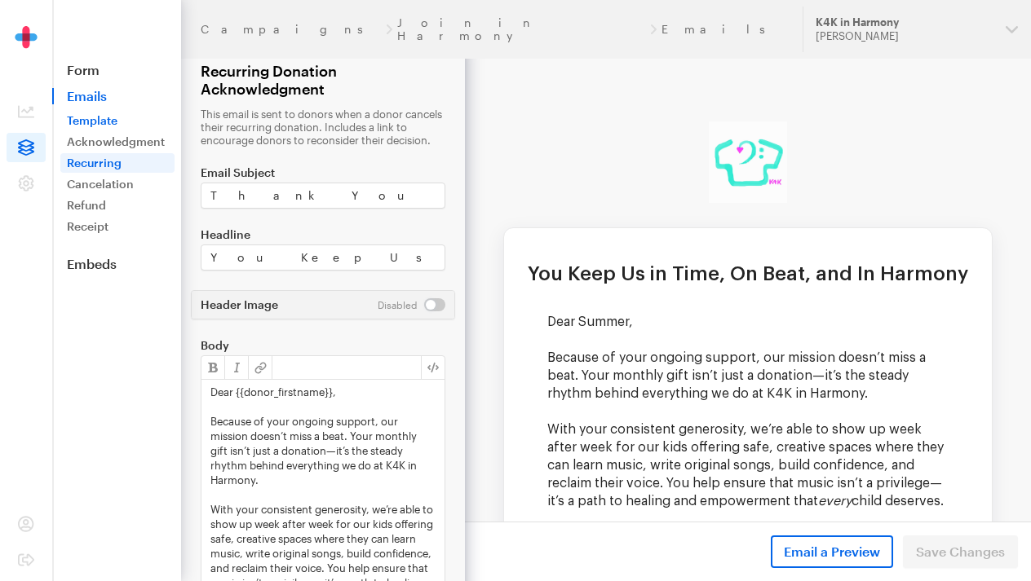
click at [108, 122] on link "Template" at bounding box center [117, 121] width 114 height 20
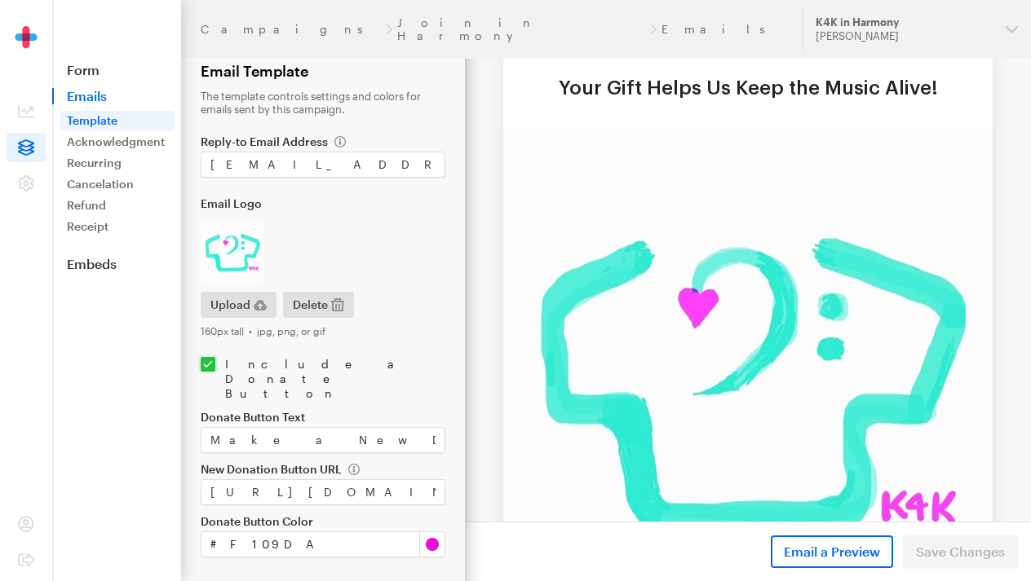
scroll to position [246, 0]
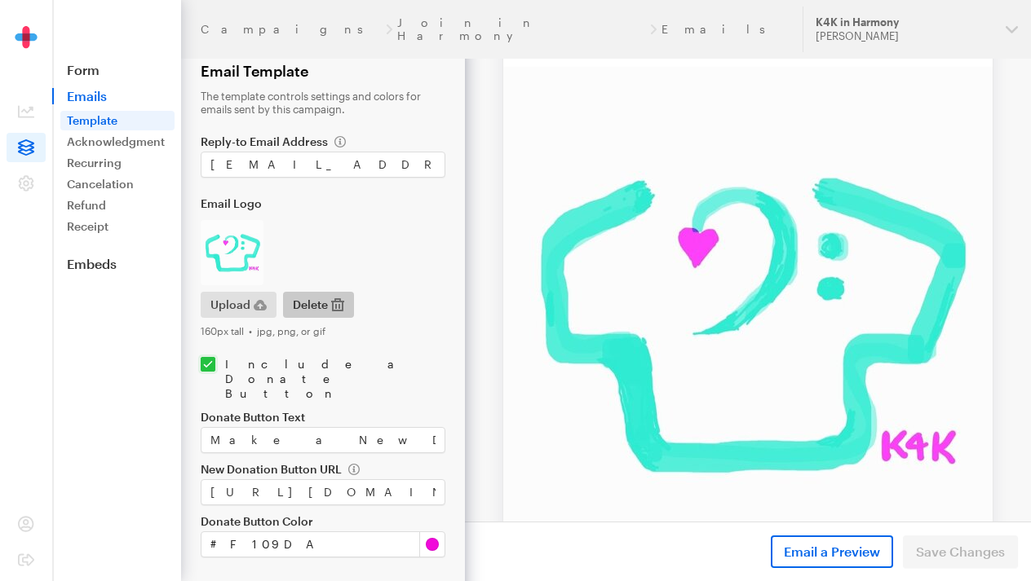
click at [331, 310] on icon "button" at bounding box center [337, 304] width 13 height 13
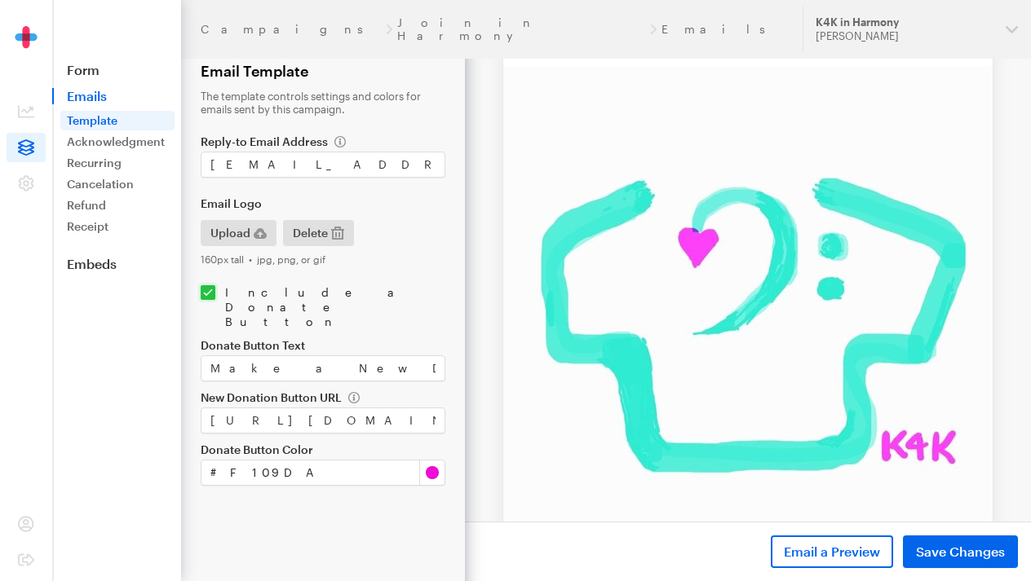
scroll to position [0, 0]
click at [935, 545] on span "Save Changes" at bounding box center [960, 552] width 89 height 20
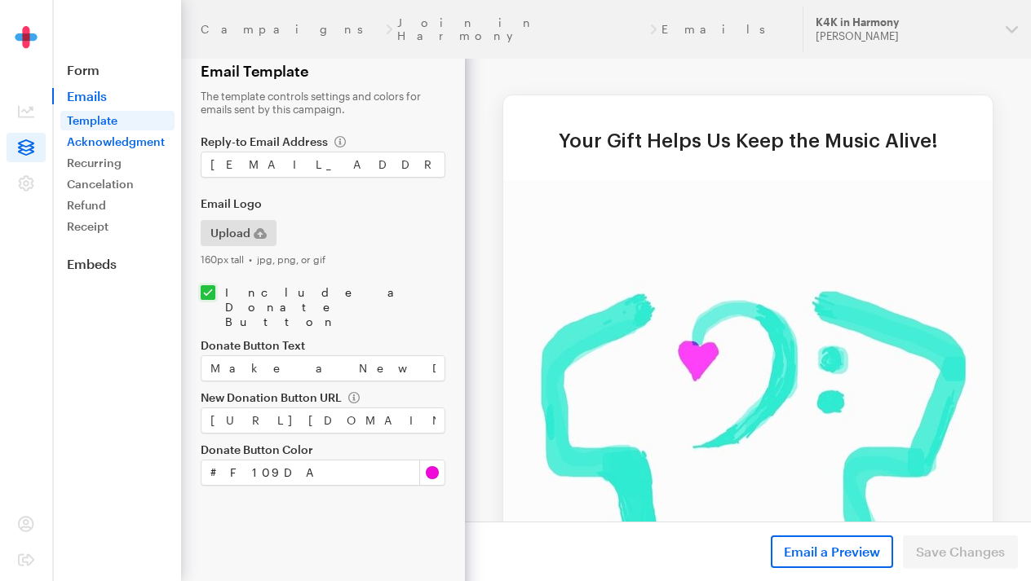
click at [148, 136] on link "Acknowledgment" at bounding box center [117, 142] width 114 height 20
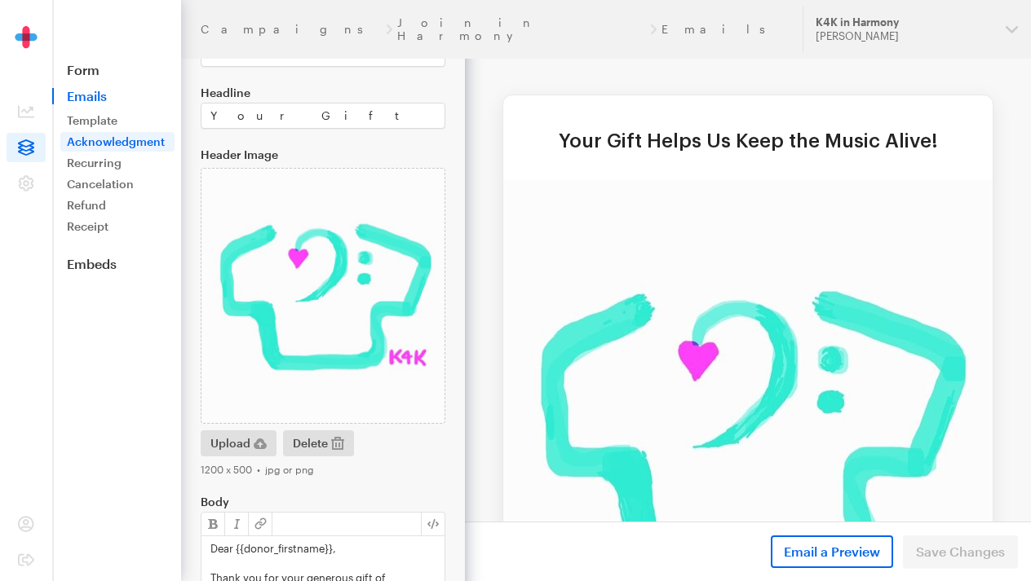
scroll to position [209, 0]
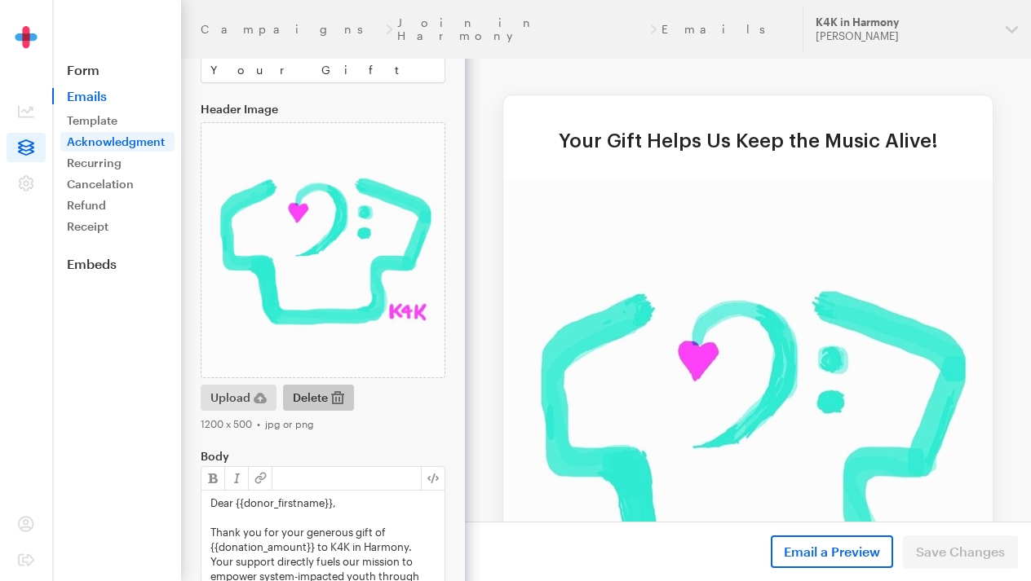
click at [308, 398] on span "Delete" at bounding box center [310, 398] width 35 height 20
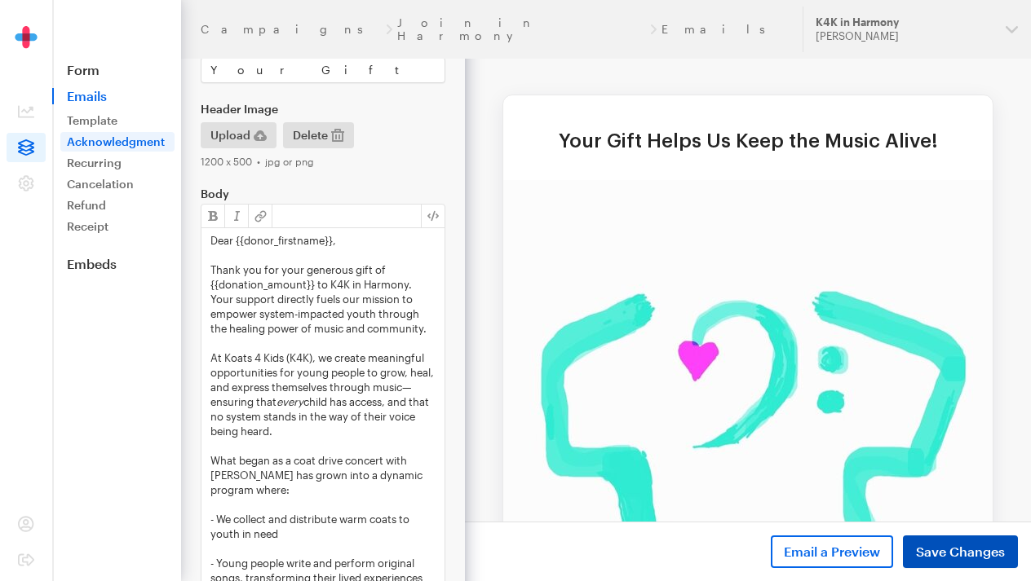
click at [973, 543] on span "Save Changes" at bounding box center [960, 552] width 89 height 20
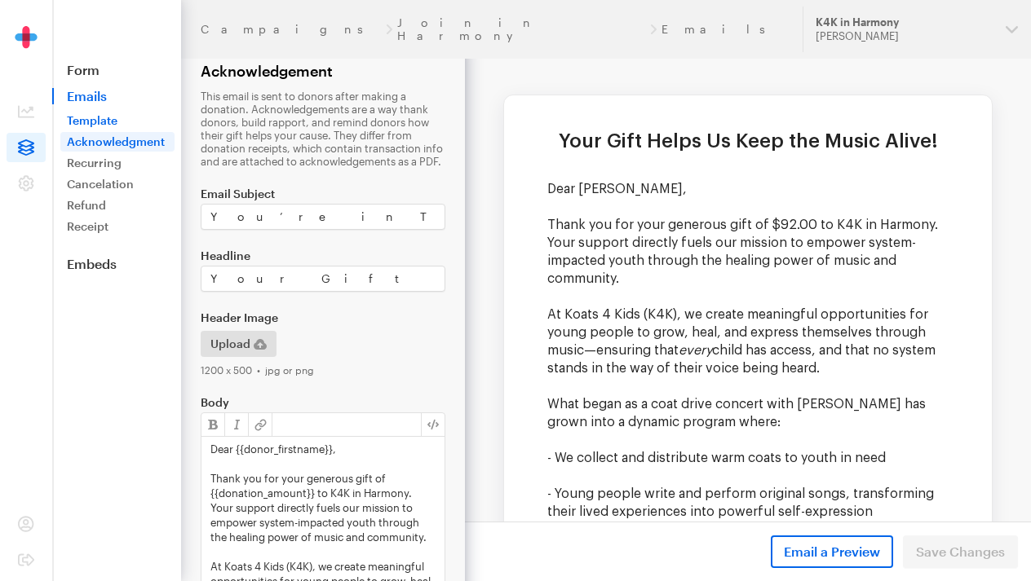
click at [96, 123] on link "Template" at bounding box center [117, 121] width 114 height 20
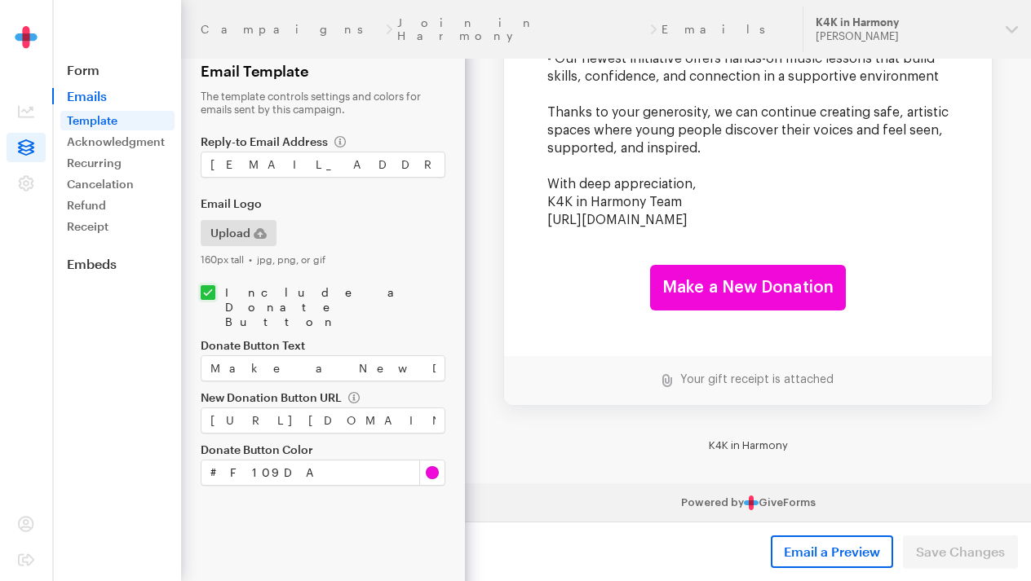
scroll to position [489, 0]
click at [805, 546] on span "Email a Preview" at bounding box center [832, 552] width 96 height 20
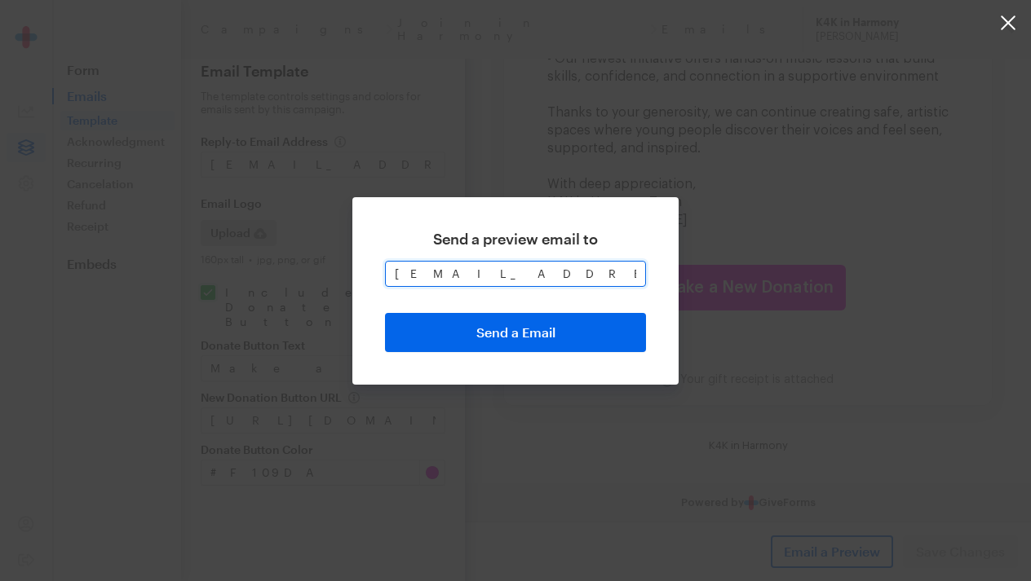
drag, startPoint x: 549, startPoint y: 279, endPoint x: 329, endPoint y: 279, distance: 219.4
click at [329, 279] on div "Send a preview email to [EMAIL_ADDRESS][DOMAIN_NAME] Send a Email" at bounding box center [515, 290] width 1031 height 581
type input "cellist"
drag, startPoint x: 454, startPoint y: 276, endPoint x: 263, endPoint y: 275, distance: 190.8
click at [263, 275] on div "Send a preview email to cellist Send a Email" at bounding box center [515, 290] width 1031 height 581
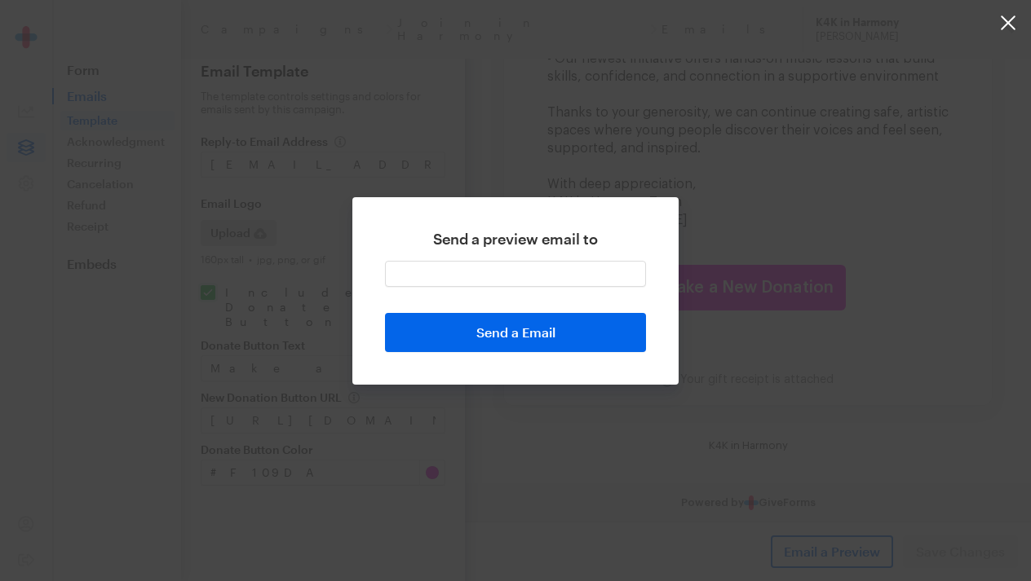
click at [626, 471] on button "button" at bounding box center [515, 290] width 1031 height 581
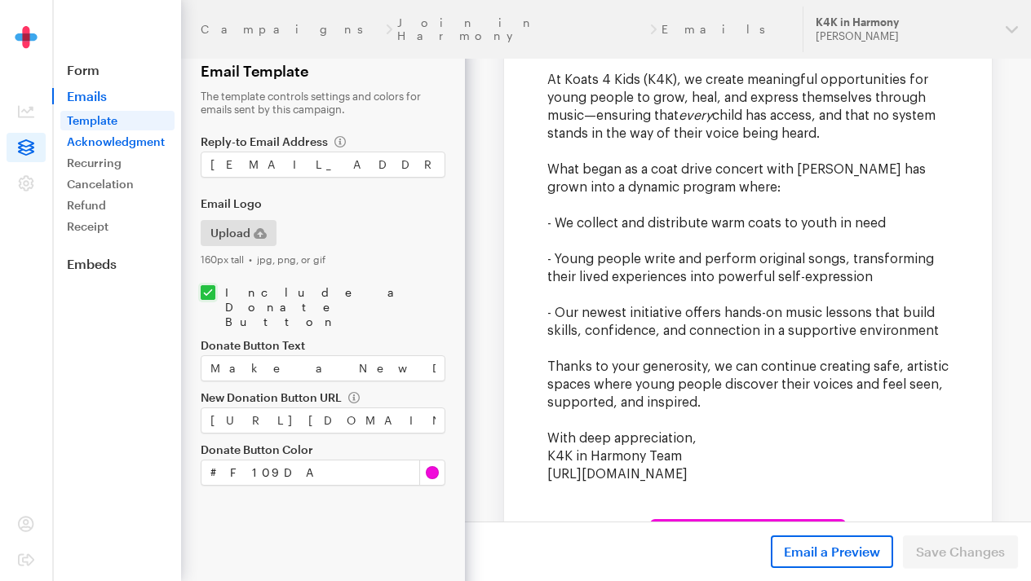
scroll to position [0, 0]
click at [101, 138] on link "Acknowledgment" at bounding box center [117, 142] width 114 height 20
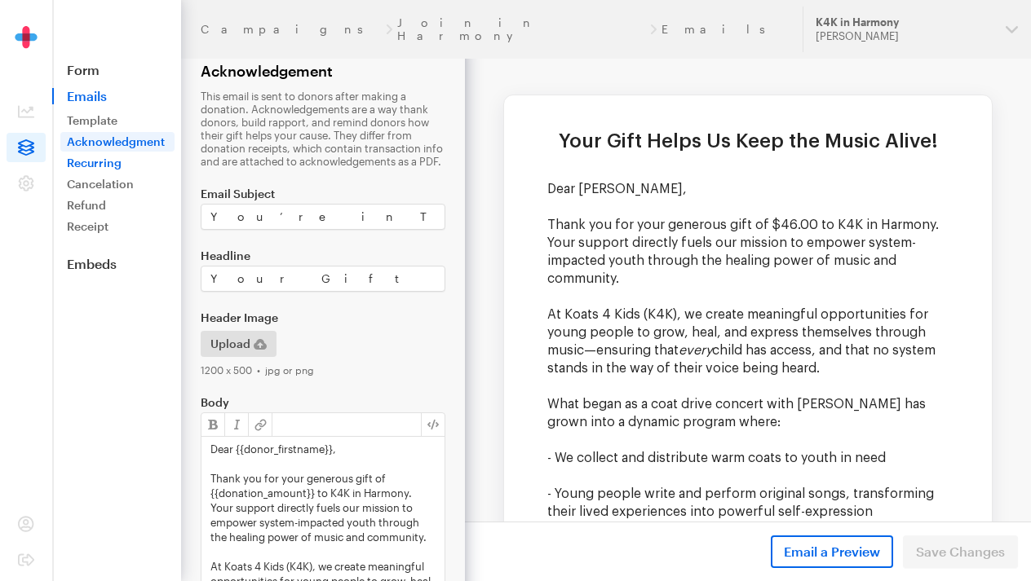
click at [98, 160] on link "Recurring" at bounding box center [117, 163] width 114 height 20
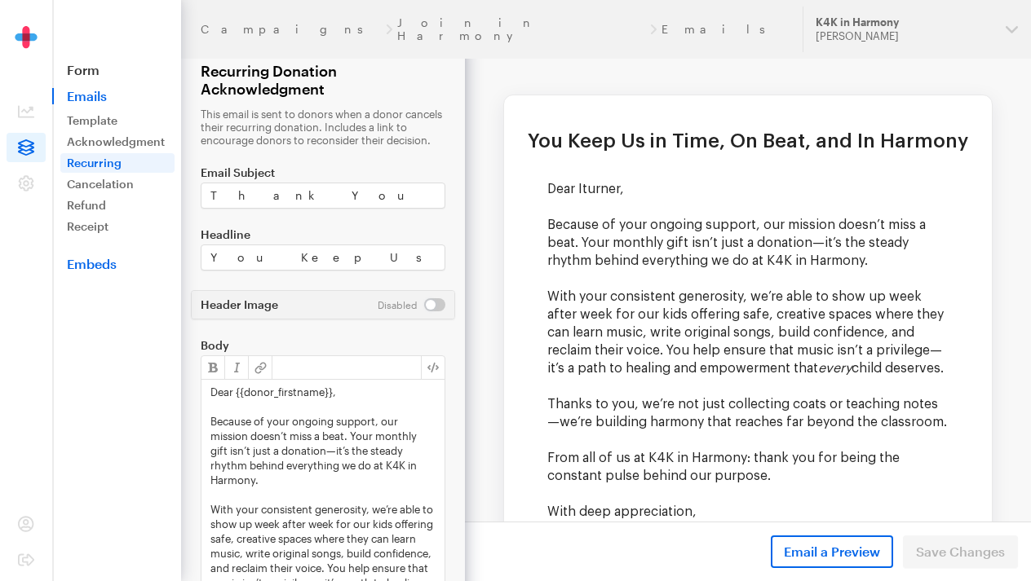
click at [97, 267] on link "Embeds" at bounding box center [116, 264] width 129 height 16
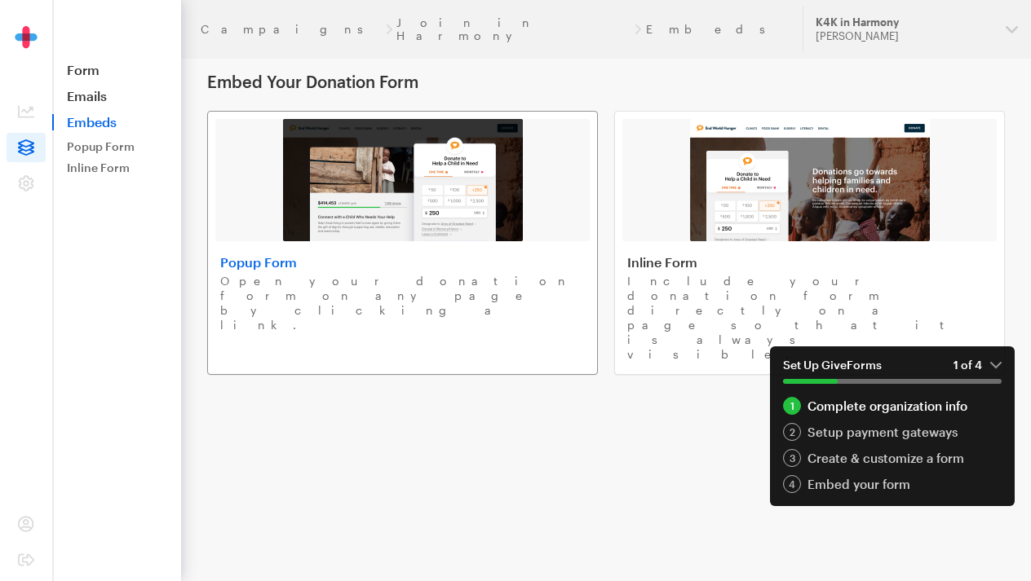
click at [292, 153] on img at bounding box center [403, 180] width 240 height 122
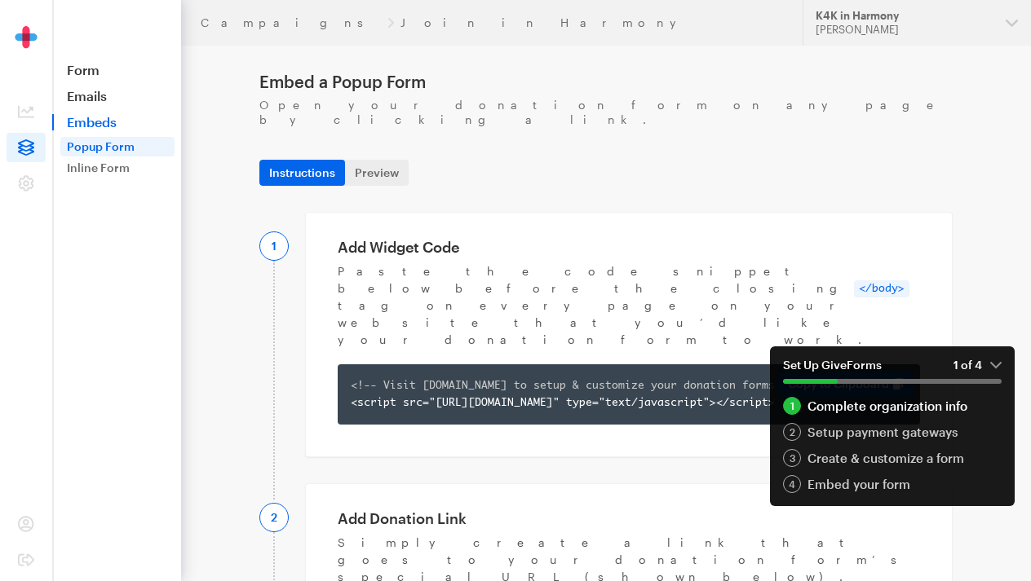
click at [845, 371] on button "Copy to Clipboard" at bounding box center [845, 384] width 135 height 26
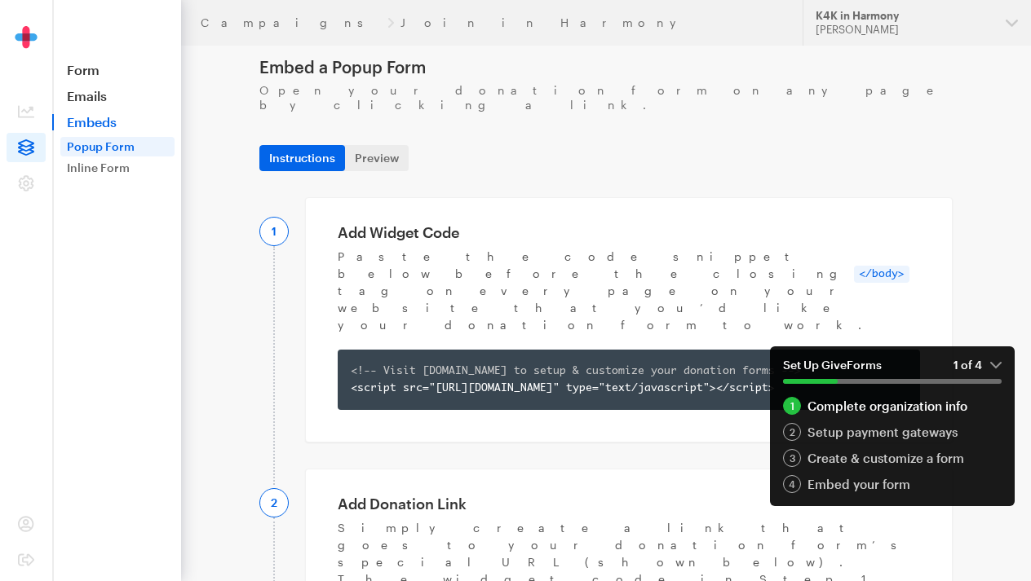
scroll to position [16, 0]
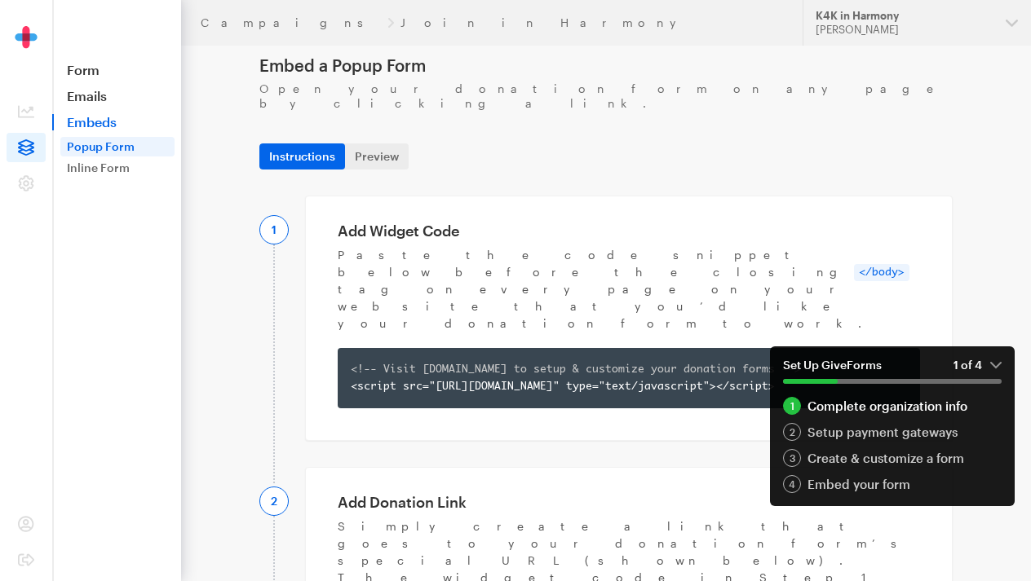
click at [993, 360] on em "1 of 4" at bounding box center [977, 365] width 48 height 15
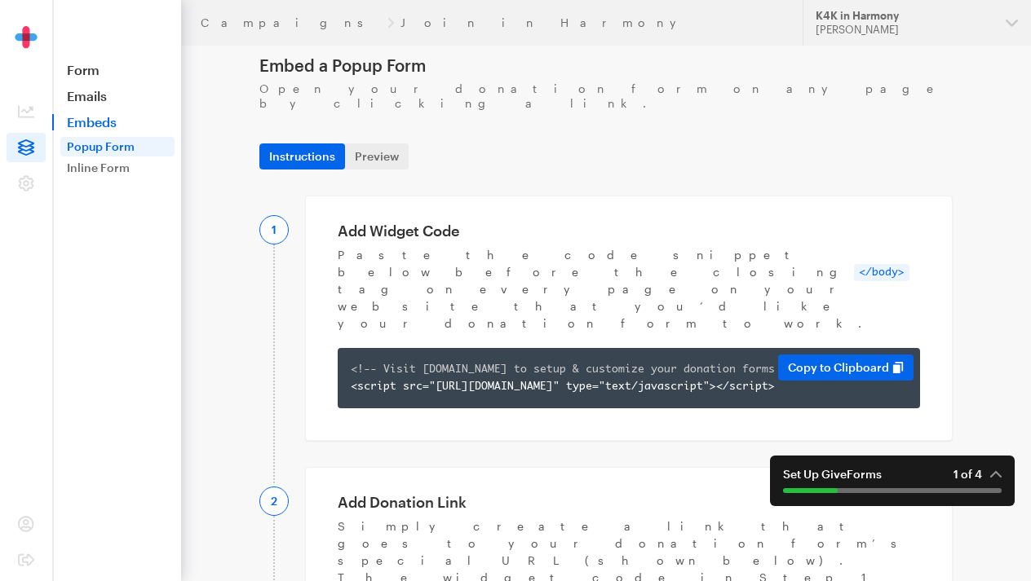
drag, startPoint x: 410, startPoint y: 341, endPoint x: 347, endPoint y: 299, distance: 75.3
click at [347, 348] on div "<!-- Visit app.giveforms.com to setup & customize your donation forms --> <scri…" at bounding box center [629, 378] width 582 height 60
click at [825, 355] on button "Copy to Clipboard" at bounding box center [845, 368] width 135 height 26
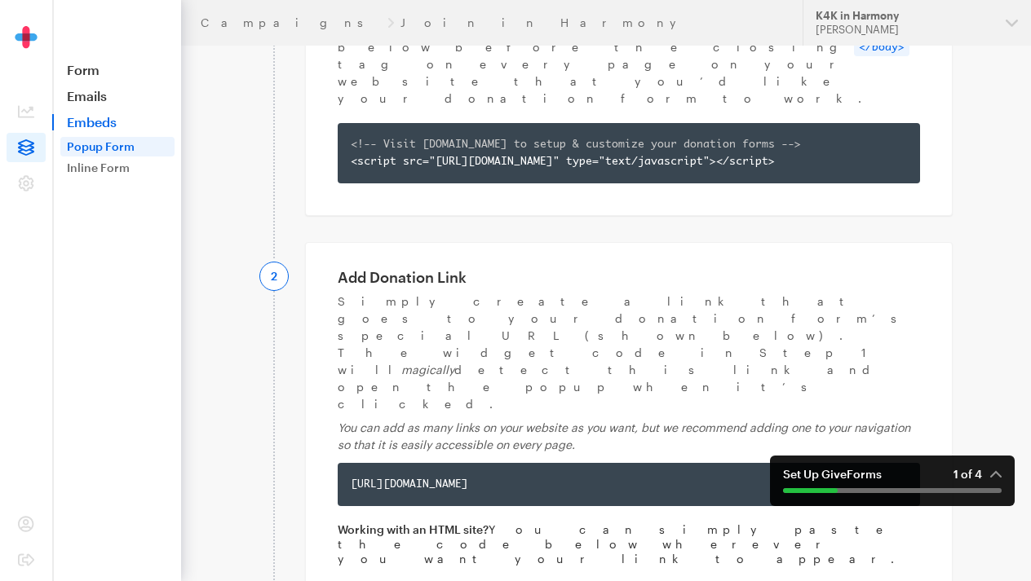
scroll to position [74, 0]
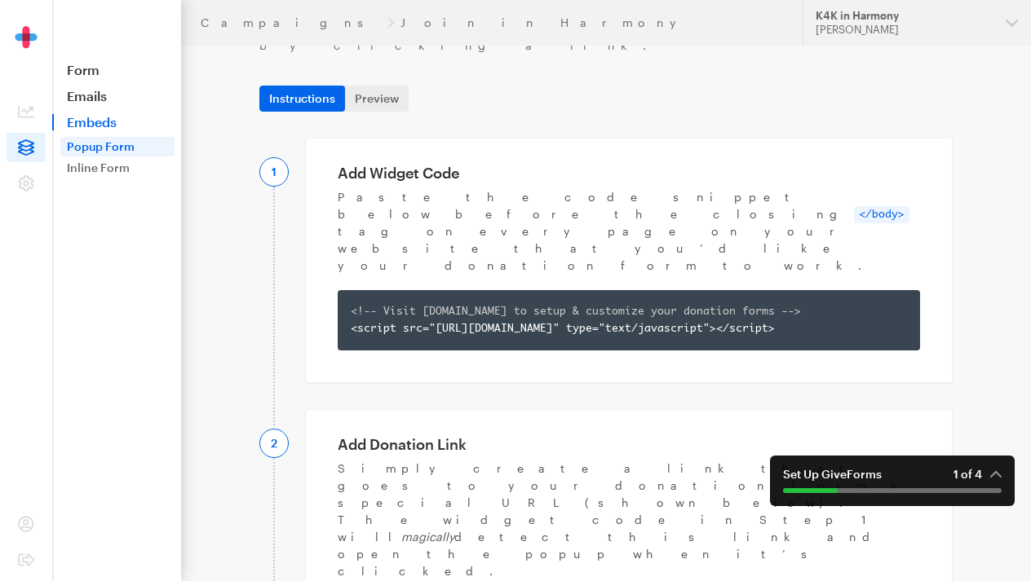
click at [101, 146] on link "Popup Form" at bounding box center [117, 147] width 114 height 20
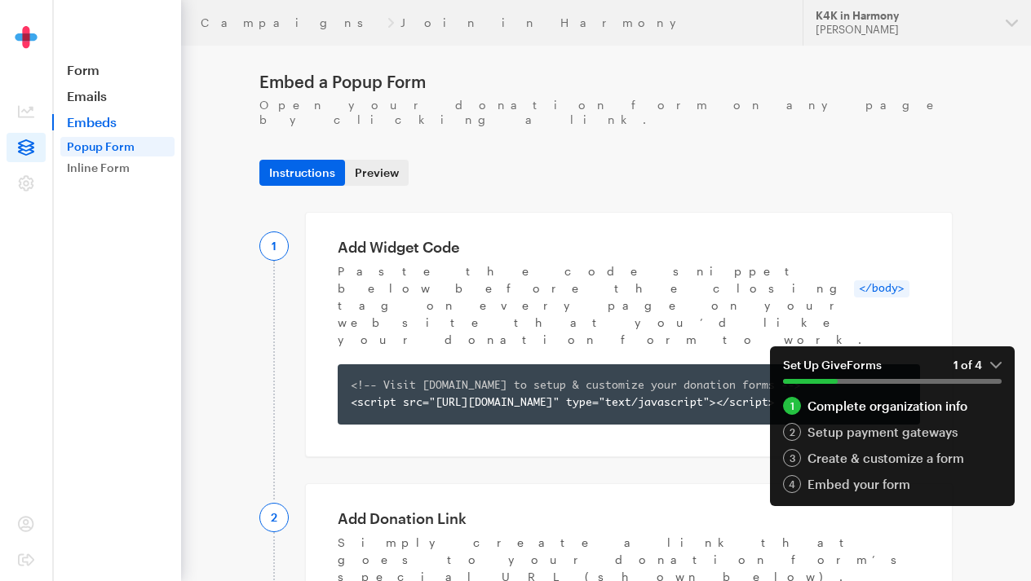
click at [380, 162] on link "Preview" at bounding box center [377, 173] width 64 height 26
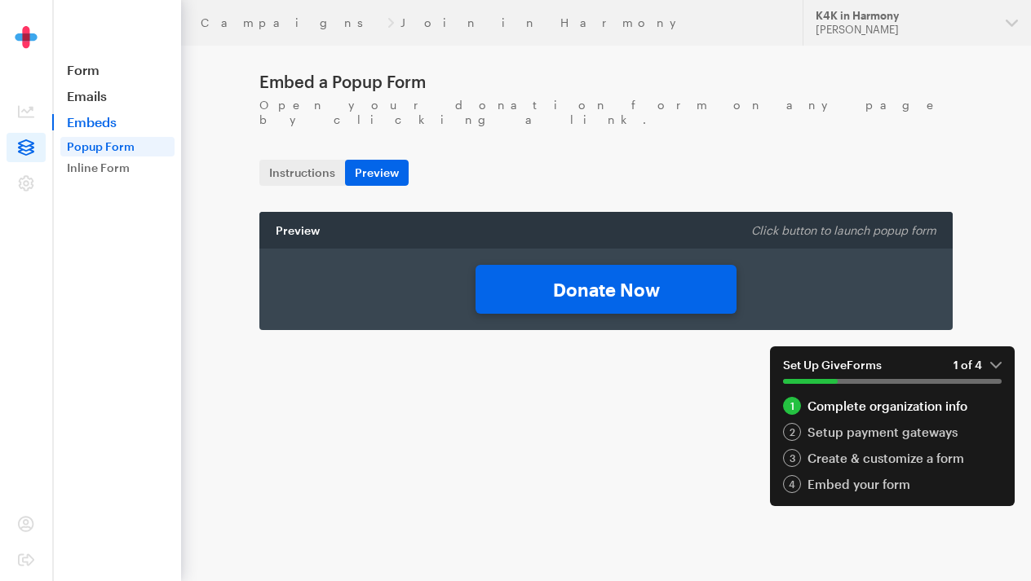
click at [601, 285] on link "Donate Now" at bounding box center [605, 289] width 261 height 49
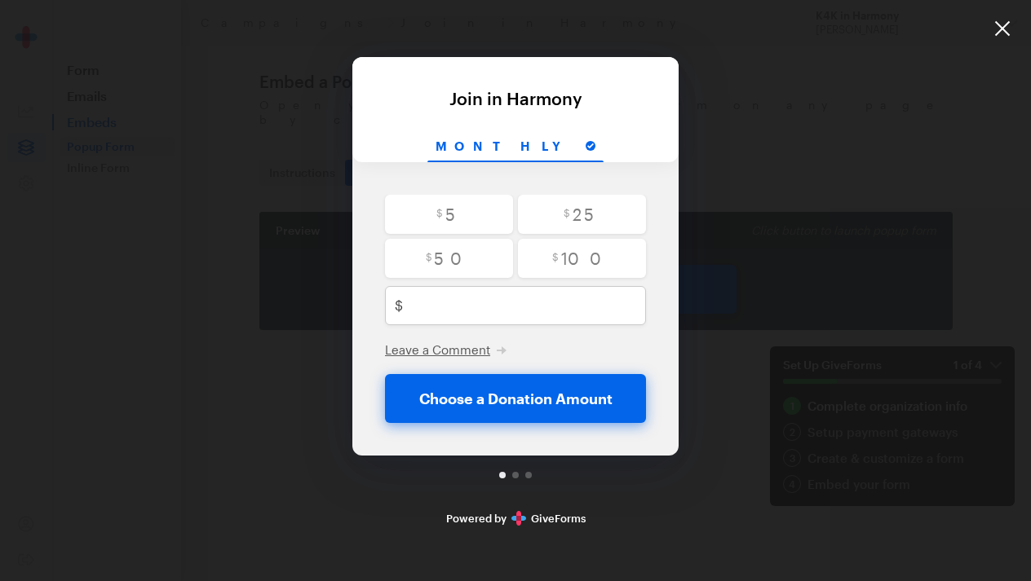
click at [1008, 21] on div at bounding box center [1002, 28] width 57 height 57
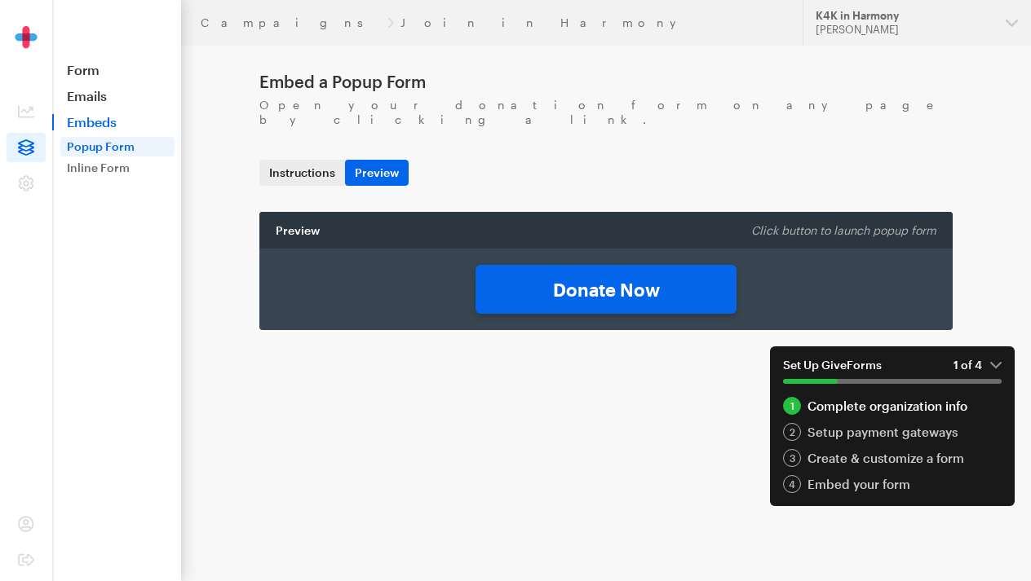
click at [288, 168] on link "Instructions" at bounding box center [302, 173] width 86 height 26
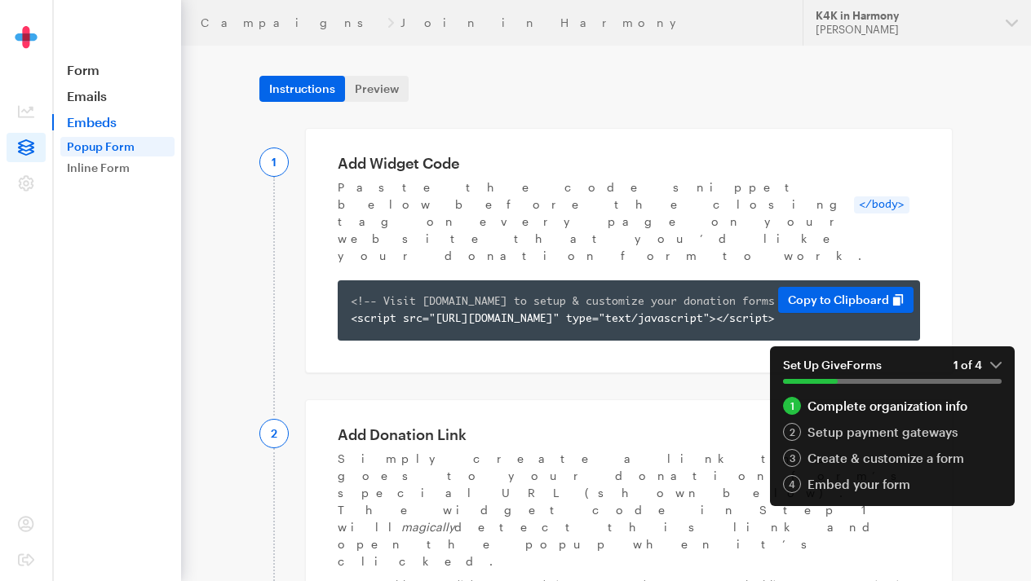
scroll to position [90, 0]
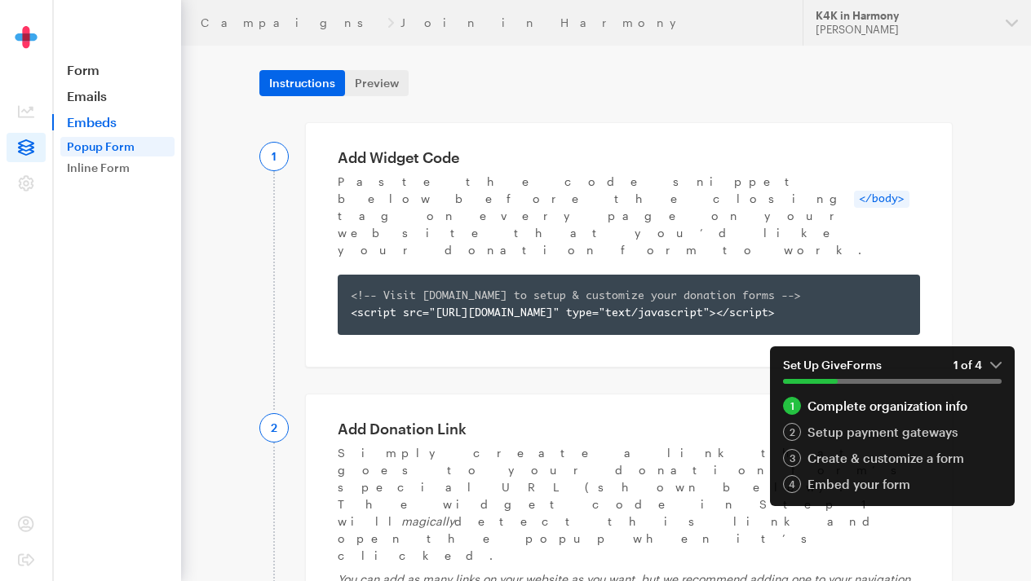
click at [854, 191] on code "</body>" at bounding box center [881, 199] width 55 height 17
click at [880, 281] on button "Copy to Clipboard" at bounding box center [845, 294] width 135 height 26
click at [112, 171] on link "Inline Form" at bounding box center [117, 168] width 114 height 20
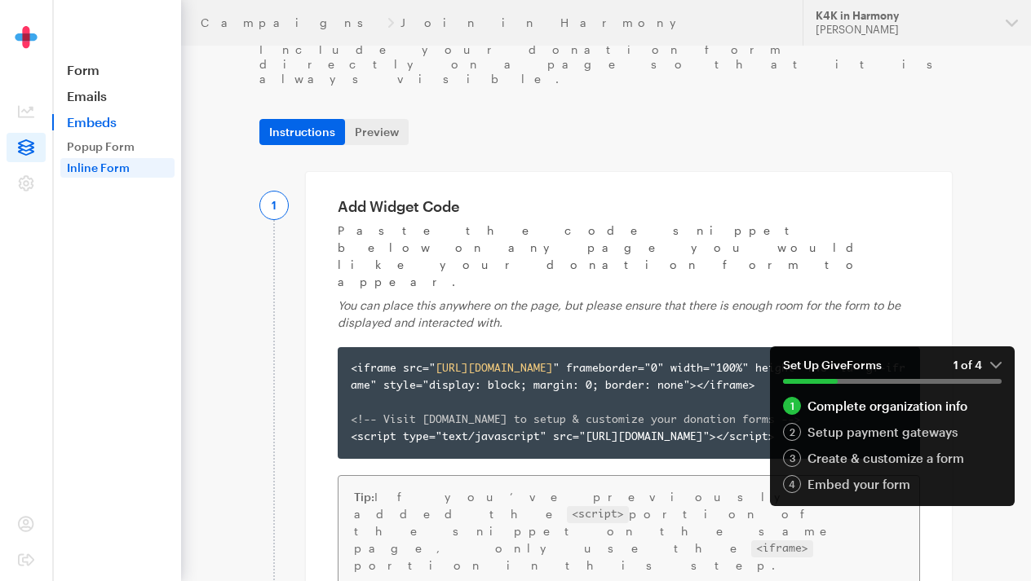
scroll to position [69, 0]
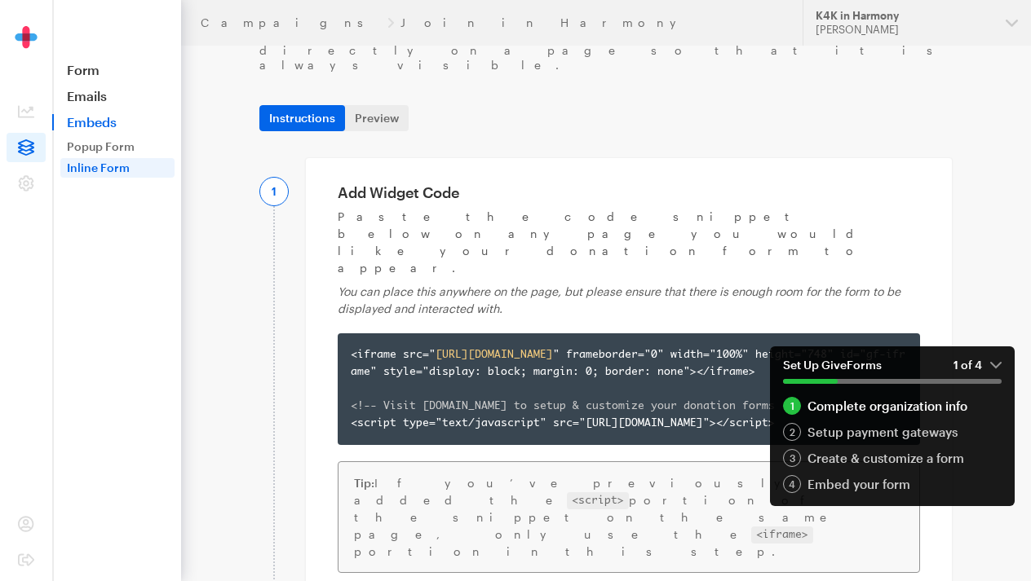
click at [997, 365] on em "1 of 4" at bounding box center [977, 365] width 48 height 15
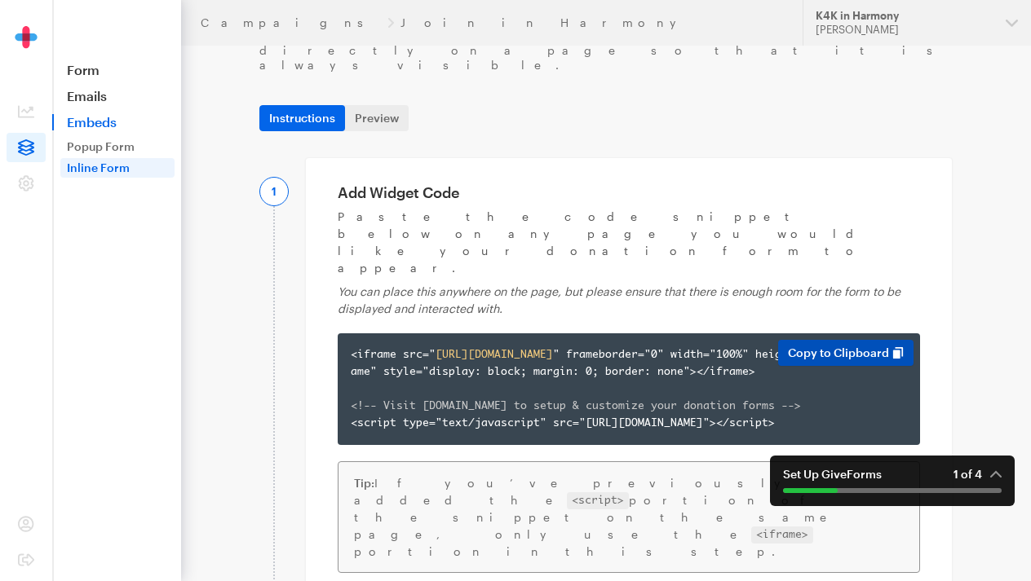
click at [824, 340] on button "Copy to Clipboard" at bounding box center [845, 353] width 135 height 26
click at [113, 146] on link "Popup Form" at bounding box center [117, 147] width 114 height 20
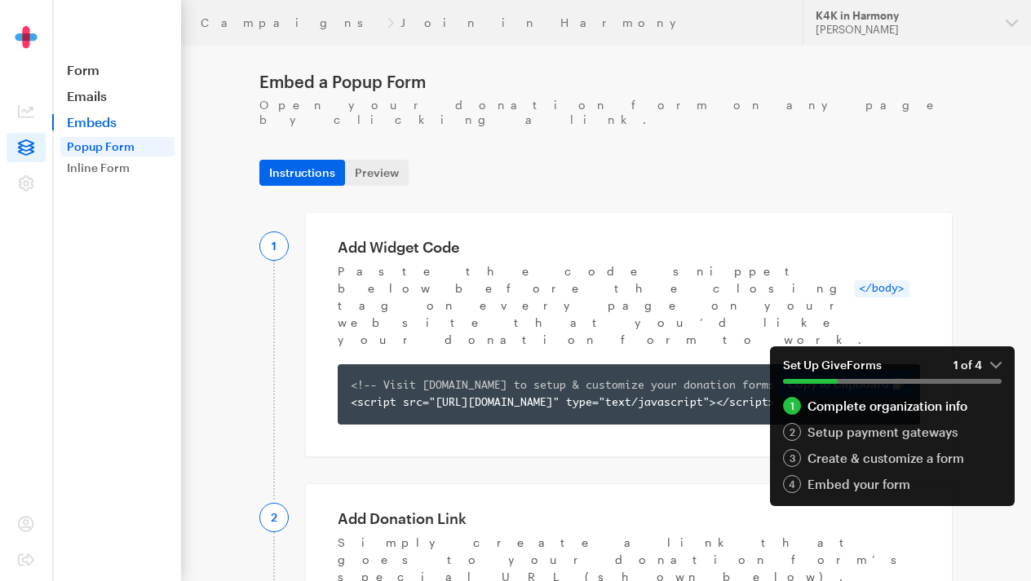
click at [809, 371] on button "Copy to Clipboard" at bounding box center [845, 384] width 135 height 26
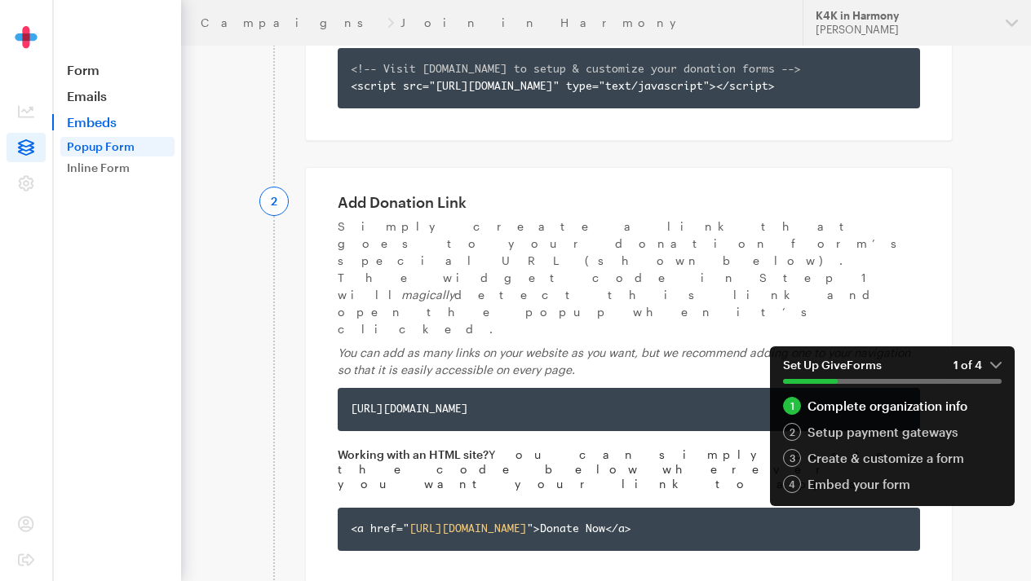
scroll to position [311, 0]
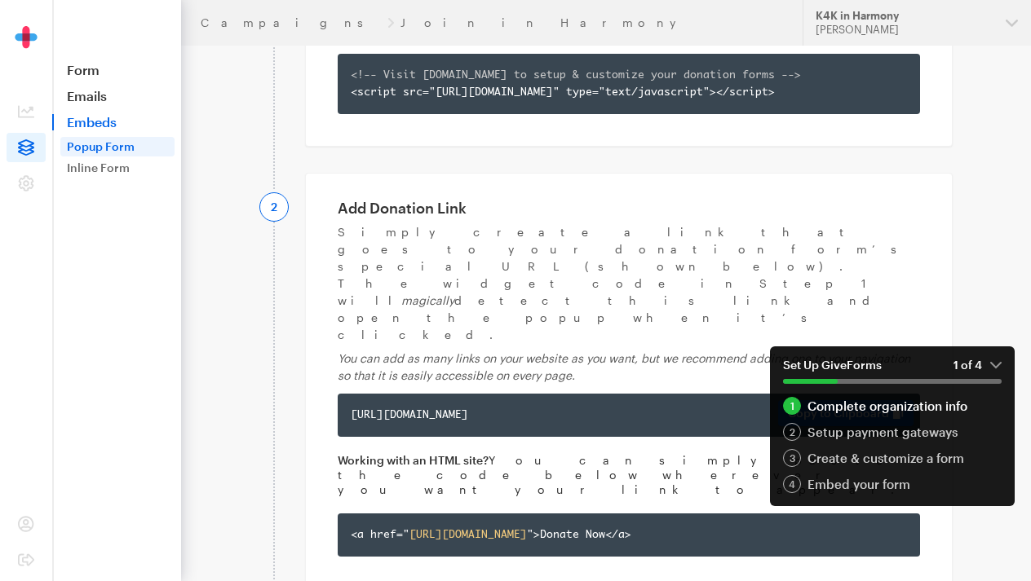
click at [820, 400] on button "Copy to Clipboard" at bounding box center [845, 413] width 135 height 26
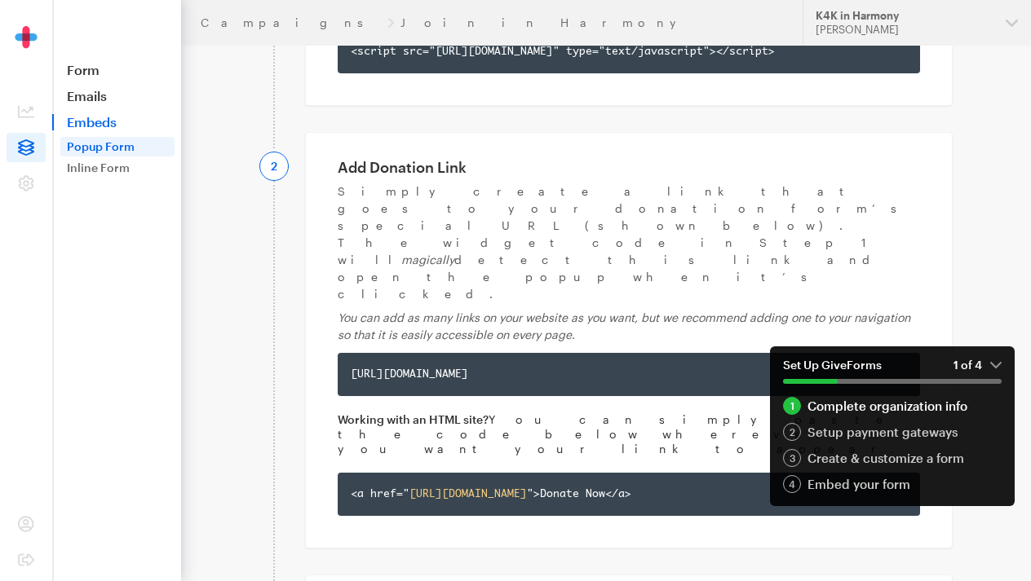
scroll to position [351, 0]
click at [997, 366] on em "1 of 4" at bounding box center [977, 365] width 48 height 15
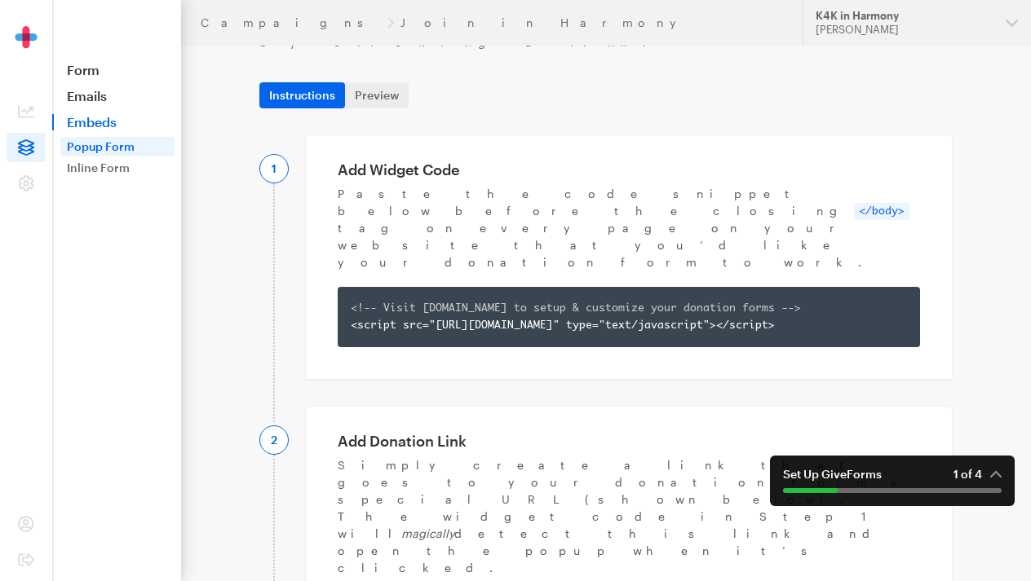
scroll to position [78, 0]
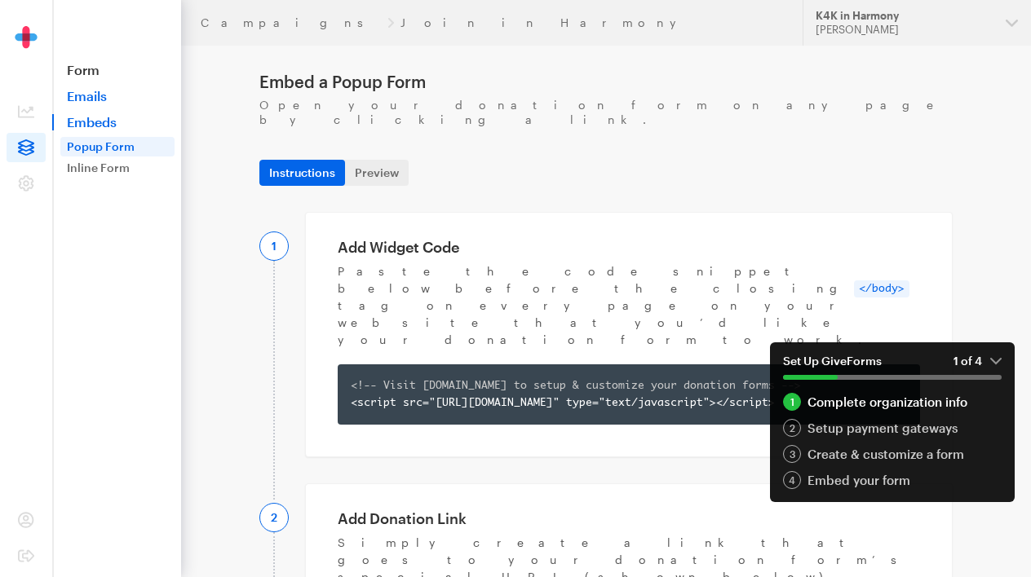
click at [86, 101] on link "Emails" at bounding box center [116, 96] width 129 height 16
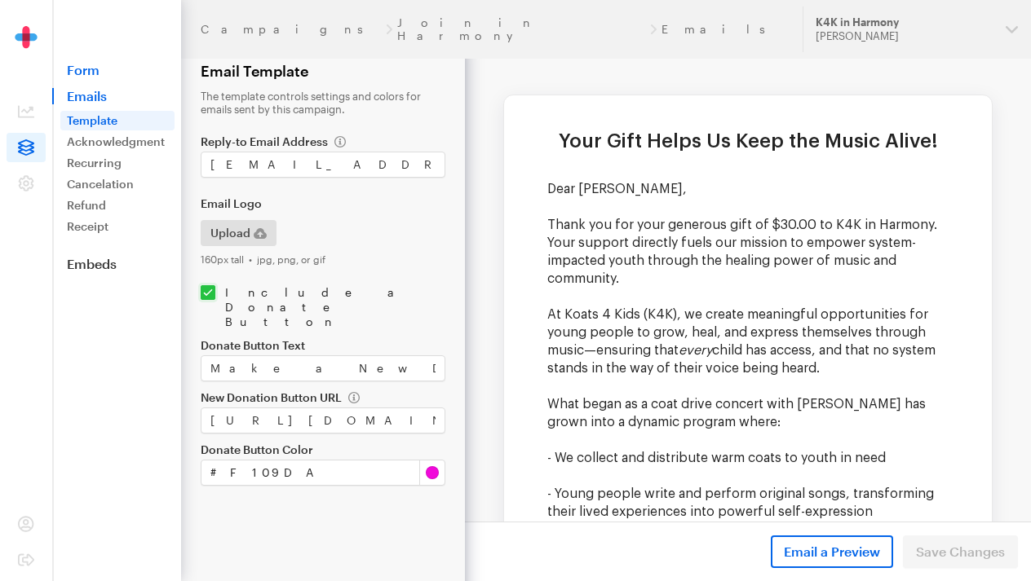
click at [84, 68] on link "Form" at bounding box center [116, 70] width 129 height 16
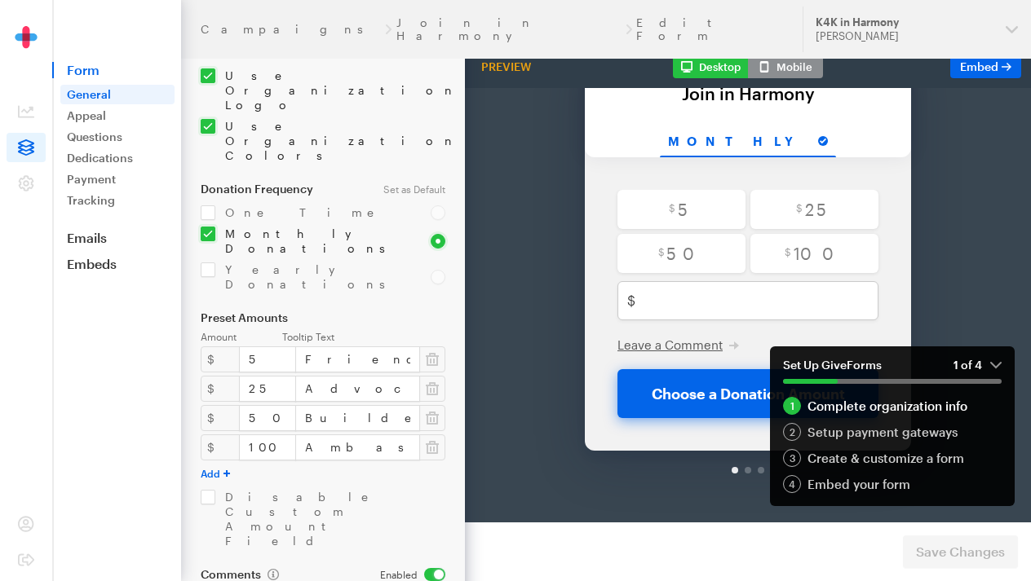
scroll to position [157, 0]
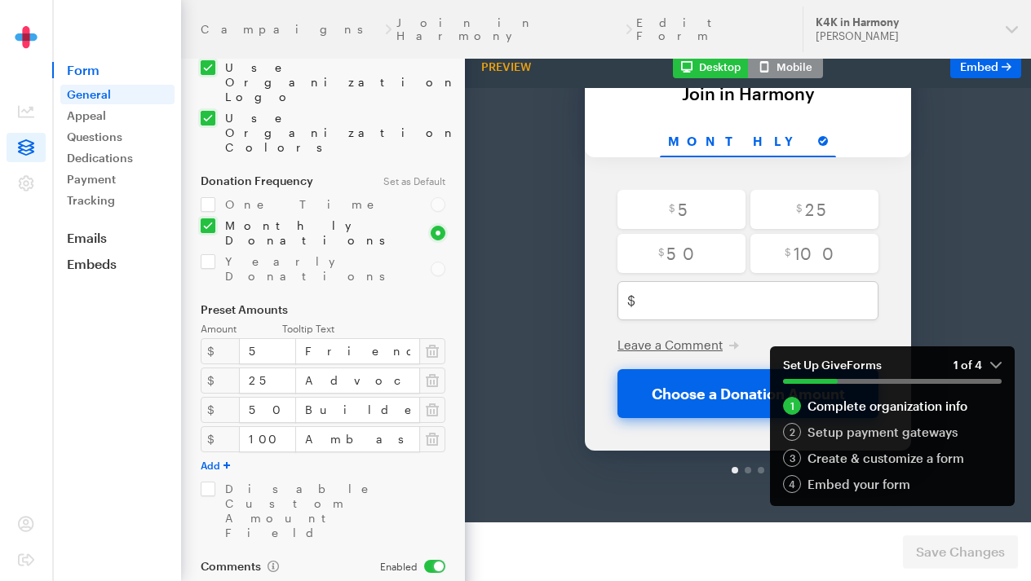
click at [223, 459] on button "Add" at bounding box center [215, 465] width 29 height 13
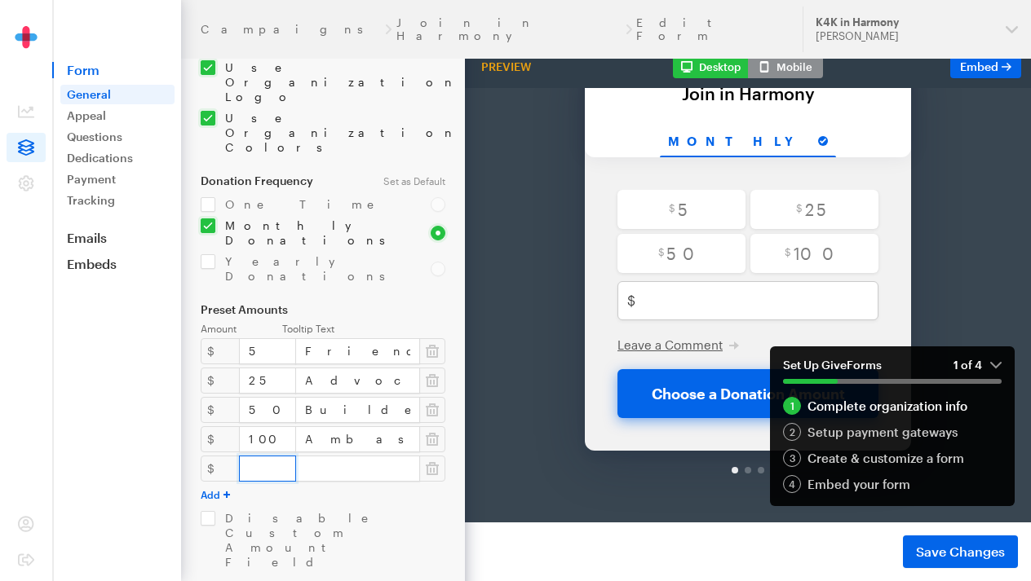
click at [247, 456] on input "number" at bounding box center [267, 469] width 57 height 26
type input "250"
click at [215, 489] on button "Add" at bounding box center [215, 495] width 29 height 13
click at [254, 485] on input "number" at bounding box center [267, 498] width 57 height 26
type input "500"
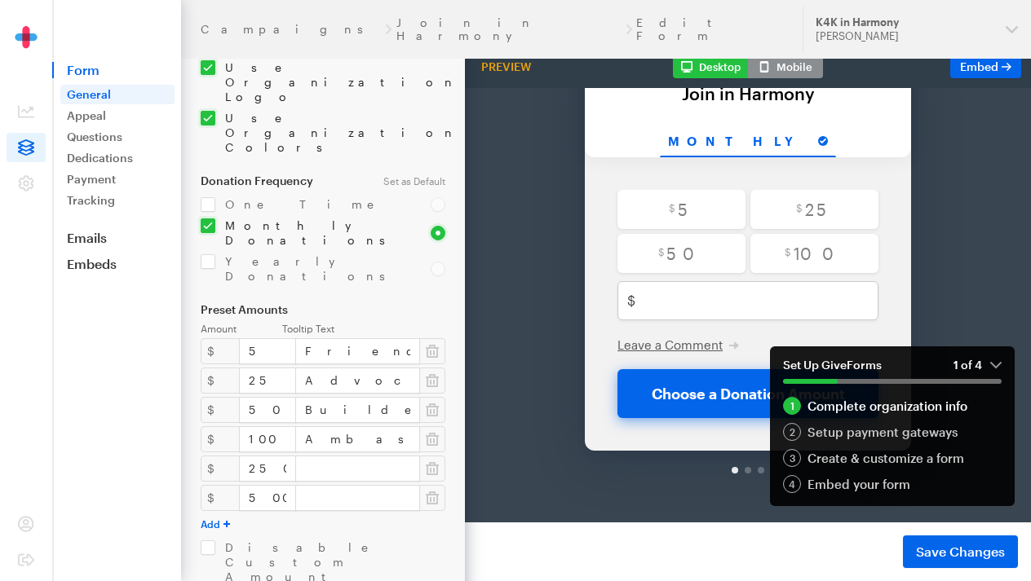
click at [202, 518] on button "Add" at bounding box center [215, 524] width 29 height 13
click at [272, 515] on input "number" at bounding box center [267, 528] width 57 height 26
type input "1000"
click at [324, 456] on input "text" at bounding box center [357, 469] width 125 height 26
type input "Patron in Harmony"
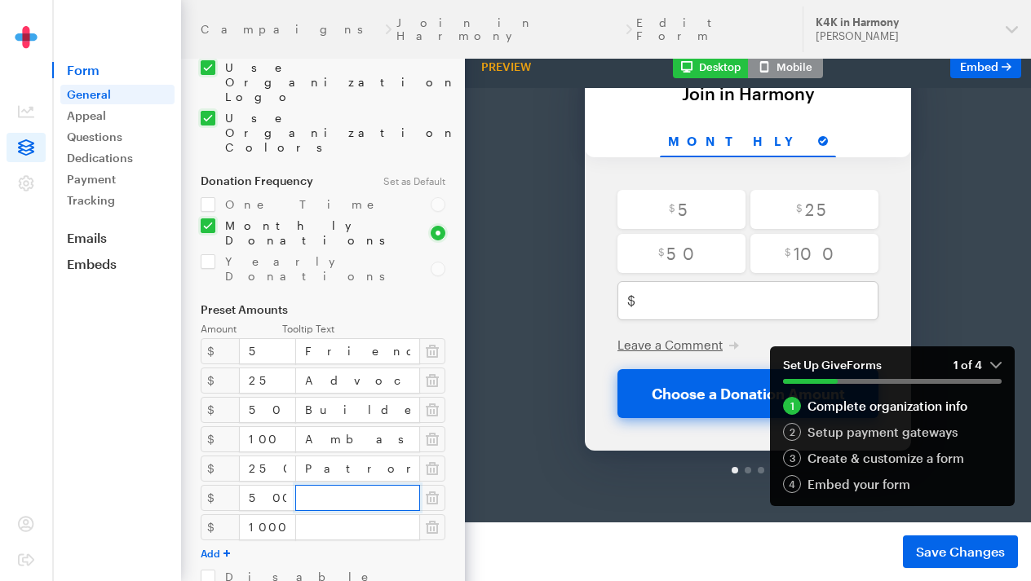
click at [325, 485] on input "text" at bounding box center [357, 498] width 125 height 26
type input "Champion in Harmony"
click at [307, 515] on input "text" at bounding box center [357, 528] width 125 height 26
type input "Legacy in Harmony"
click at [998, 363] on em "1 of 4" at bounding box center [977, 365] width 48 height 15
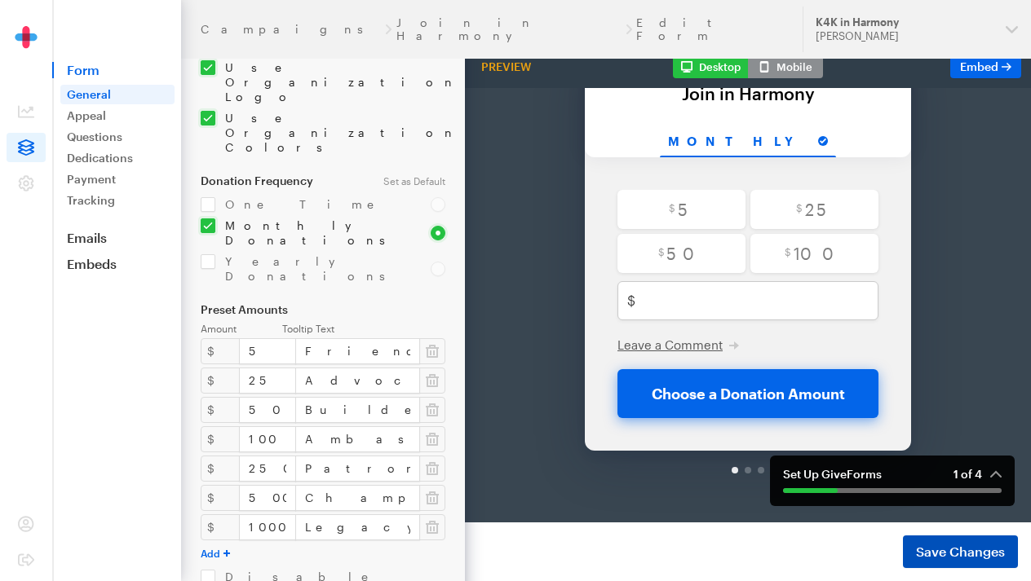
click at [970, 546] on span "Save Changes" at bounding box center [960, 552] width 89 height 20
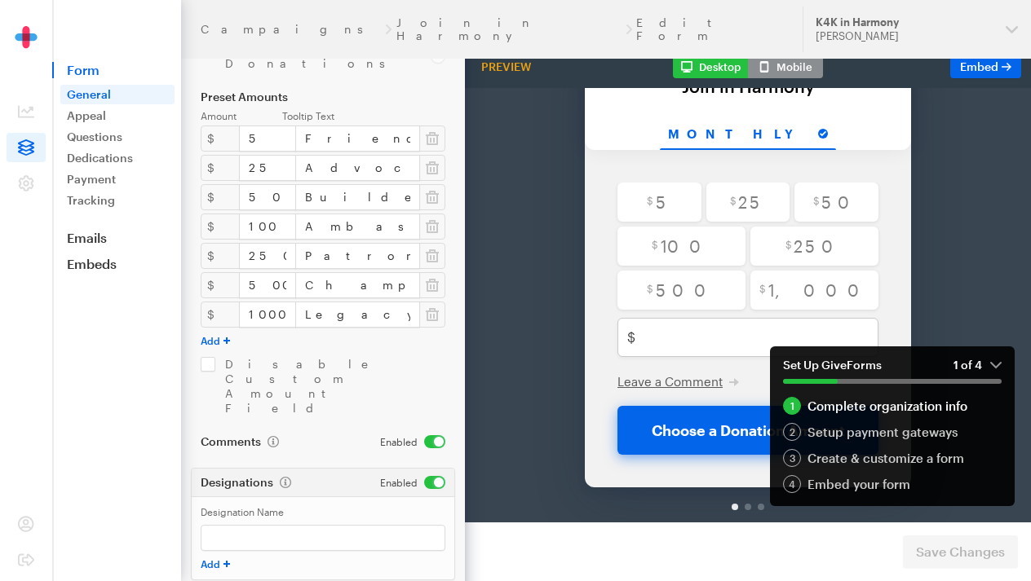
scroll to position [369, 0]
click at [115, 110] on link "Appeal" at bounding box center [117, 116] width 114 height 20
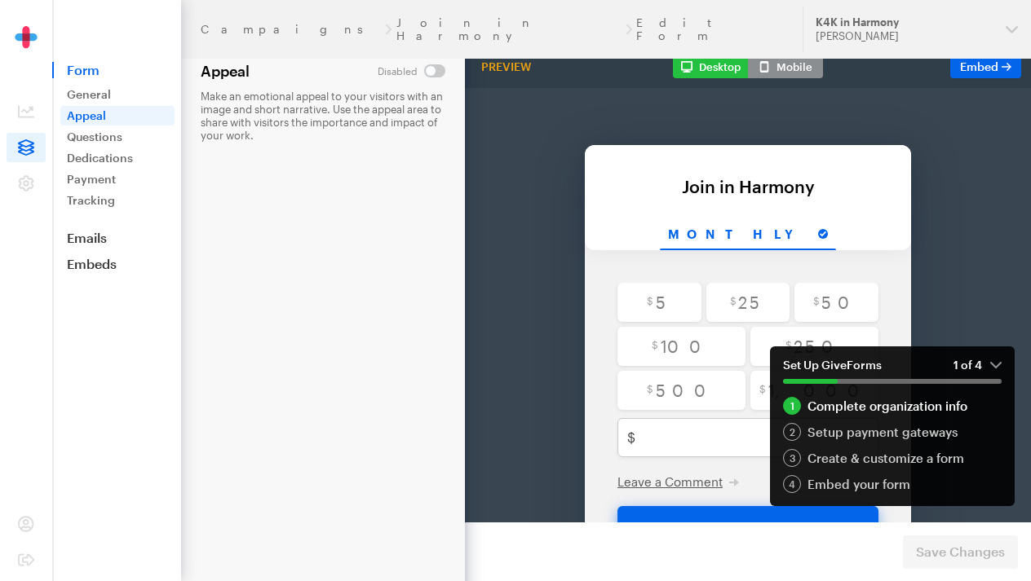
click at [429, 69] on input "checkbox" at bounding box center [412, 70] width 68 height 13
checkbox input "true"
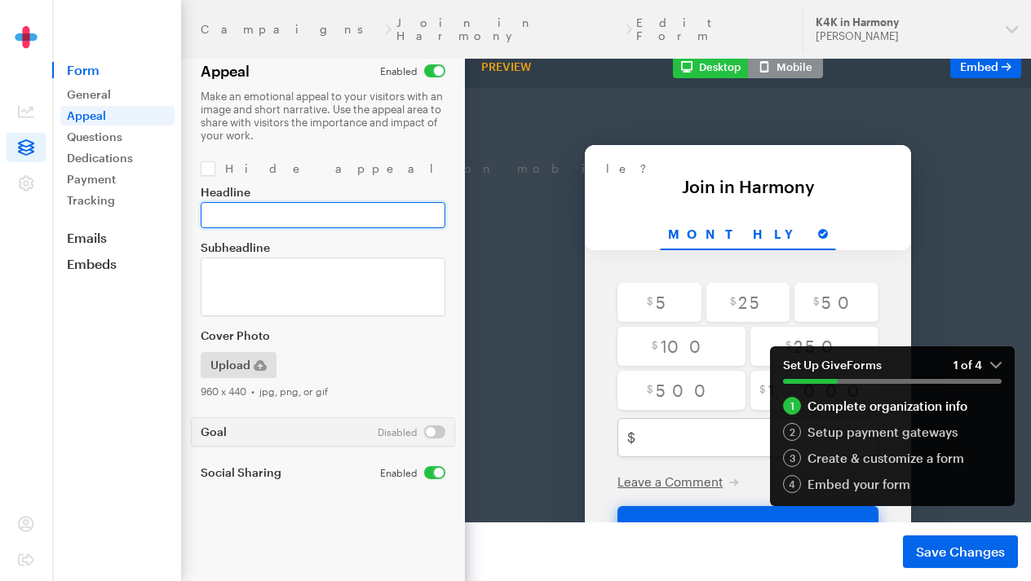
click at [235, 226] on input "Headline" at bounding box center [323, 215] width 245 height 26
type input "J"
paste input "Step Into the Rhythm"
type input "Step Into the Rhythm"
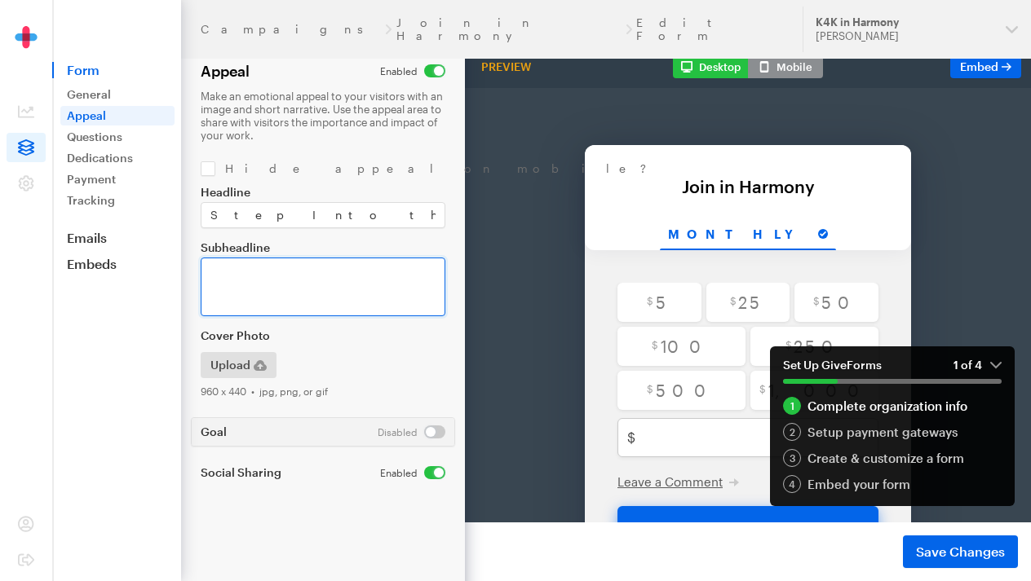
click at [303, 273] on textarea "Subheadline" at bounding box center [323, 287] width 245 height 59
paste textarea "Your steady support fuels creativity, healing, and hope — making an impact that…"
type textarea "Your steady support fuels creativity, healing, and hope — making an impact that…"
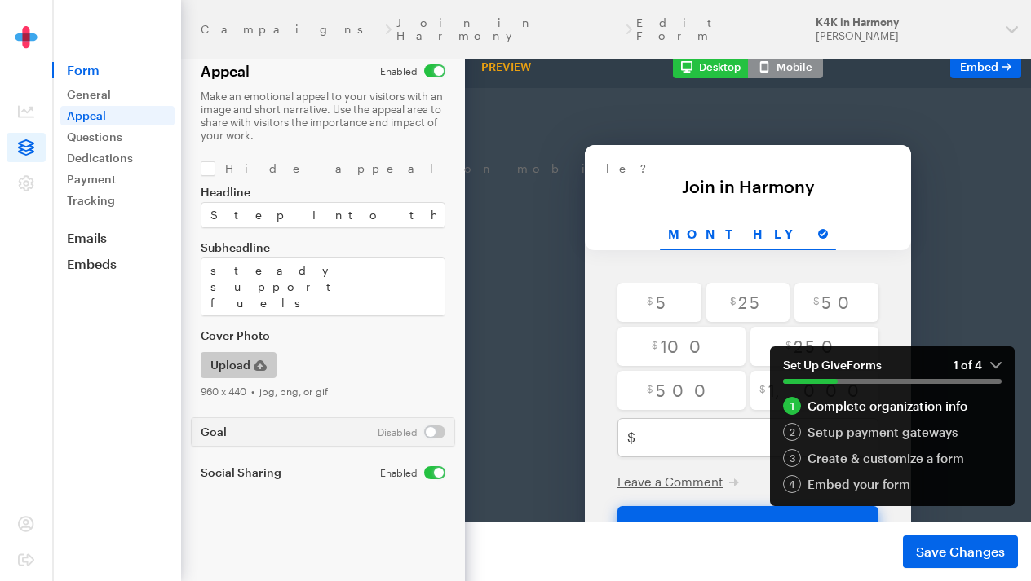
click at [259, 363] on icon "button" at bounding box center [260, 365] width 13 height 11
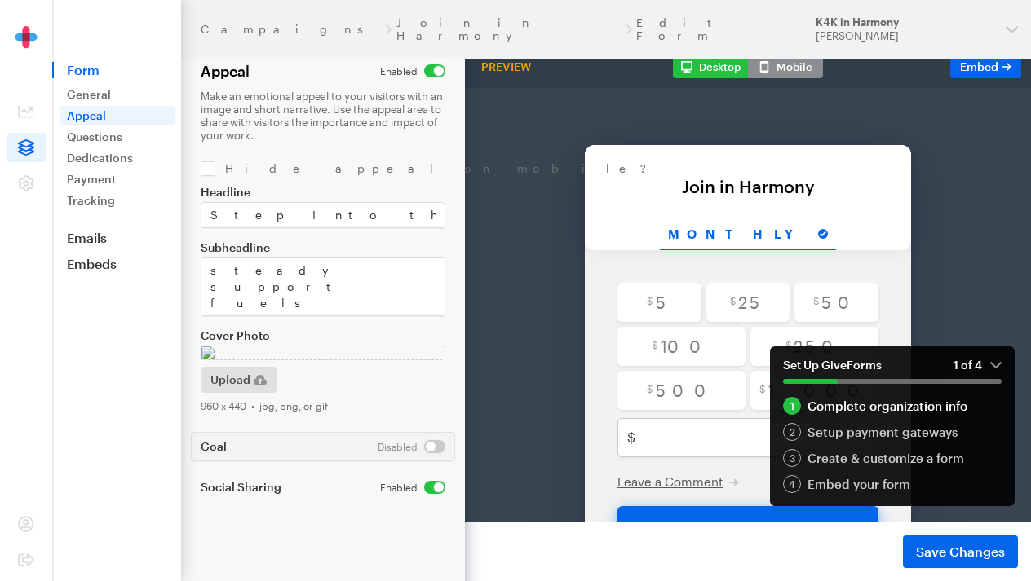
click at [993, 363] on em "1 of 4" at bounding box center [977, 365] width 48 height 15
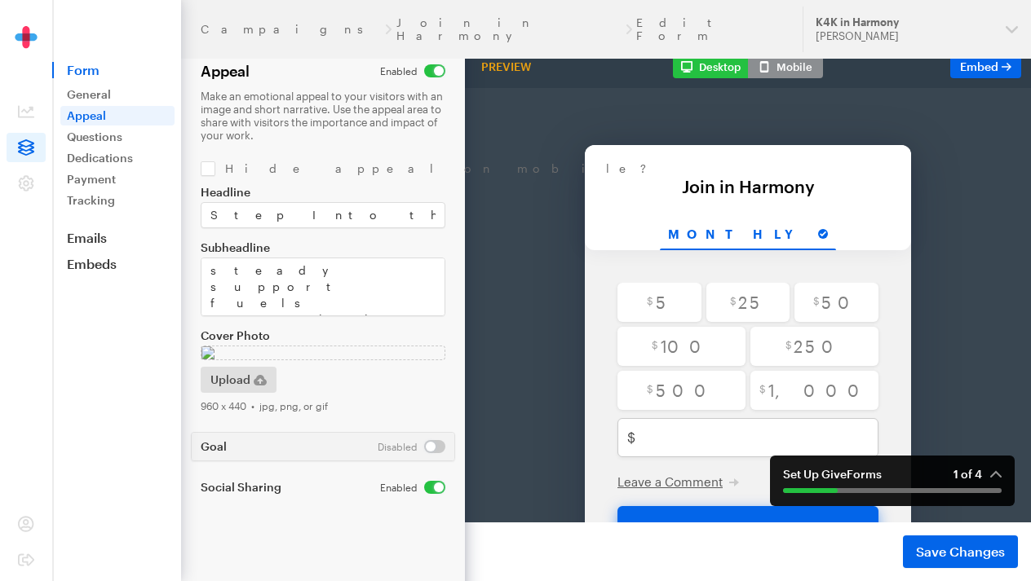
scroll to position [190, 0]
click at [968, 546] on span "Save Changes" at bounding box center [960, 552] width 89 height 20
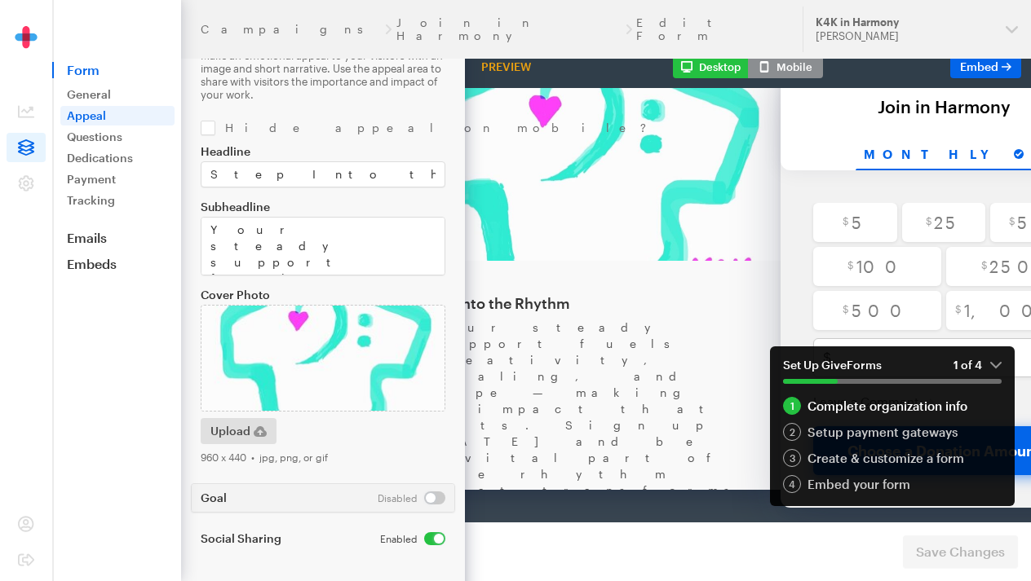
scroll to position [41, 0]
drag, startPoint x: 369, startPoint y: 357, endPoint x: 369, endPoint y: 345, distance: 12.3
click at [369, 345] on div "Back About this Fundraiser Back Step Into the Rhythm Your steady support fuels …" at bounding box center [747, 252] width 835 height 572
click at [248, 422] on span "Upload" at bounding box center [230, 432] width 40 height 20
click at [997, 365] on em "1 of 4" at bounding box center [977, 365] width 48 height 15
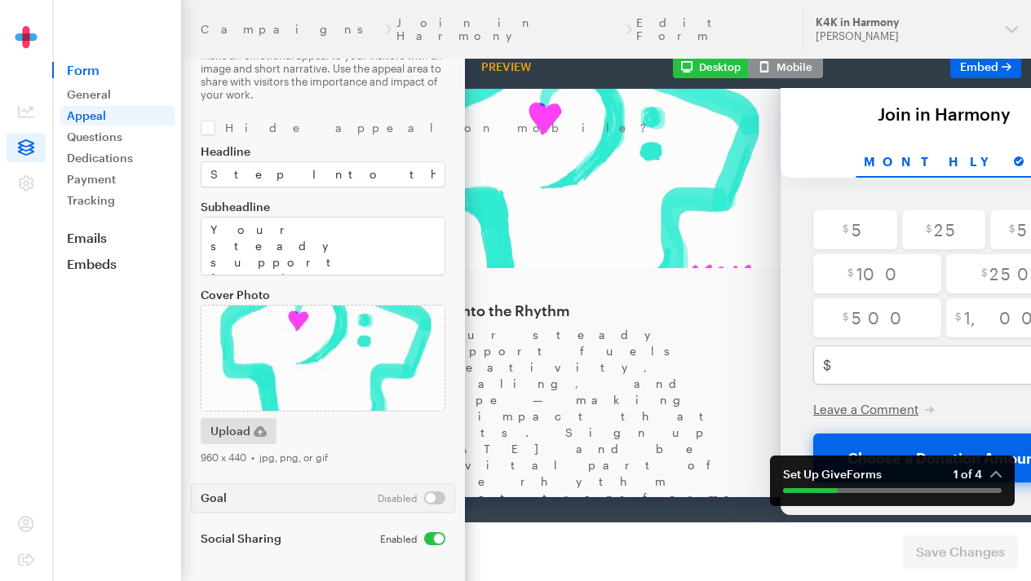
click at [281, 321] on img at bounding box center [323, 358] width 245 height 107
click at [228, 343] on img at bounding box center [323, 358] width 245 height 107
click at [264, 352] on img at bounding box center [323, 358] width 245 height 107
click at [323, 424] on div "Upload" at bounding box center [322, 431] width 251 height 26
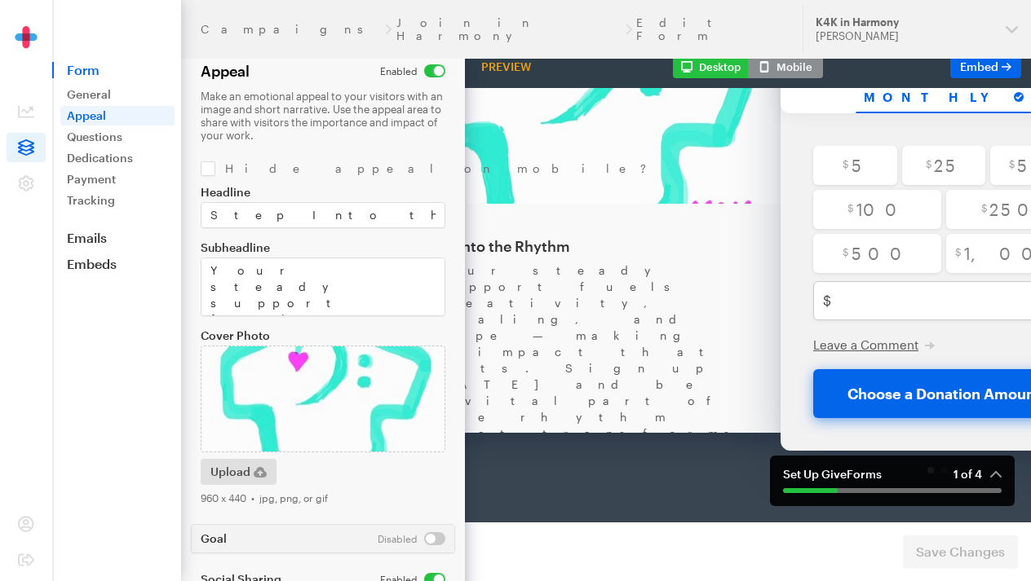
scroll to position [137, 0]
drag, startPoint x: 1041, startPoint y: 207, endPoint x: 711, endPoint y: 119, distance: 341.8
click at [711, 119] on img at bounding box center [584, 71] width 391 height 179
click at [431, 343] on html "Back About this Fundraiser Back Step Into the Rhythm Your steady support fuels …" at bounding box center [747, 126] width 835 height 435
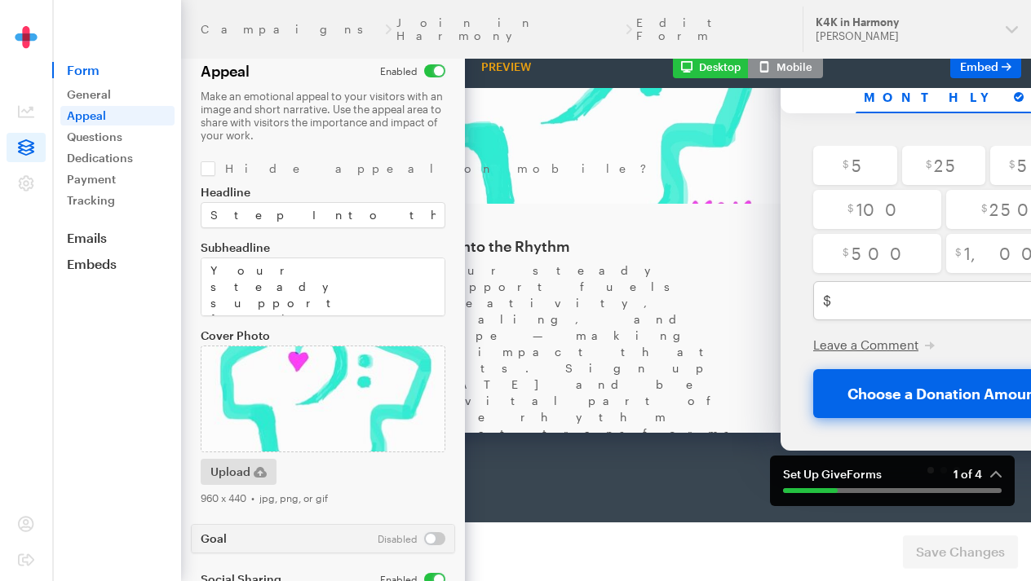
click at [436, 69] on input "checkbox" at bounding box center [412, 70] width 65 height 13
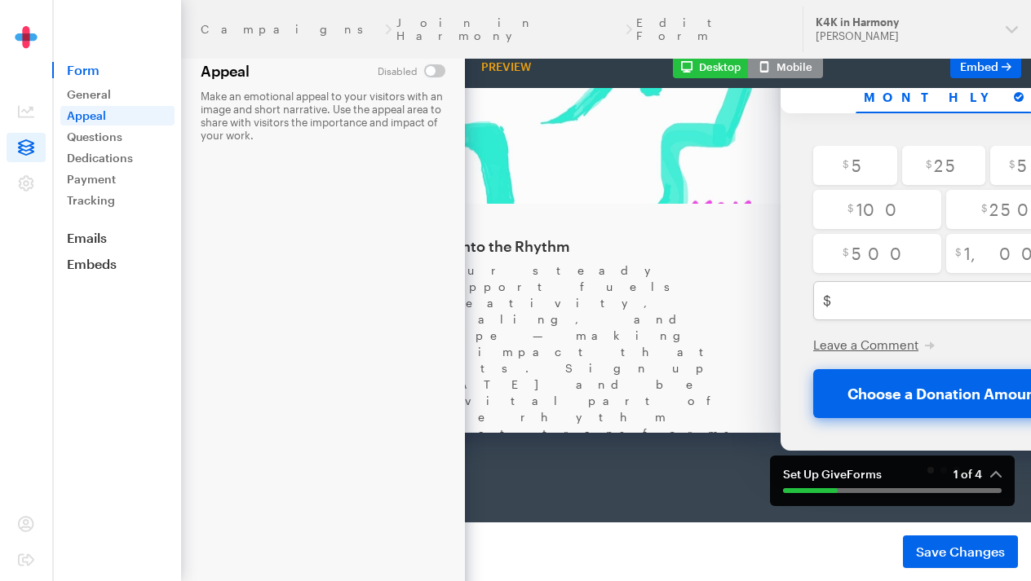
click at [432, 69] on input "checkbox" at bounding box center [412, 70] width 68 height 13
checkbox input "true"
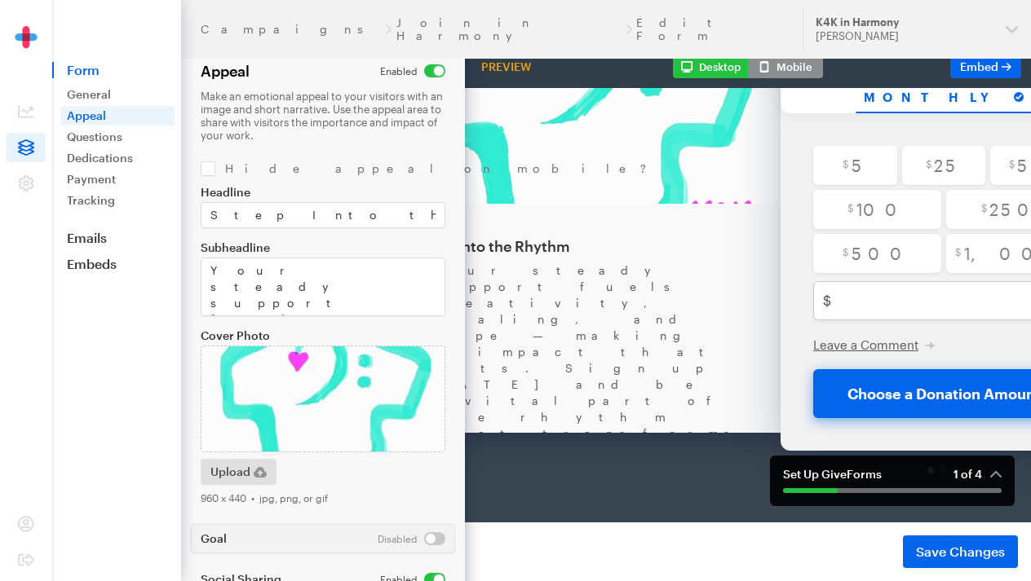
click at [321, 382] on img at bounding box center [323, 399] width 245 height 107
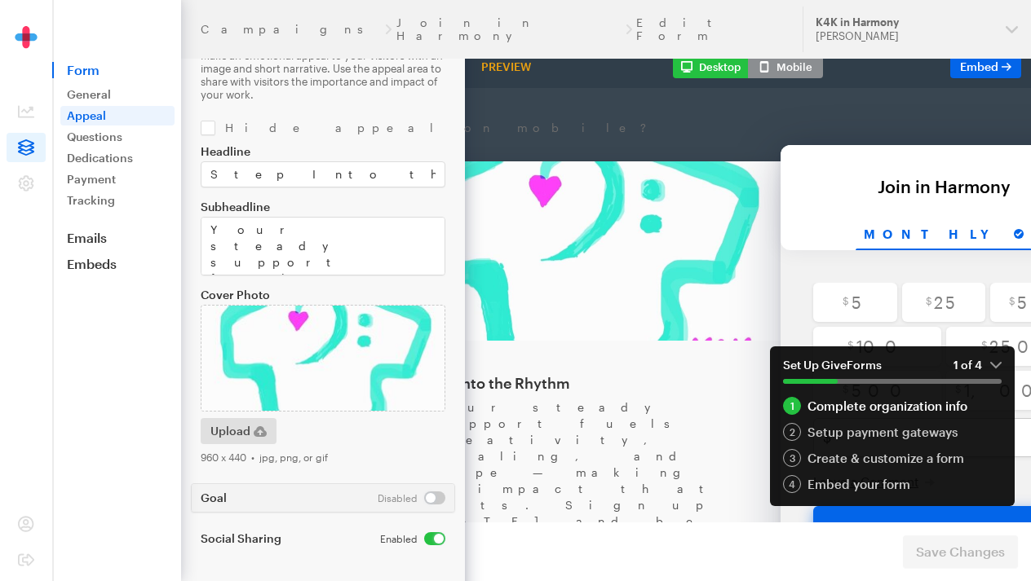
scroll to position [41, 0]
click at [308, 414] on div "Headline Step Into the Rhythm Subheadline Your steady support fuels creativity,…" at bounding box center [323, 304] width 245 height 319
click at [263, 422] on span "button" at bounding box center [260, 432] width 13 height 20
click at [993, 366] on em "1 of 4" at bounding box center [977, 365] width 48 height 15
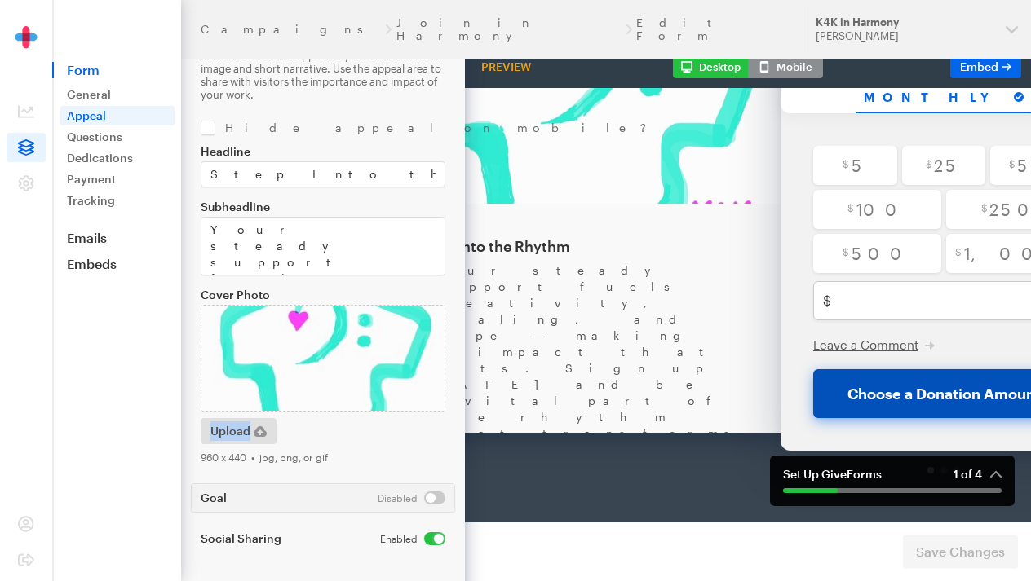
scroll to position [137, 0]
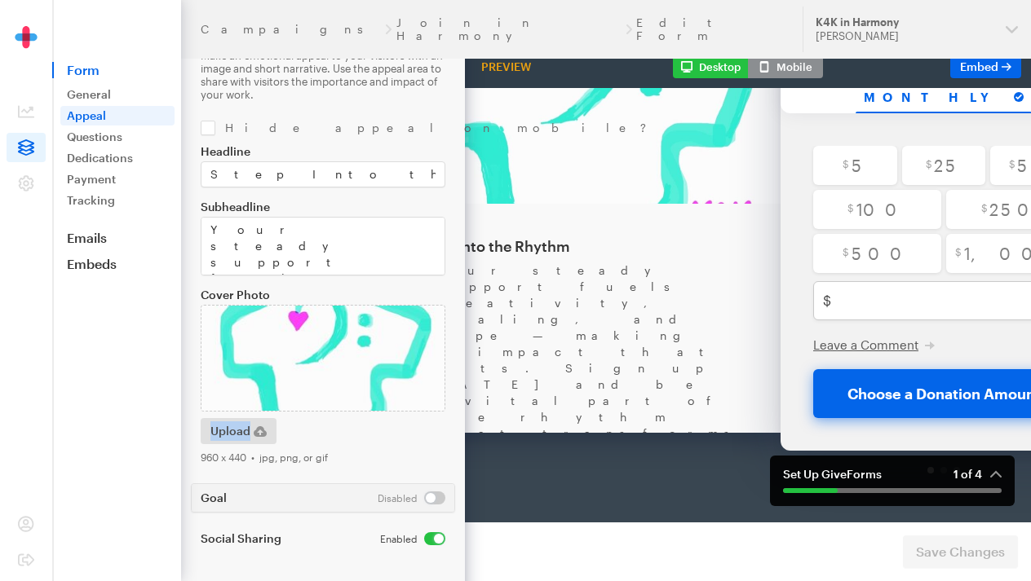
click at [330, 343] on html "Back About this Fundraiser Back Step Into the Rhythm Your steady support fuels …" at bounding box center [747, 126] width 835 height 435
click at [295, 381] on img at bounding box center [323, 358] width 245 height 107
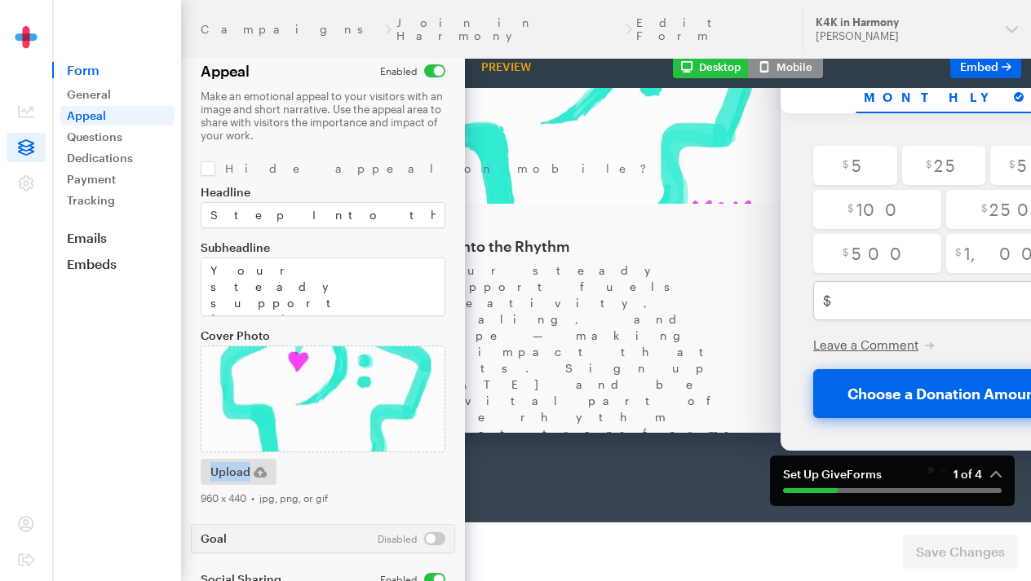
scroll to position [0, 0]
click at [436, 67] on input "checkbox" at bounding box center [412, 70] width 65 height 13
checkbox input "false"
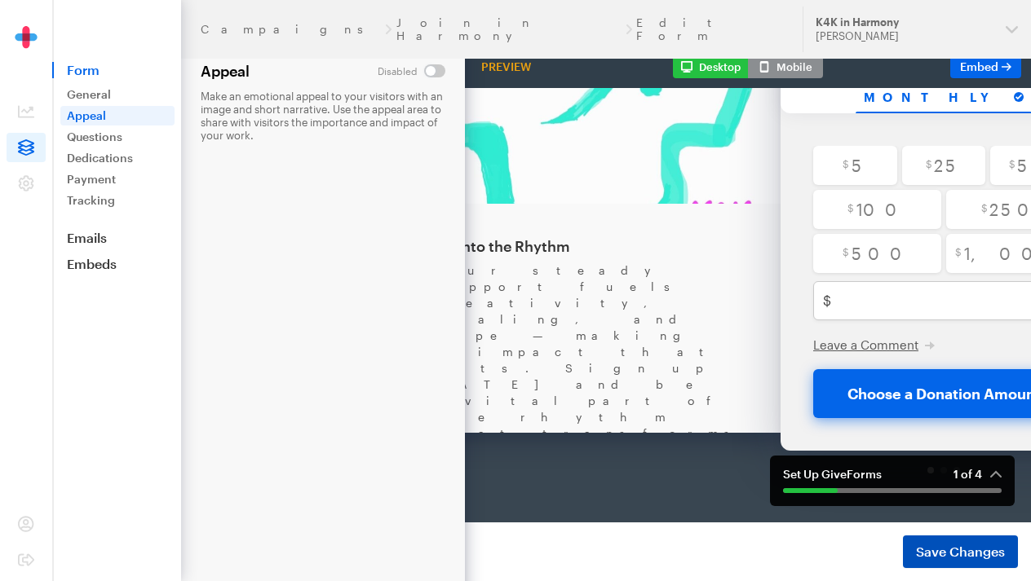
click at [925, 546] on span "Save Changes" at bounding box center [960, 552] width 89 height 20
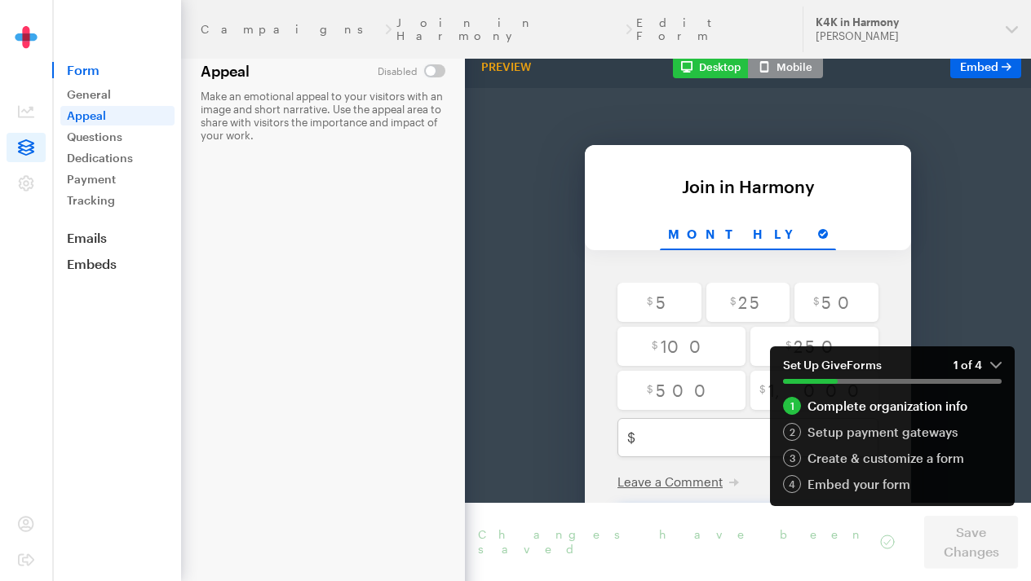
click at [431, 68] on input "checkbox" at bounding box center [412, 70] width 68 height 13
checkbox input "true"
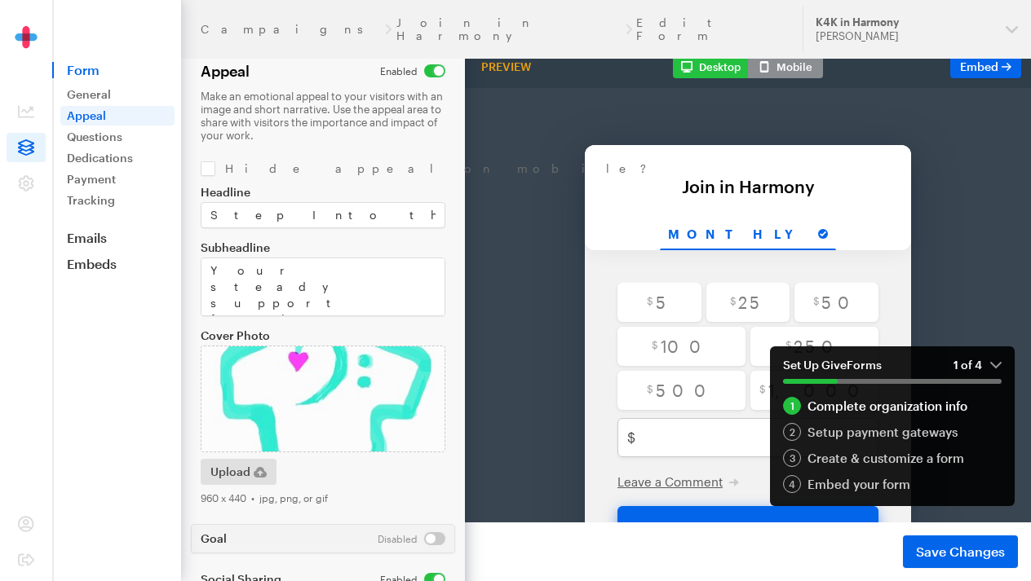
click at [319, 366] on img at bounding box center [323, 399] width 245 height 107
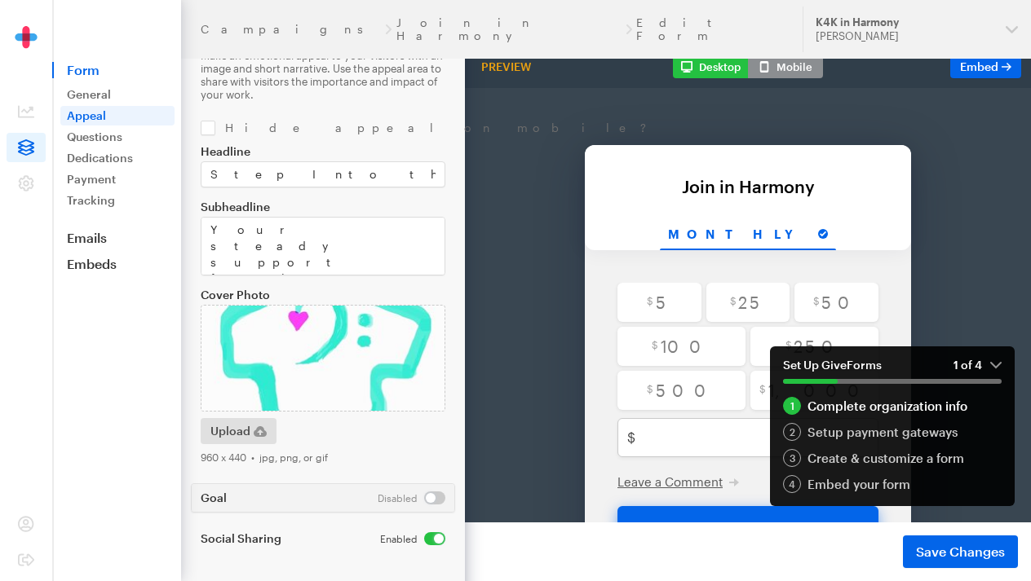
scroll to position [41, 0]
click at [291, 458] on div "960 x 440 • jpg, png, or gif" at bounding box center [323, 457] width 245 height 13
click at [423, 17] on div "Campaigns Join in Harmony Edit Form" at bounding box center [492, 29] width 582 height 26
click at [418, 21] on div "Campaigns Join in Harmony Edit Form" at bounding box center [492, 29] width 582 height 26
click at [100, 139] on link "Questions" at bounding box center [117, 137] width 114 height 20
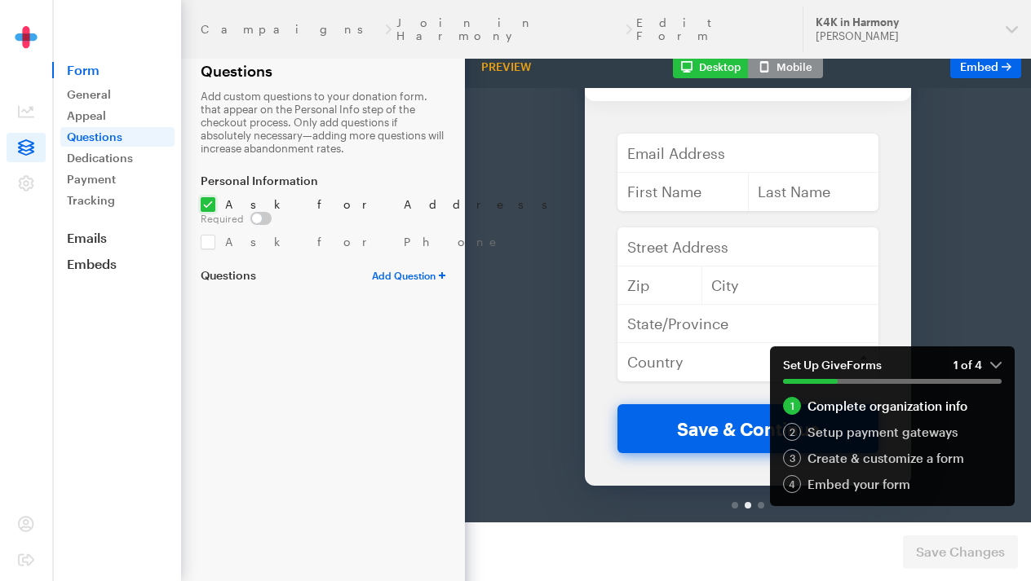
scroll to position [113, 0]
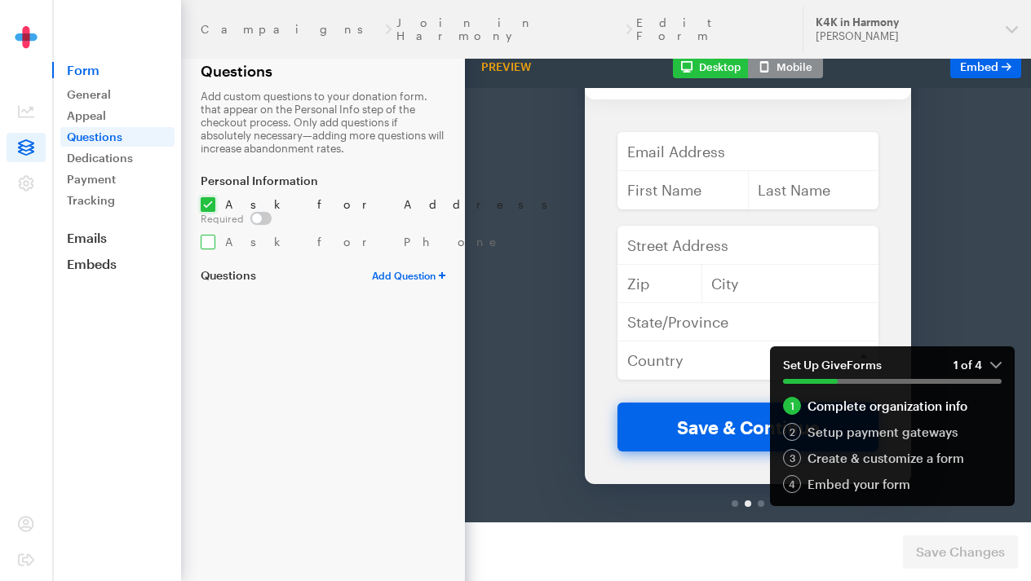
click at [213, 235] on input "checkbox" at bounding box center [356, 242] width 310 height 15
checkbox input "true"
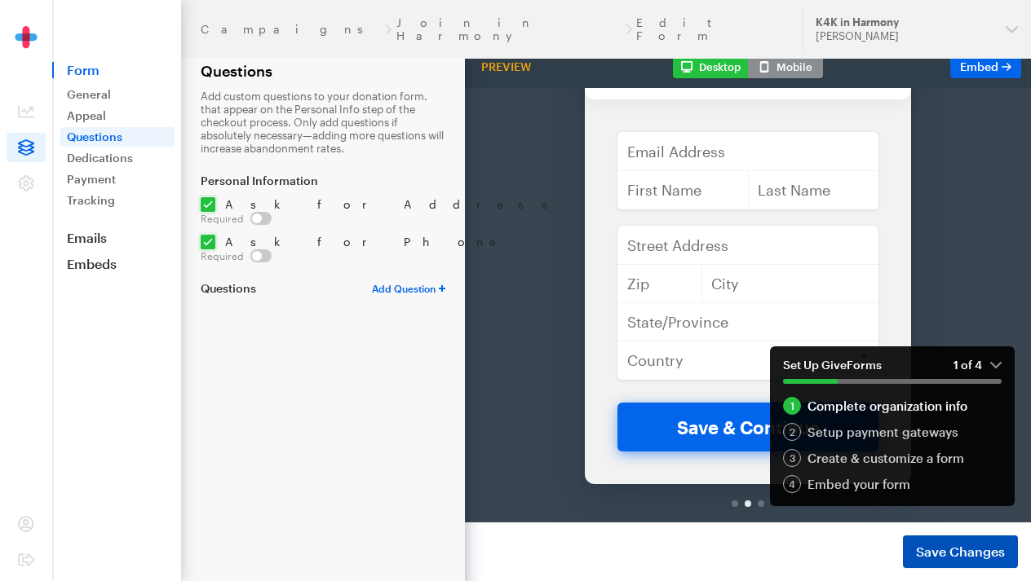
click at [984, 543] on span "Save Changes" at bounding box center [960, 552] width 89 height 20
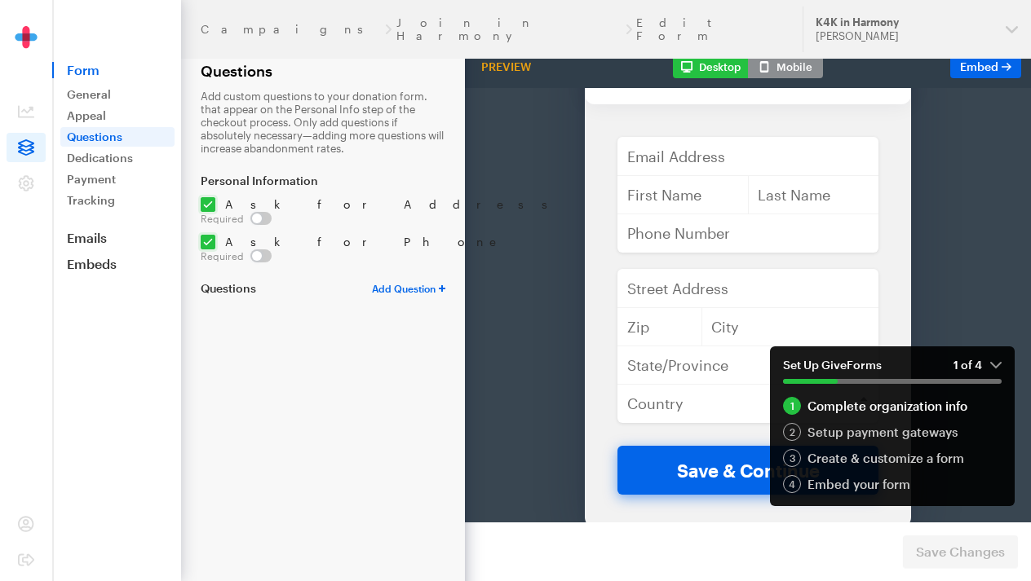
scroll to position [110, 0]
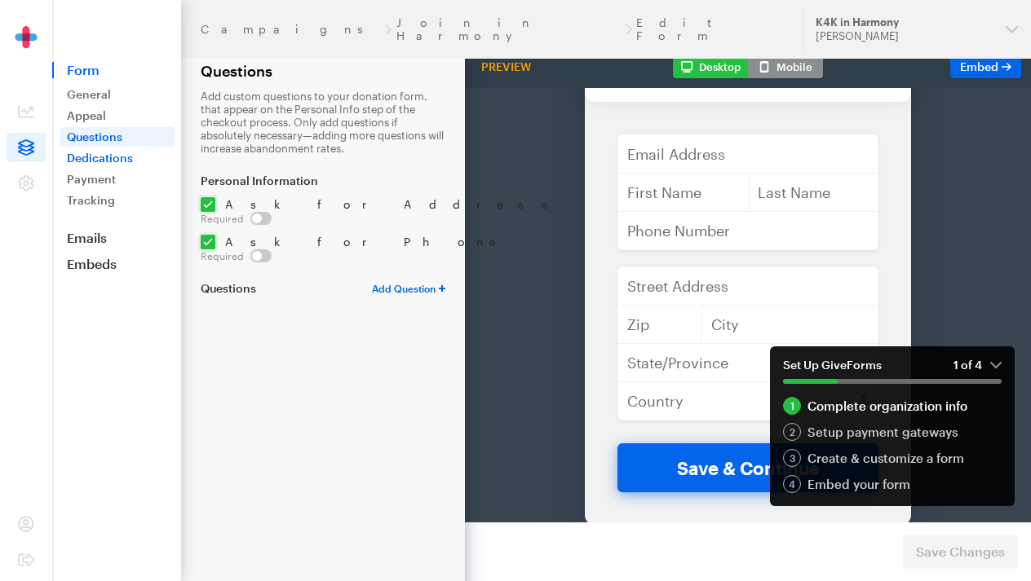
click at [85, 153] on link "Dedications" at bounding box center [117, 158] width 114 height 20
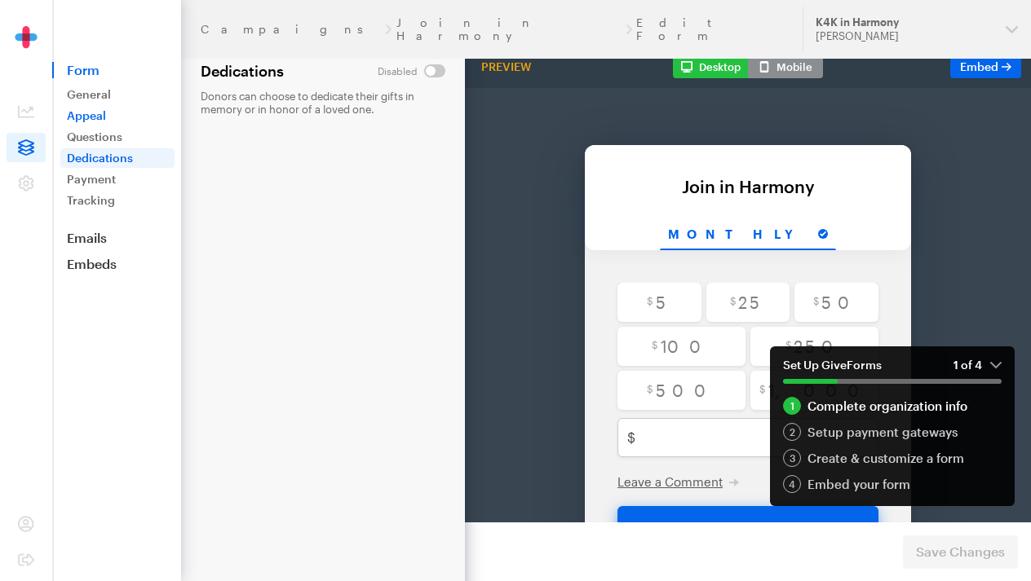
click at [111, 112] on link "Appeal" at bounding box center [117, 116] width 114 height 20
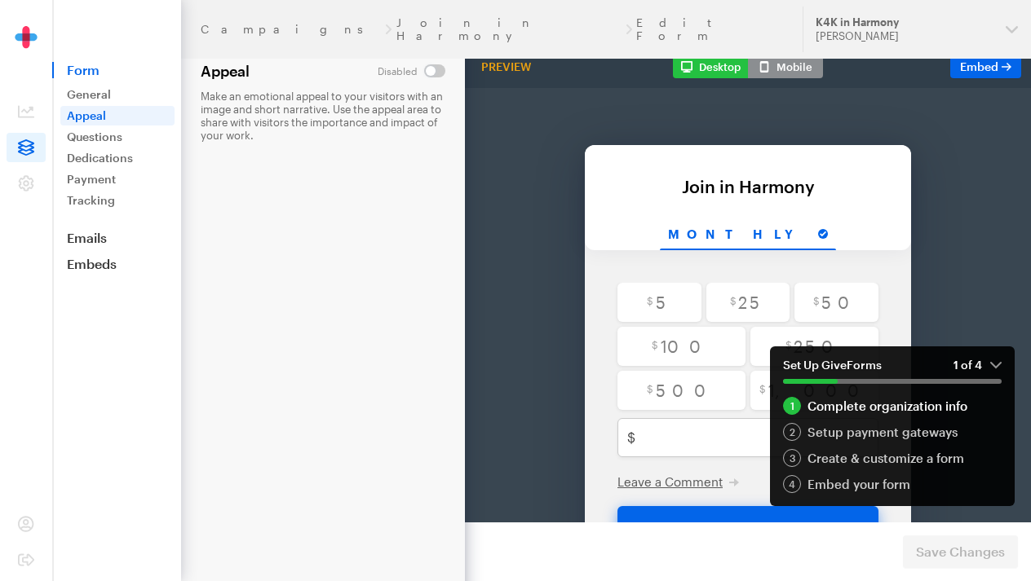
click at [432, 69] on input "checkbox" at bounding box center [412, 70] width 68 height 13
checkbox input "true"
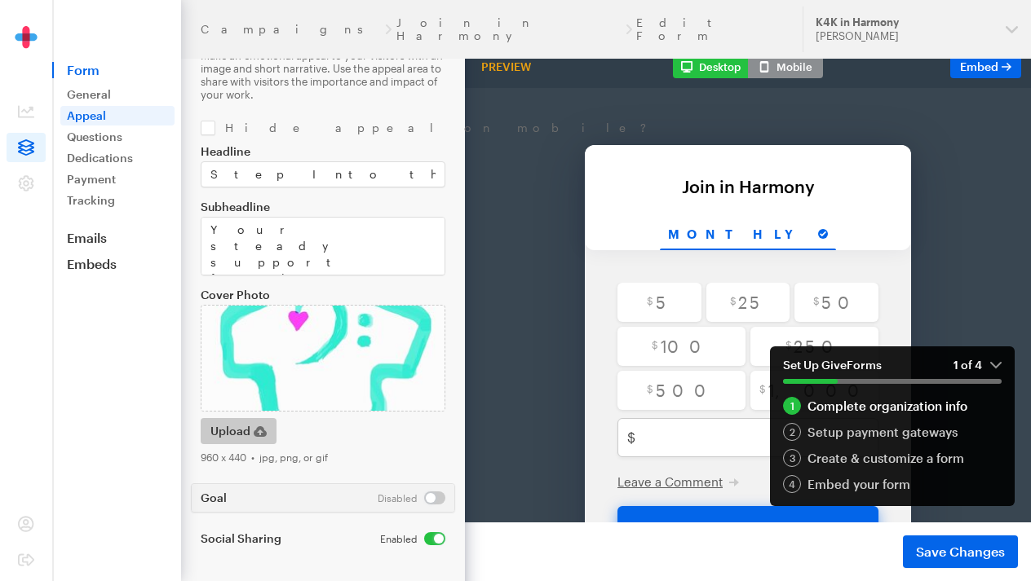
scroll to position [41, 0]
click at [970, 546] on span "Save Changes" at bounding box center [960, 552] width 89 height 20
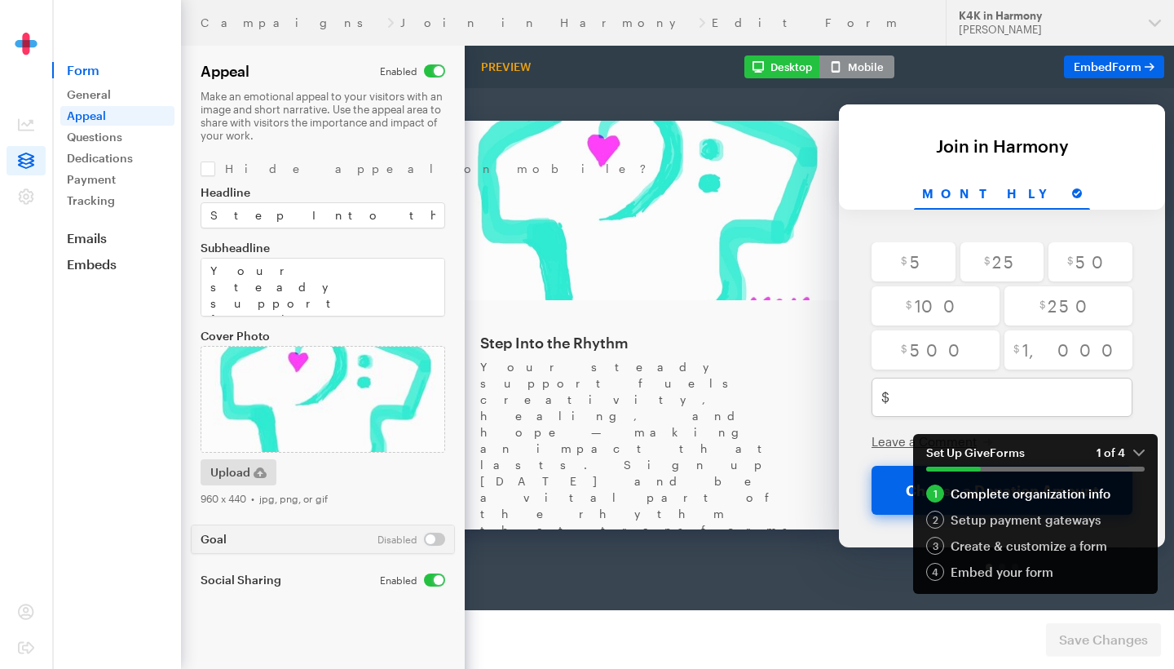
click at [1030, 5] on html "Back About this Fundraiser Back Step Into the Rhythm Your steady support fuels …" at bounding box center [806, 266] width 835 height 522
click at [1030, 24] on button "K4K in Harmony Whitney Cooper" at bounding box center [1060, 23] width 228 height 46
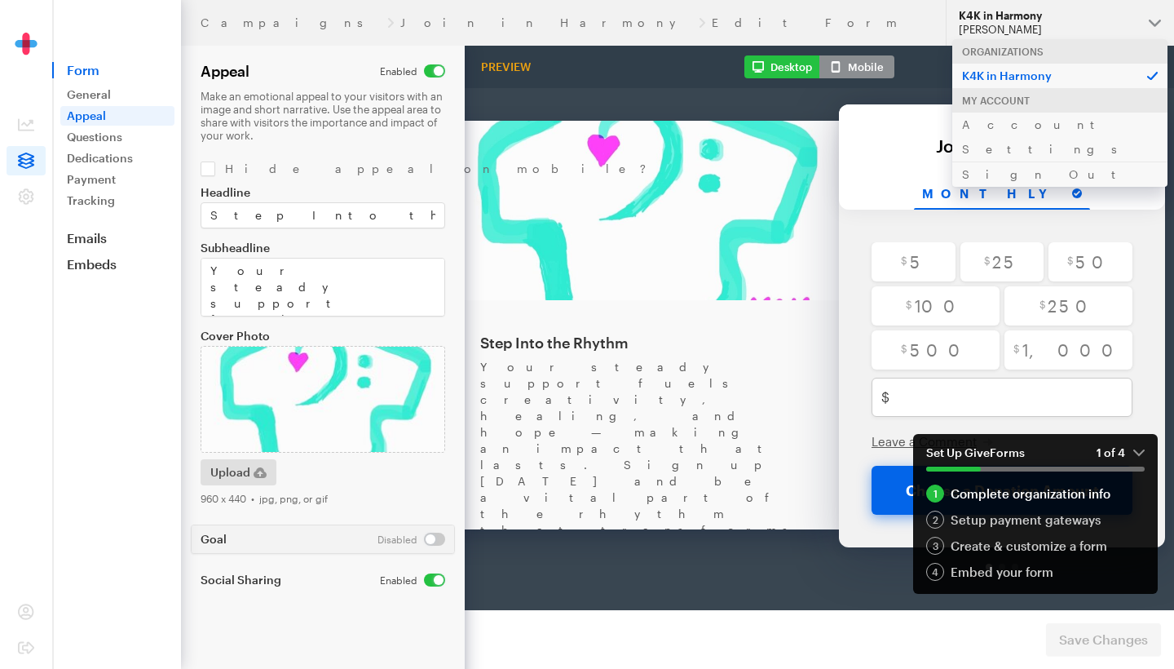
click at [1030, 24] on button "K4K in Harmony Whitney Cooper" at bounding box center [1060, 23] width 228 height 46
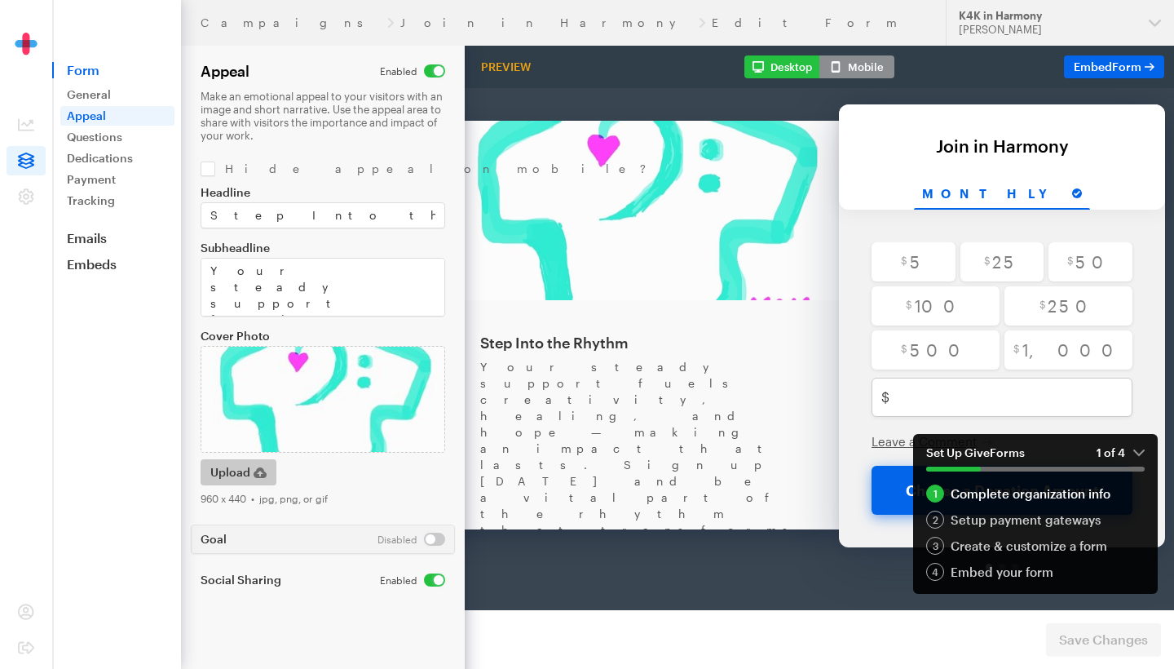
click at [244, 472] on span "Upload" at bounding box center [230, 472] width 40 height 20
click at [416, 378] on div "Back About this Fundraiser Back Step Into the Rhythm Your steady support fuels …" at bounding box center [806, 291] width 835 height 572
click at [416, 420] on img at bounding box center [323, 399] width 245 height 107
click at [691, 221] on img at bounding box center [643, 167] width 391 height 179
click at [510, 69] on div "Preview" at bounding box center [506, 67] width 63 height 15
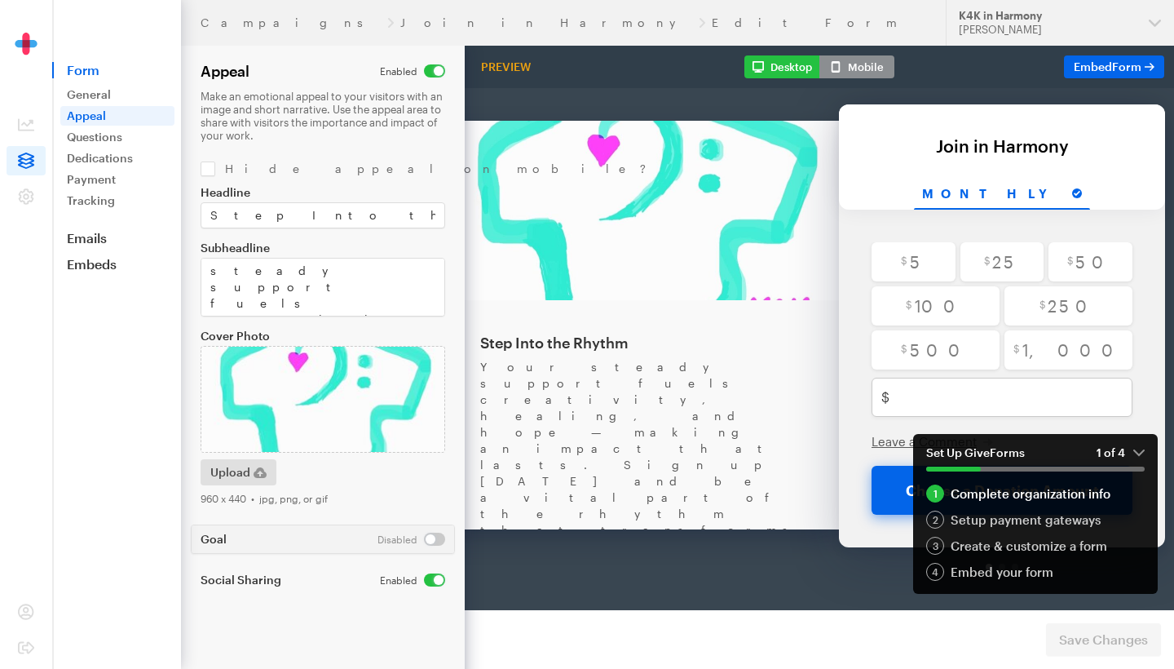
click at [519, 65] on div "Preview" at bounding box center [506, 67] width 63 height 15
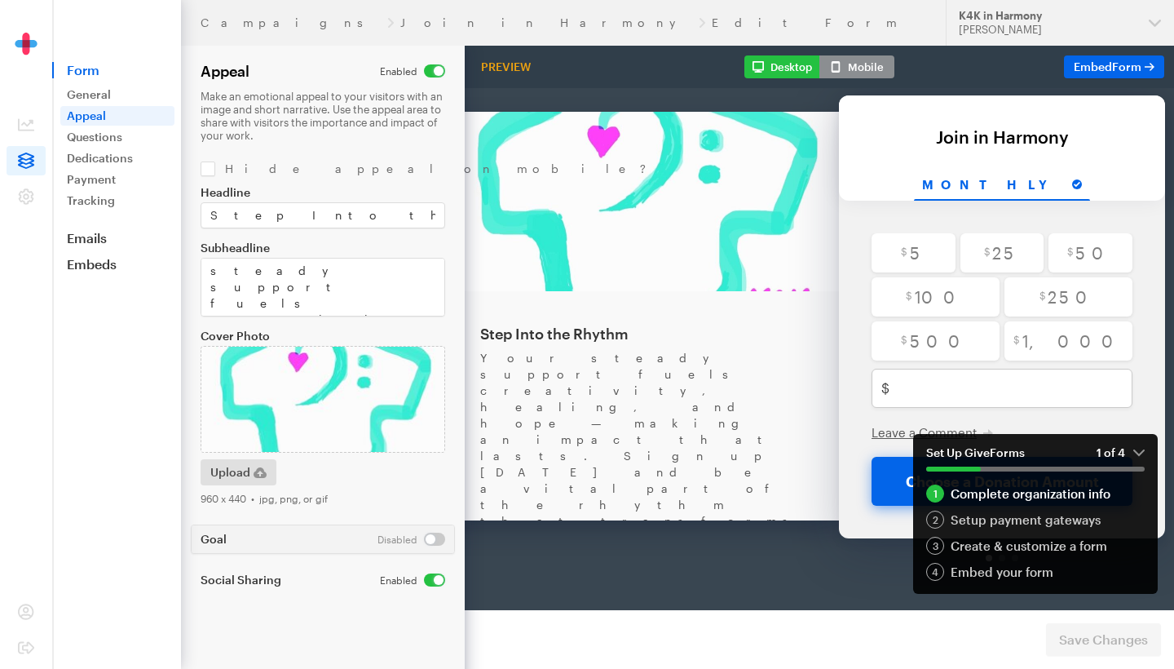
scroll to position [50, 0]
click at [260, 469] on icon "button" at bounding box center [260, 472] width 13 height 11
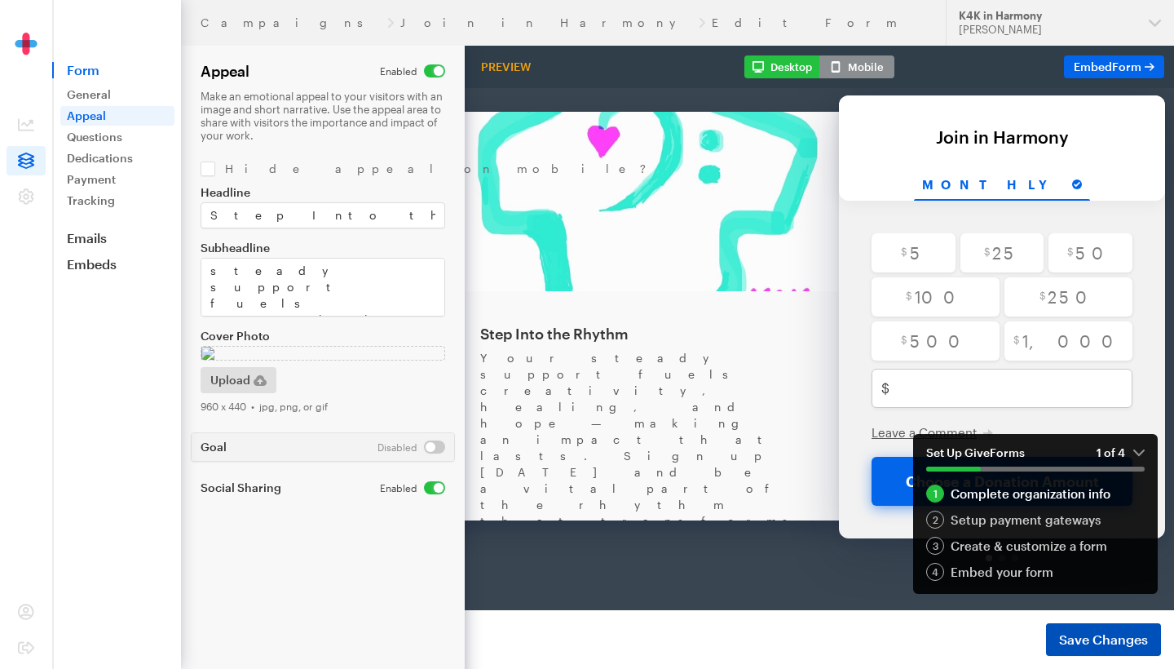
click at [1030, 581] on span "Save Changes" at bounding box center [1103, 640] width 89 height 20
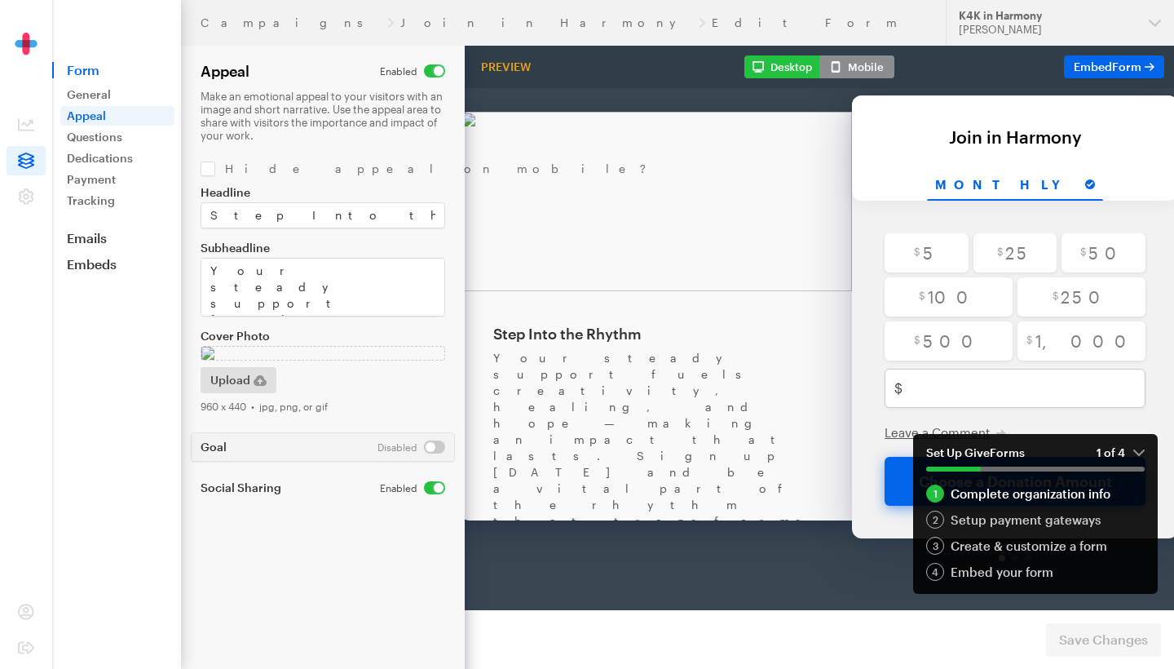
scroll to position [50, 0]
click at [255, 390] on span "button" at bounding box center [260, 380] width 13 height 20
click at [1074, 638] on span "Save Changes" at bounding box center [1103, 640] width 89 height 20
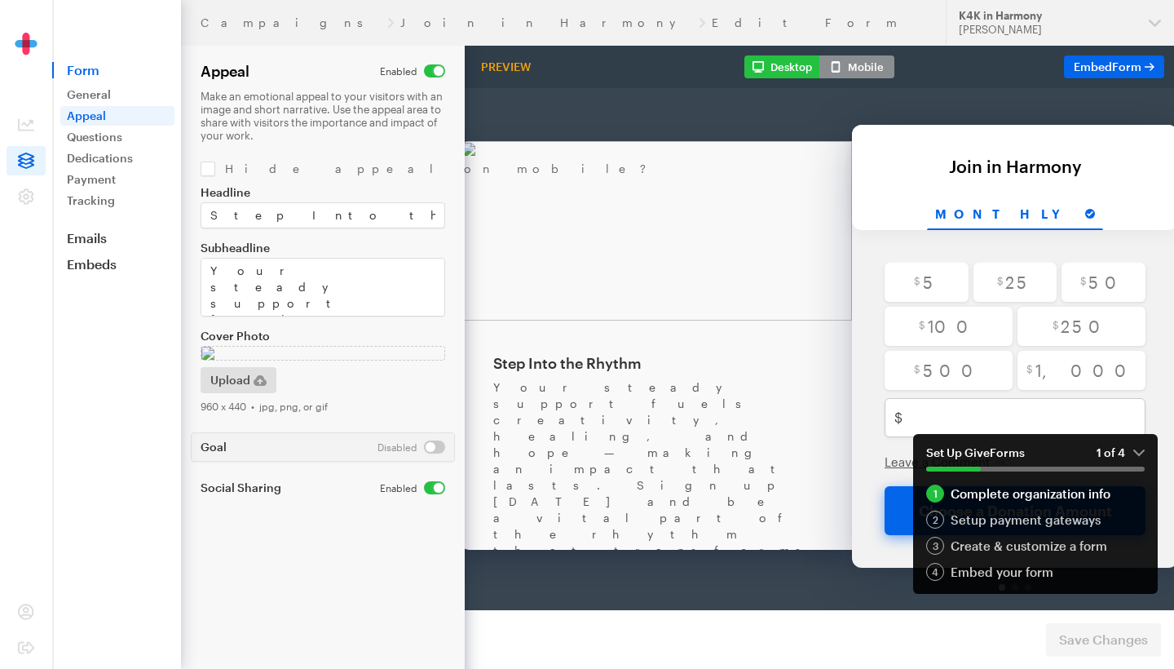
scroll to position [28, 0]
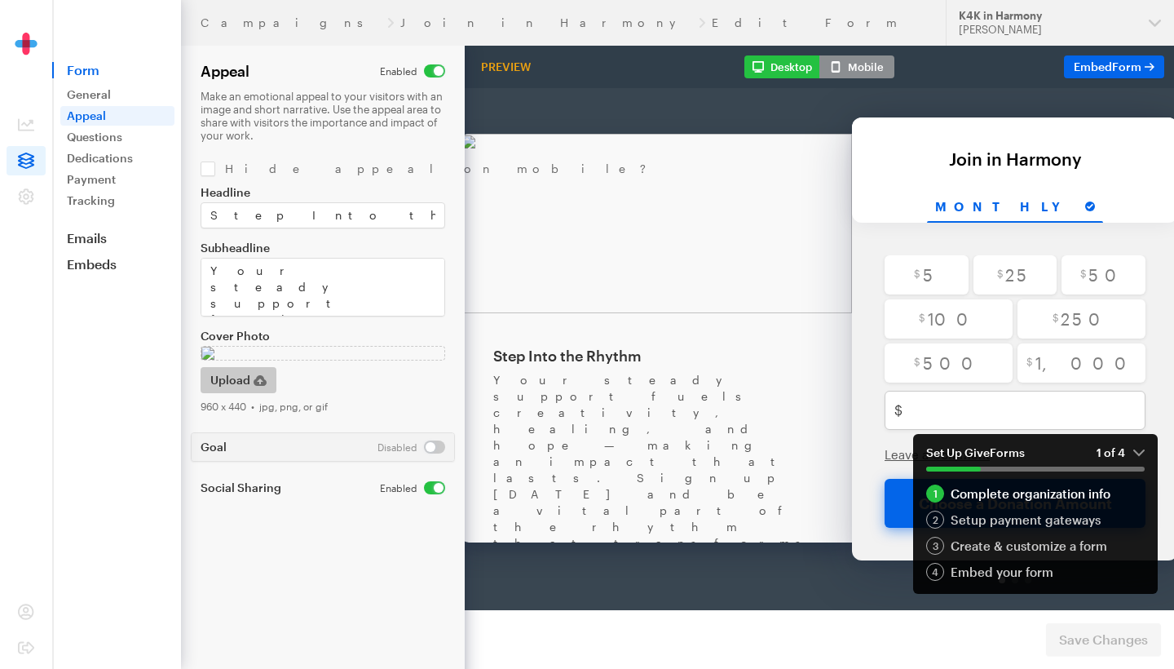
click at [261, 386] on icon "button" at bounding box center [260, 380] width 13 height 11
click at [1138, 646] on span "Save Changes" at bounding box center [1103, 640] width 89 height 20
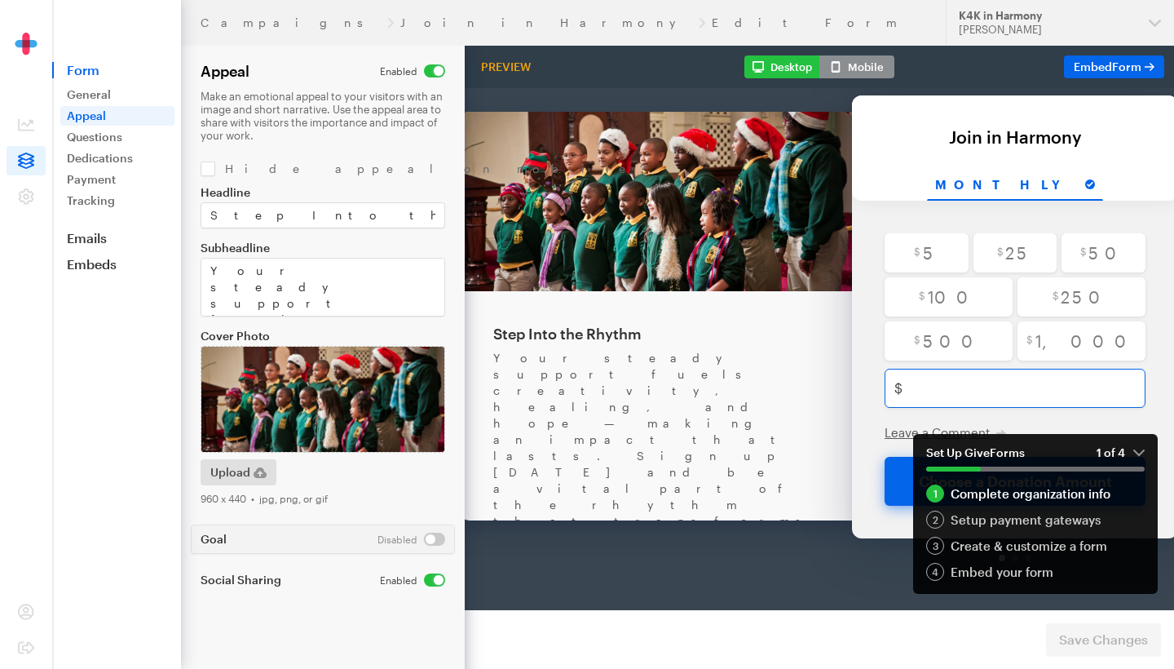
scroll to position [50, 0]
click at [1141, 449] on em "1 of 4" at bounding box center [1121, 452] width 48 height 15
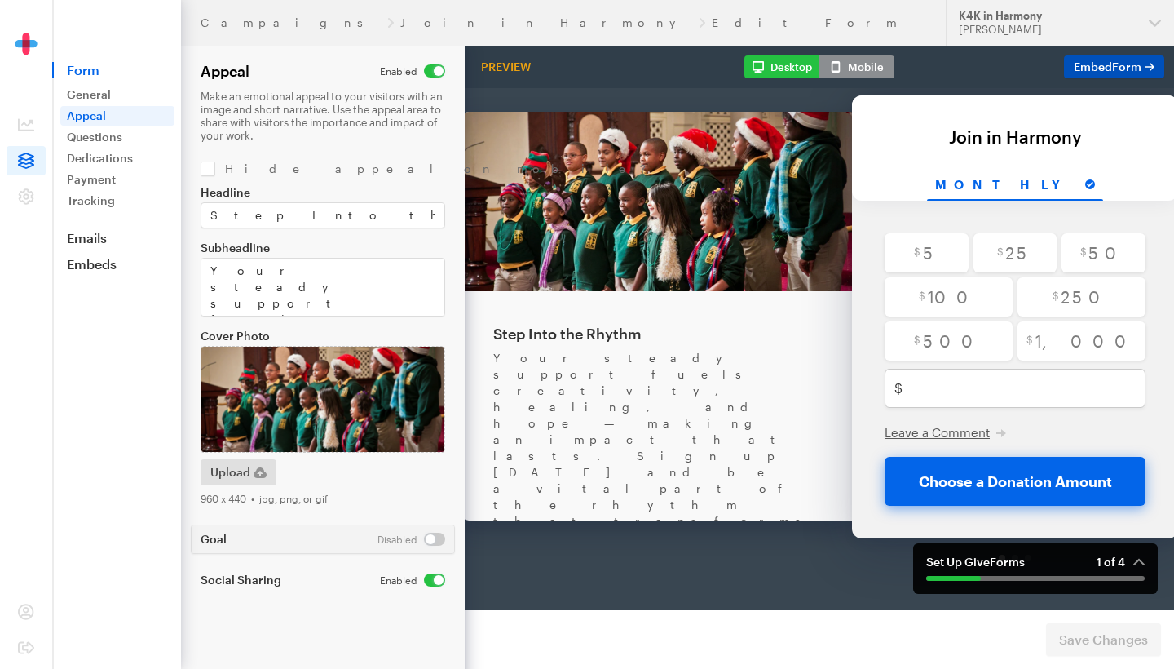
click at [1106, 73] on span "Embed Form" at bounding box center [1108, 67] width 68 height 14
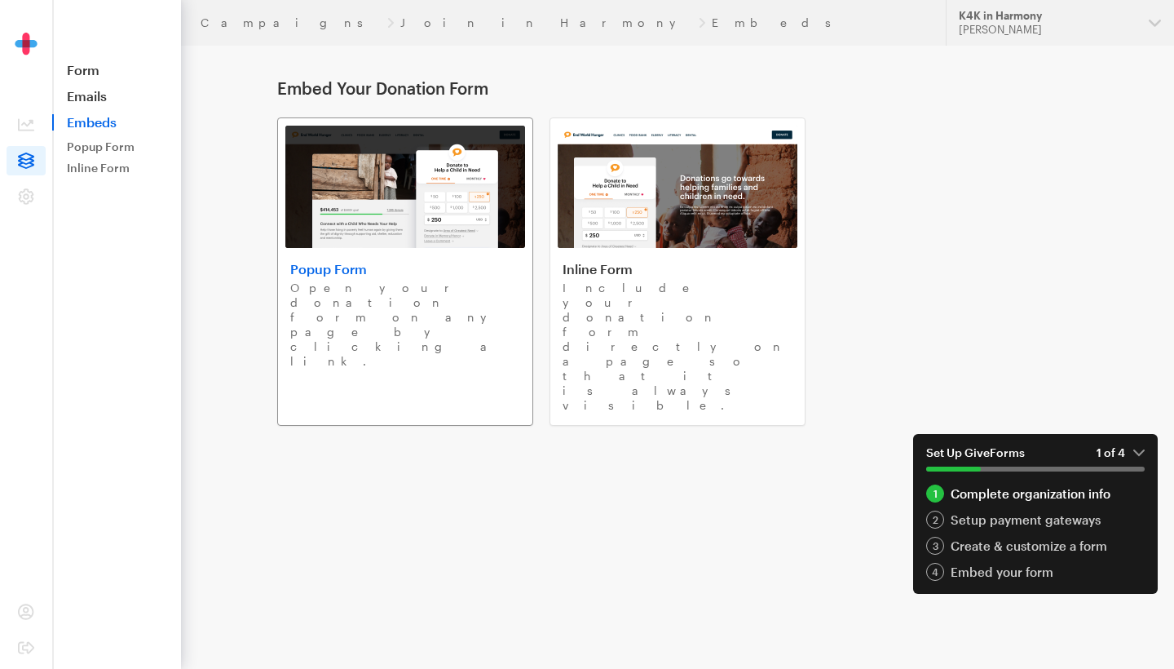
click at [423, 241] on img at bounding box center [405, 187] width 240 height 122
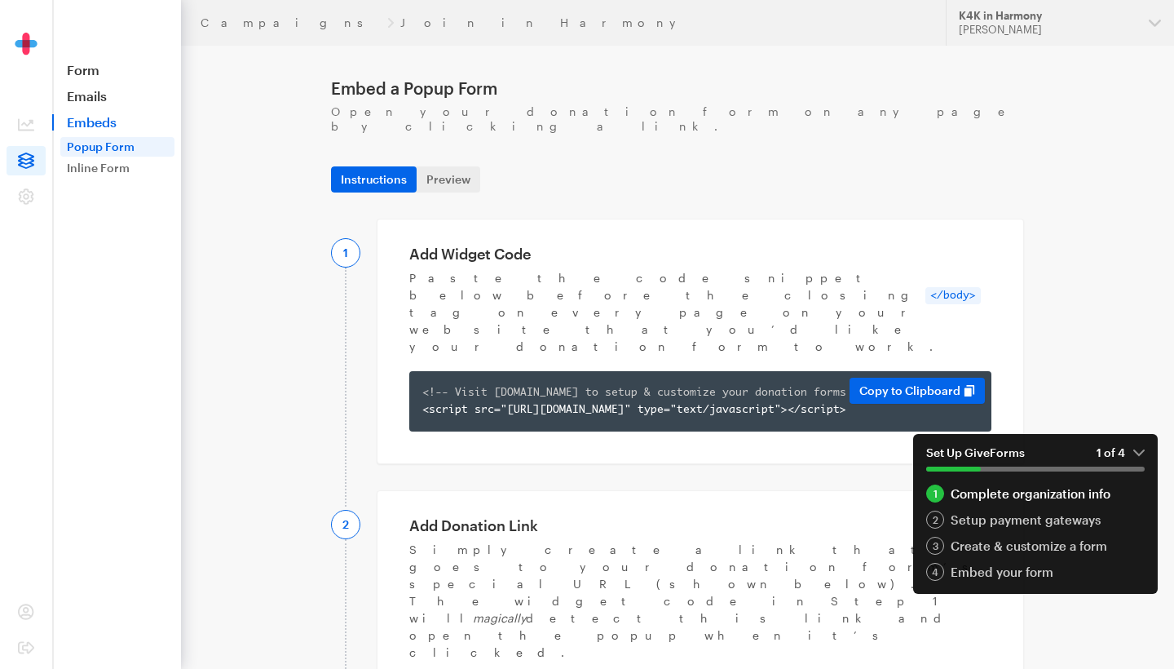
scroll to position [55, 0]
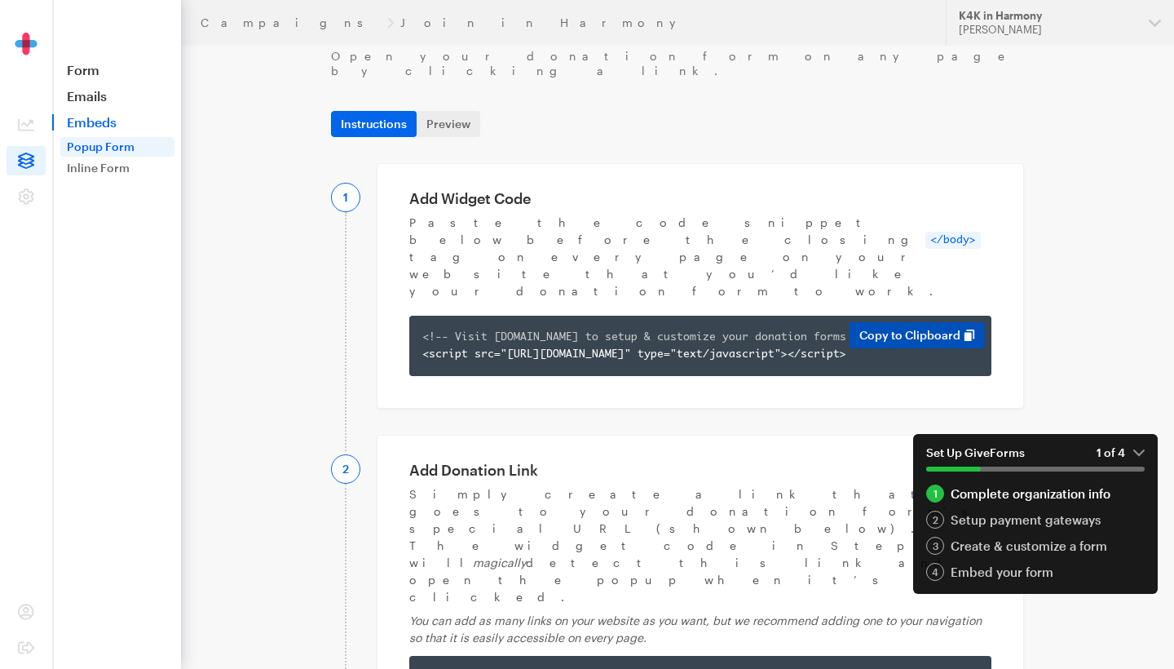
click at [883, 322] on button "Copy to Clipboard" at bounding box center [917, 335] width 135 height 26
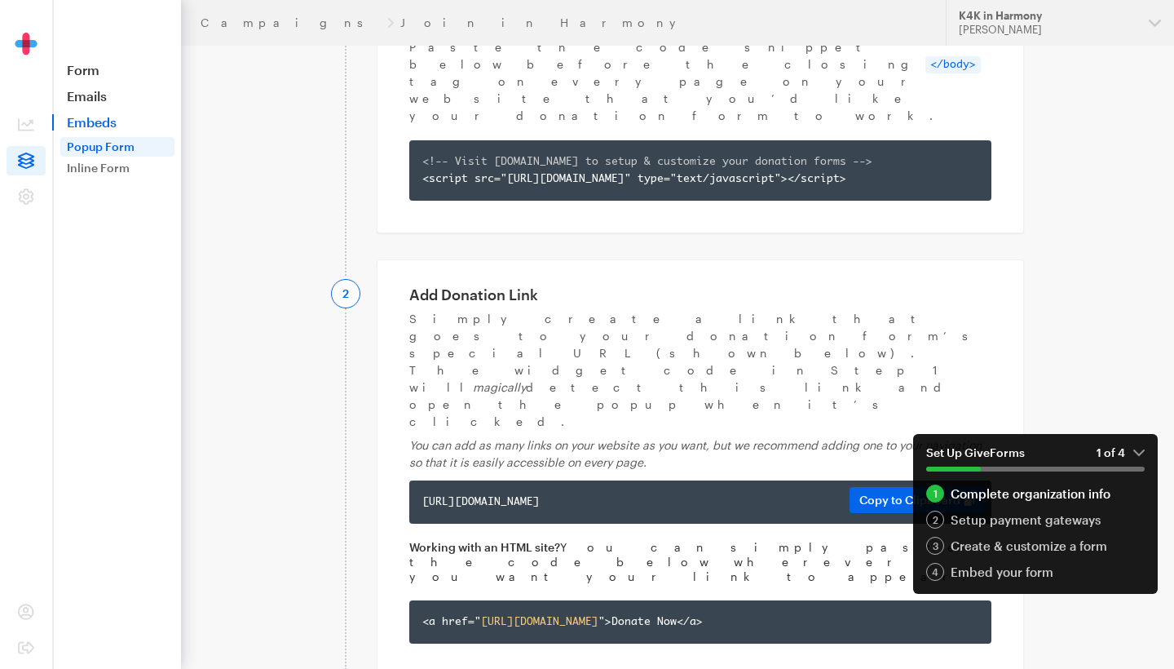
scroll to position [244, 0]
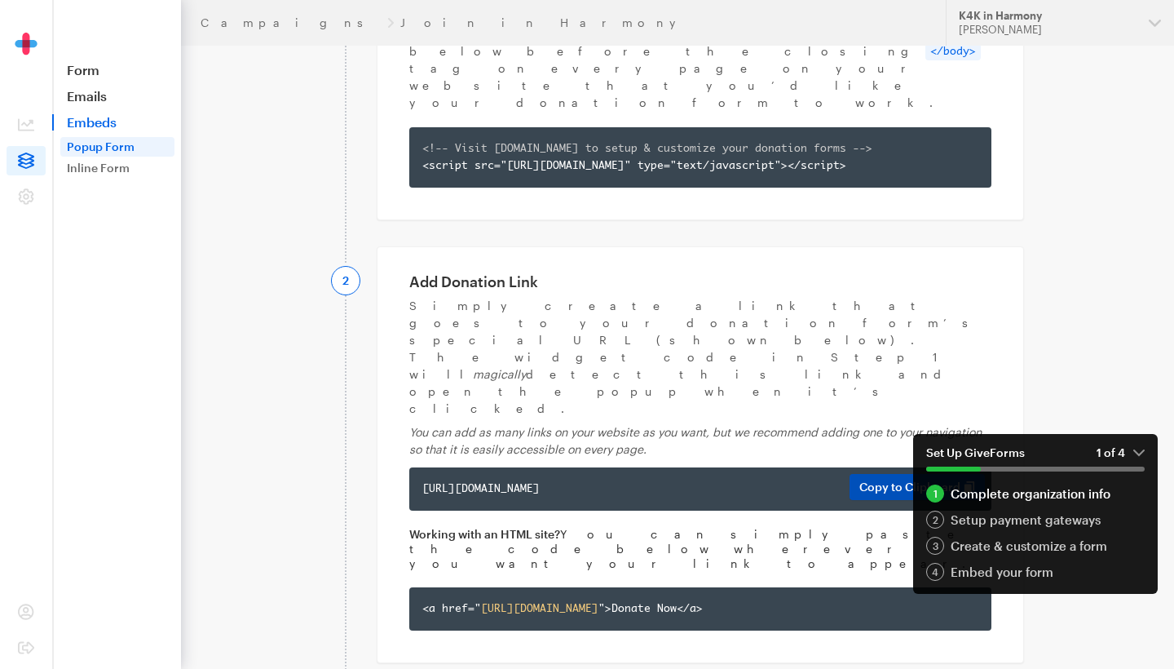
click at [889, 474] on button "Copy to Clipboard" at bounding box center [917, 487] width 135 height 26
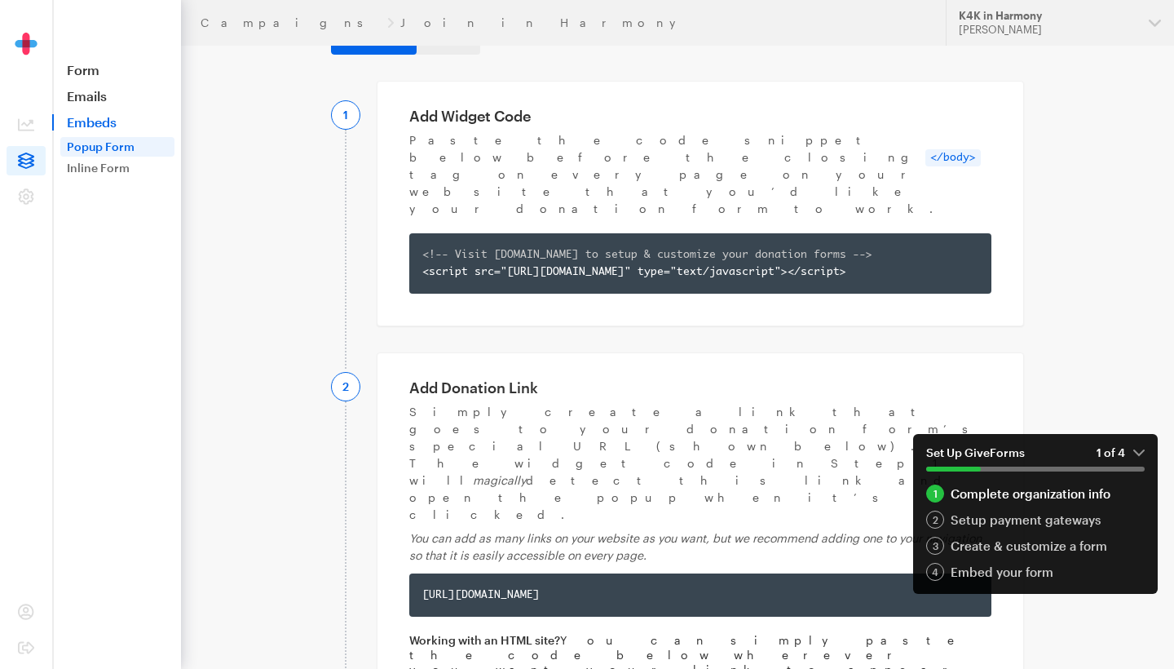
scroll to position [113, 0]
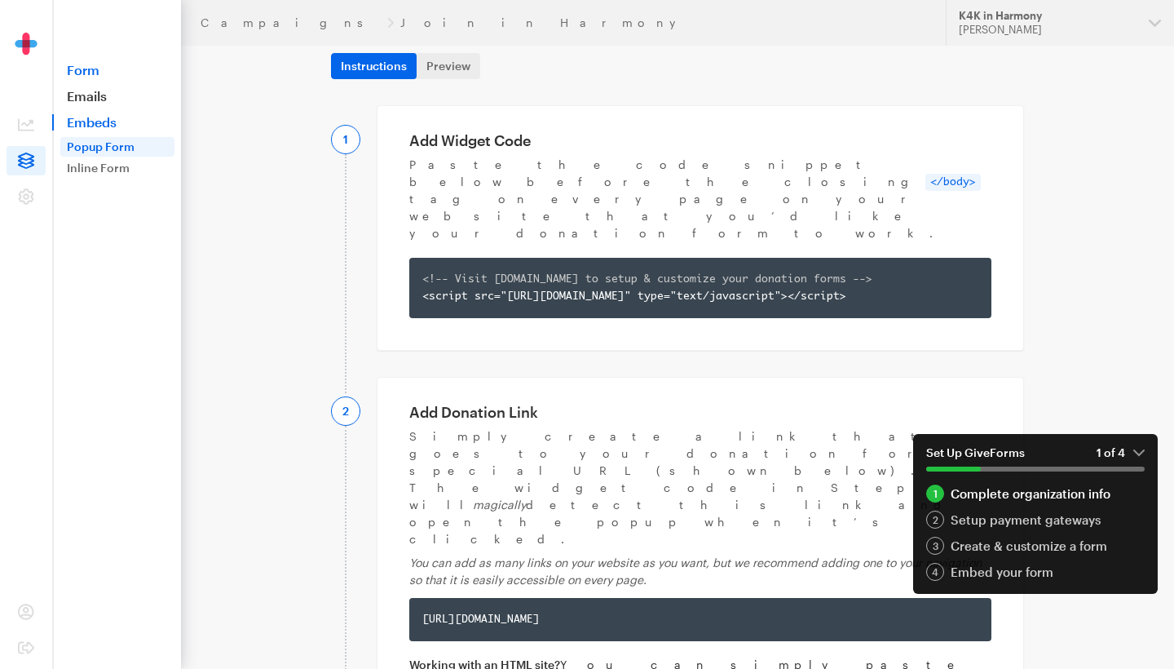
click at [82, 69] on link "Form" at bounding box center [116, 70] width 129 height 16
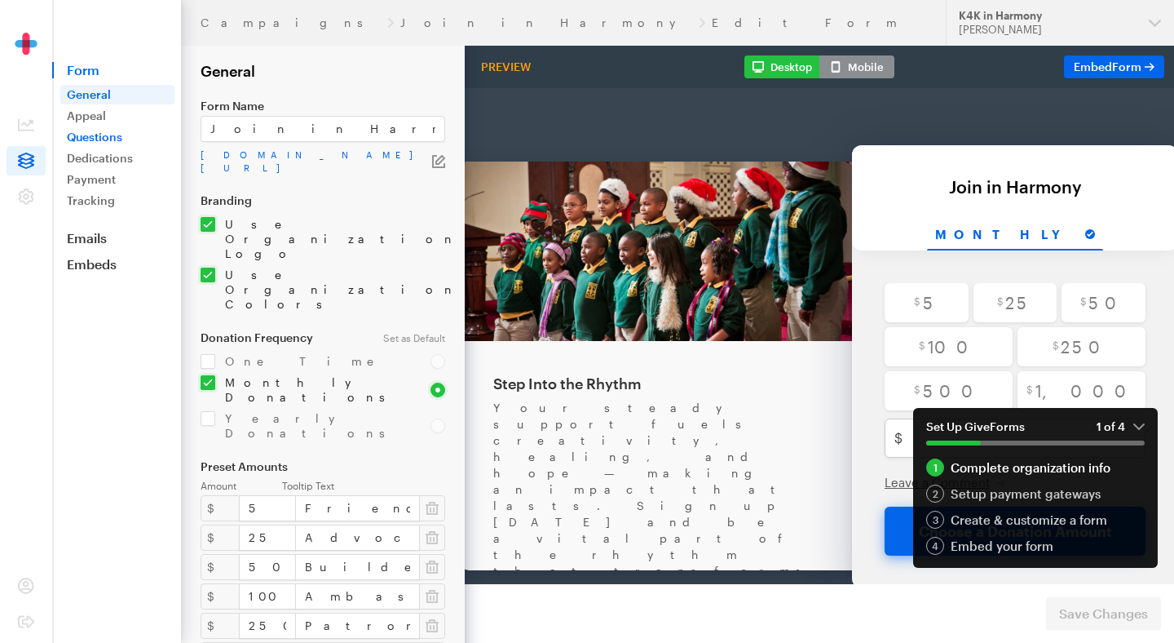
click at [112, 143] on link "Questions" at bounding box center [117, 137] width 114 height 20
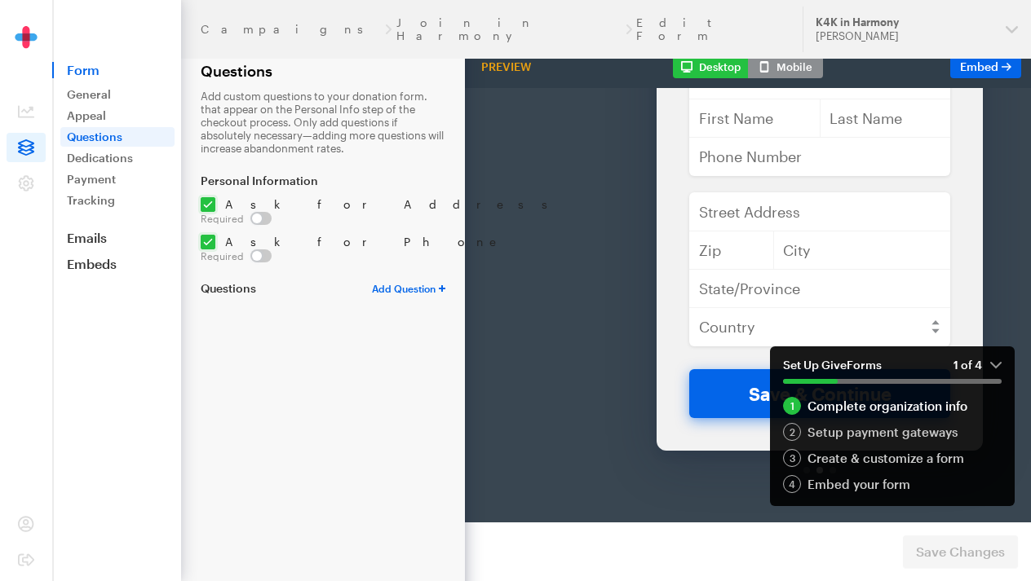
click at [994, 368] on em "1 of 4" at bounding box center [977, 365] width 48 height 15
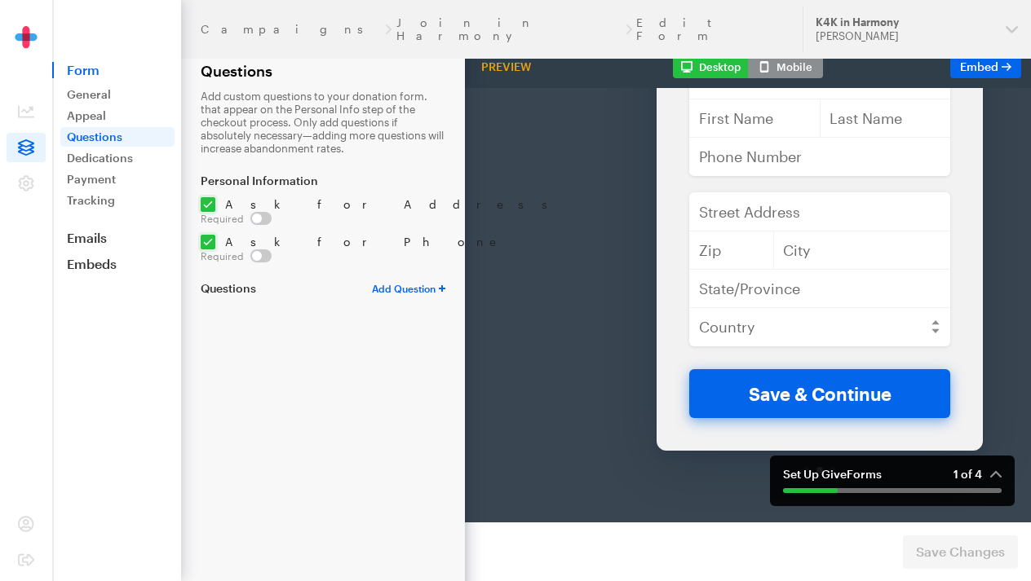
select select "Text"
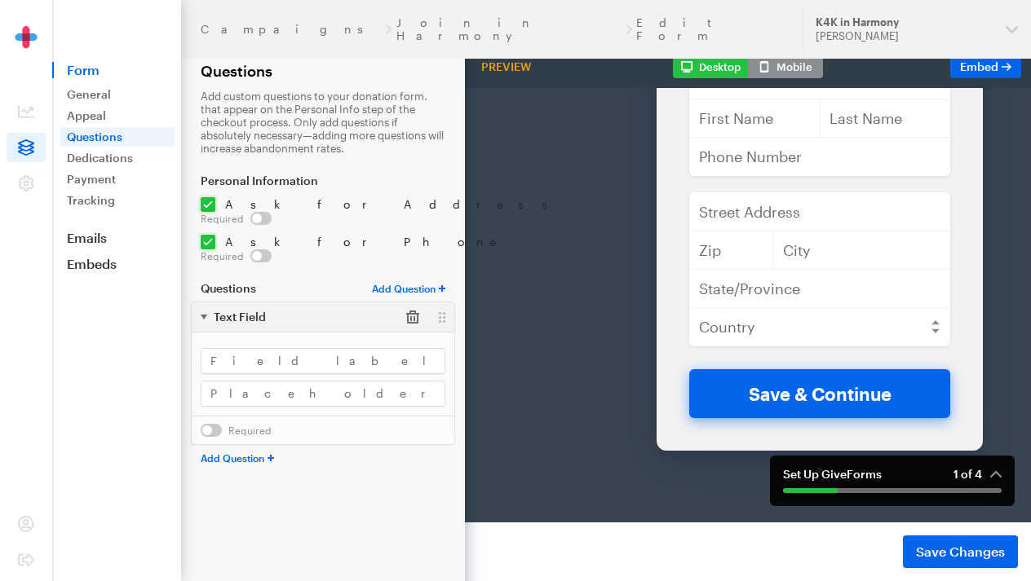
click at [418, 303] on button "button" at bounding box center [412, 317] width 29 height 29
select select "Dropdown"
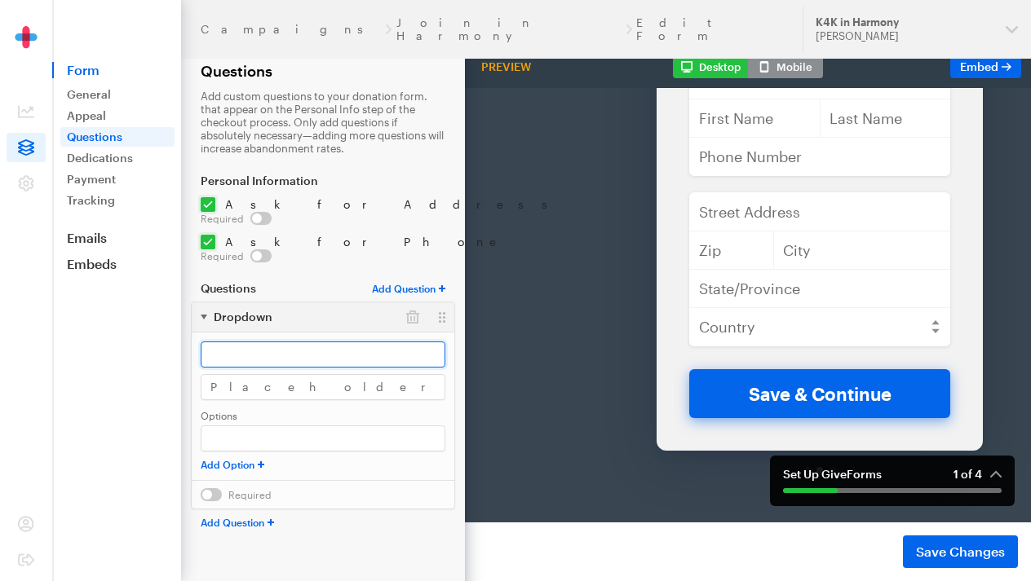
click at [369, 342] on input "text" at bounding box center [323, 355] width 245 height 26
click at [415, 303] on button "button" at bounding box center [412, 317] width 29 height 29
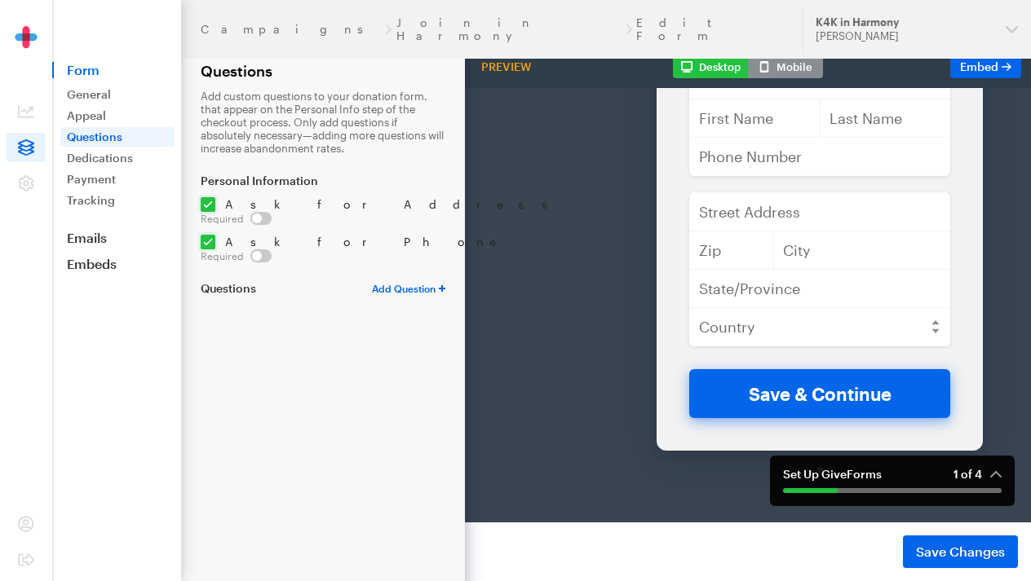
select select "Text"
select select
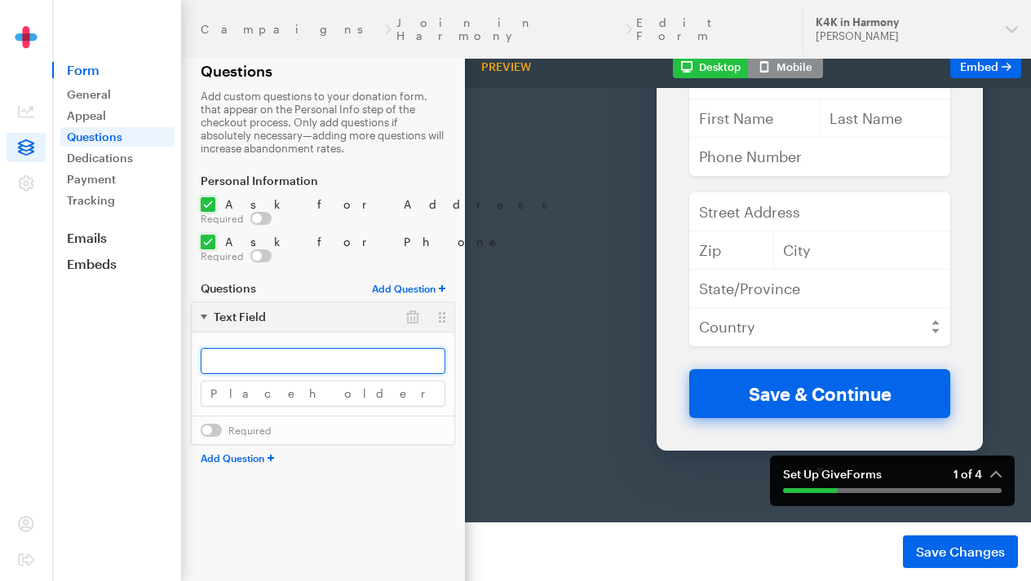
click at [307, 348] on input "text" at bounding box center [323, 361] width 245 height 26
type input "Birthday (MM/DD/YYYY)"
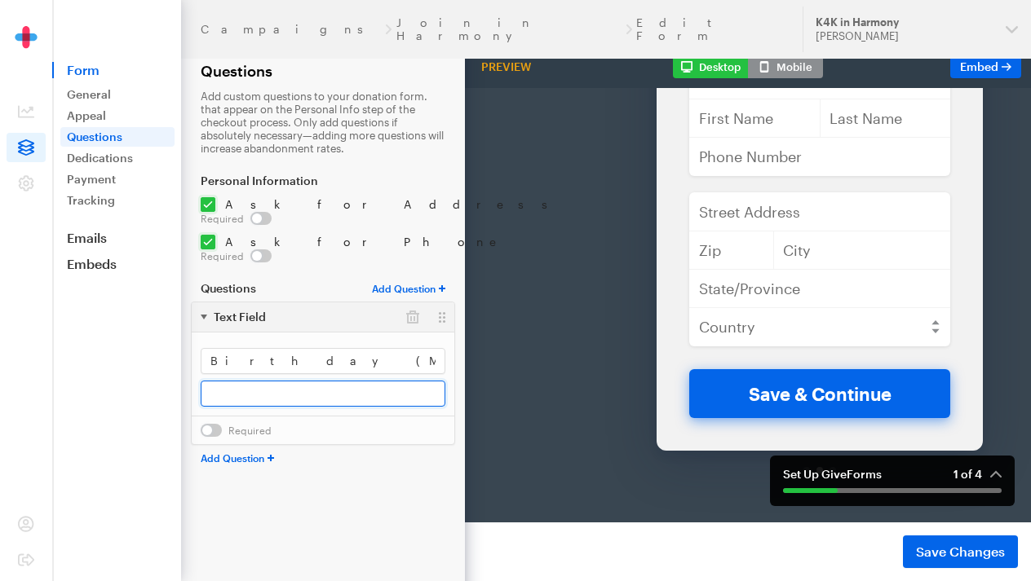
click at [239, 381] on input "text" at bounding box center [323, 394] width 245 height 26
type input "(MM/DD/YYYY)"
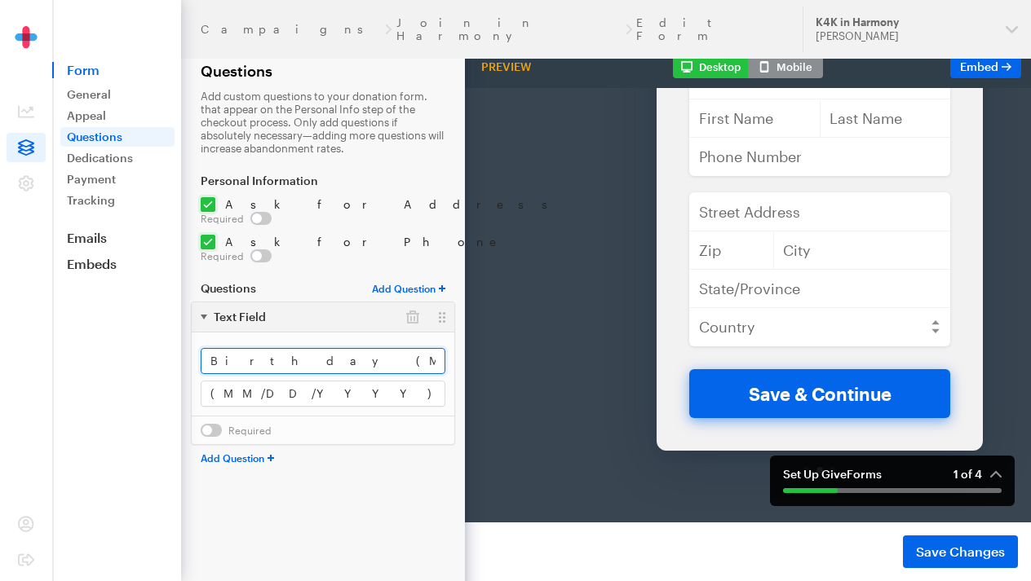
drag, startPoint x: 355, startPoint y: 338, endPoint x: 259, endPoint y: 338, distance: 95.4
click at [258, 348] on input "Birthday (MM/DD/YYYY)" at bounding box center [323, 361] width 245 height 26
type input "Birth Date"
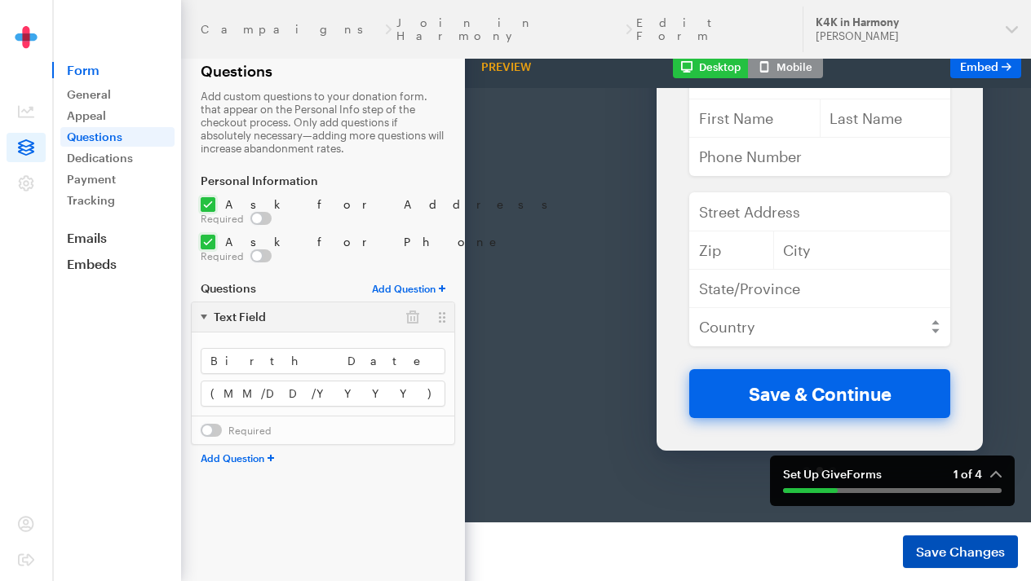
click at [943, 543] on span "Save Changes" at bounding box center [960, 552] width 89 height 20
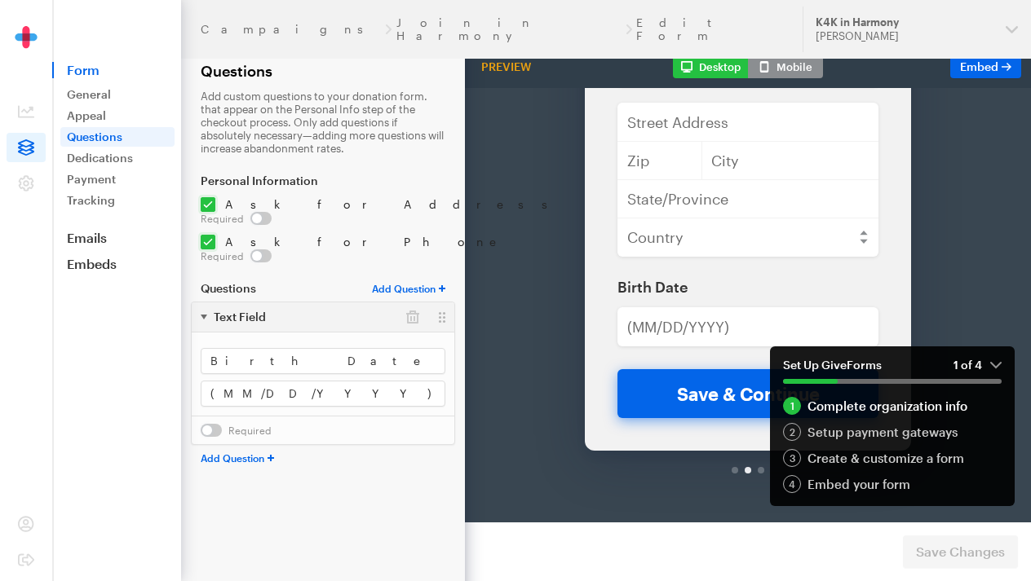
scroll to position [274, 0]
click at [997, 366] on em "1 of 4" at bounding box center [977, 365] width 48 height 15
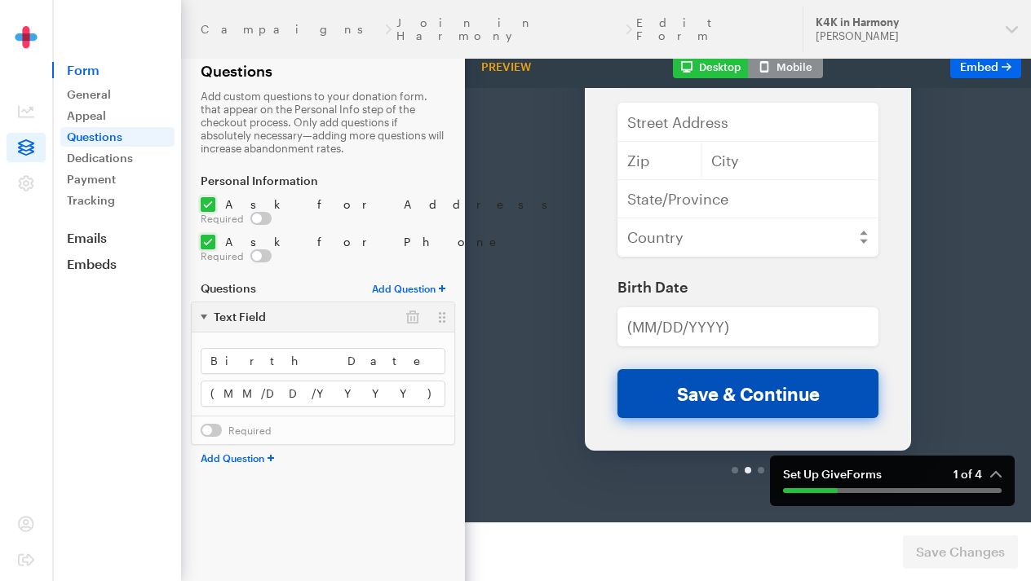
click at [691, 365] on button "Save & Continue" at bounding box center [747, 351] width 261 height 49
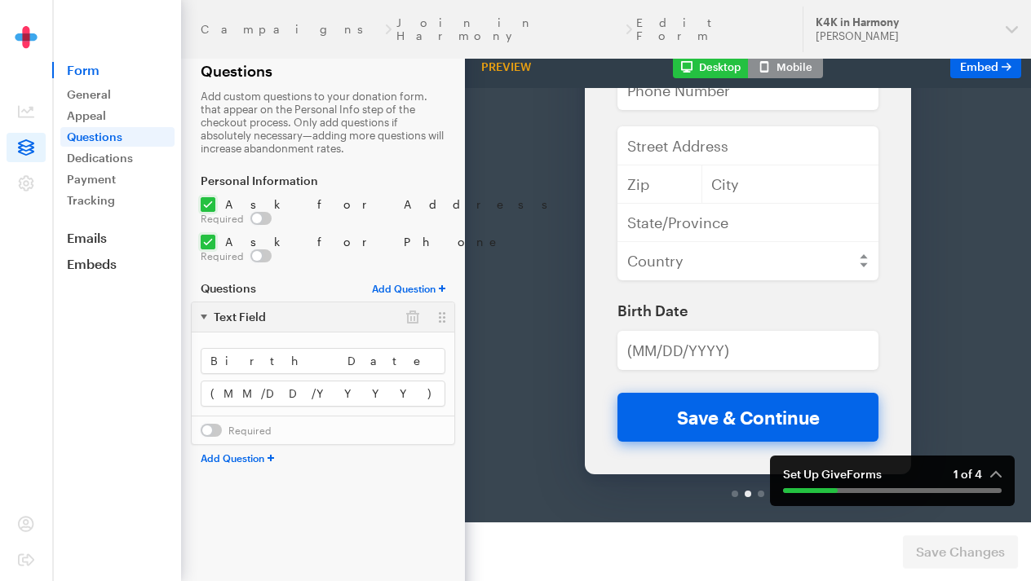
scroll to position [251, 0]
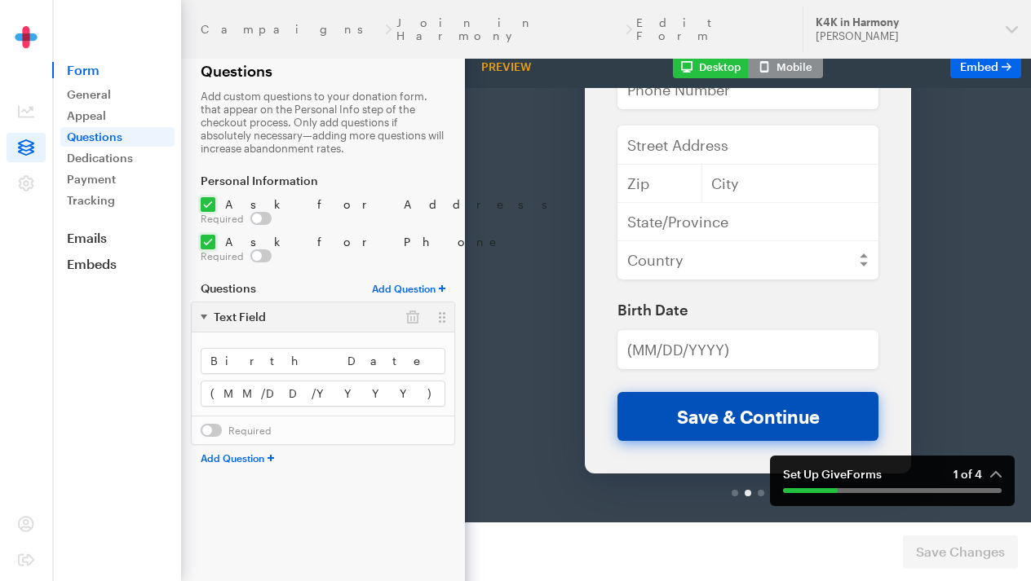
click at [814, 360] on button "Save & Continue" at bounding box center [747, 374] width 261 height 49
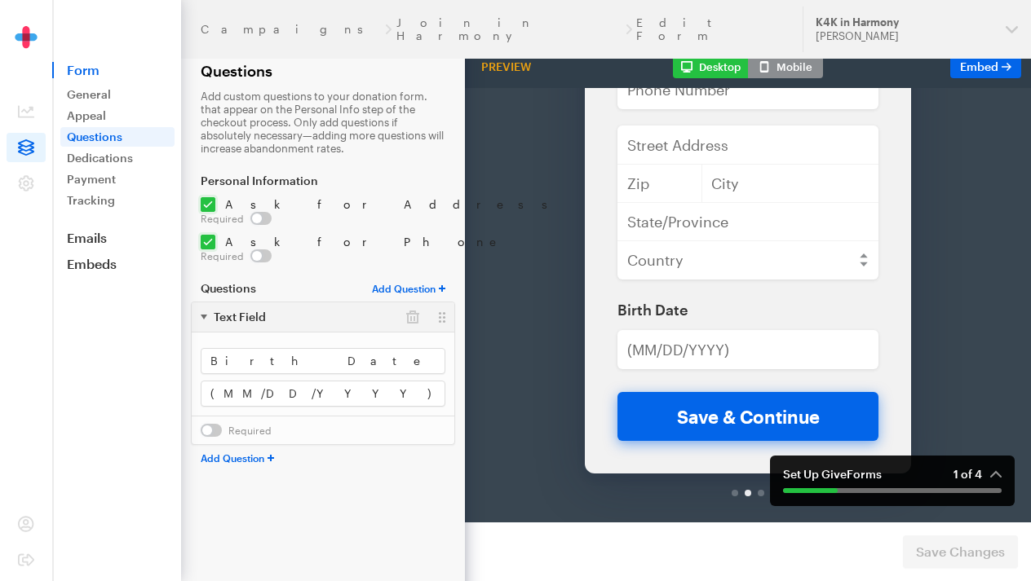
scroll to position [140, 0]
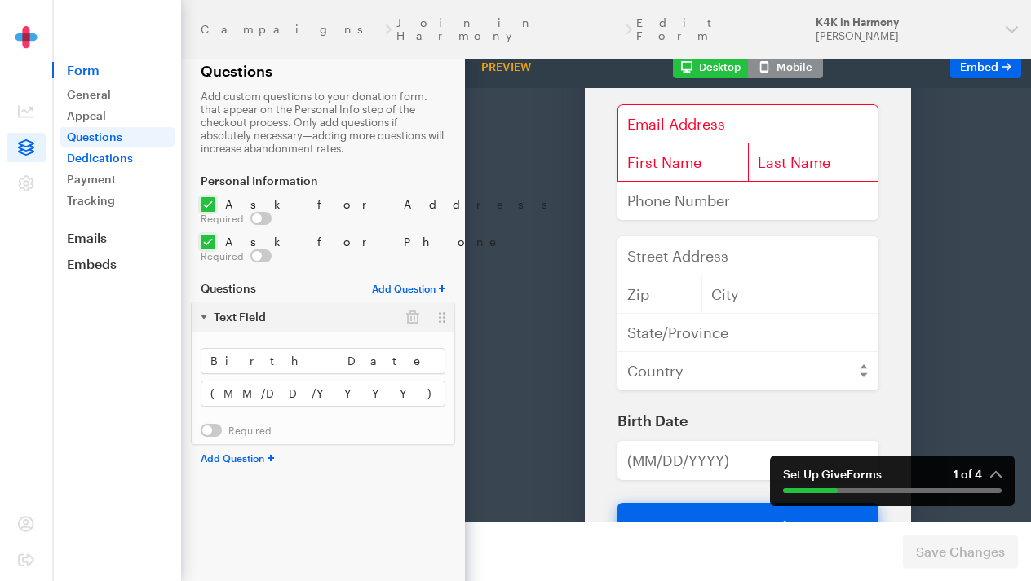
click at [116, 157] on link "Dedications" at bounding box center [117, 158] width 114 height 20
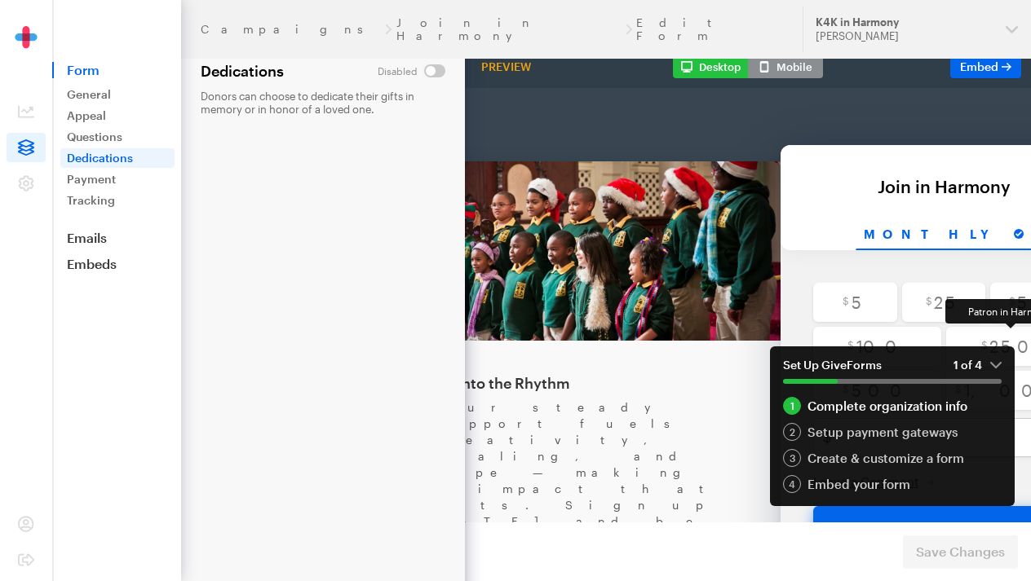
click at [994, 368] on em "1 of 4" at bounding box center [977, 365] width 48 height 15
